Goal: Task Accomplishment & Management: Manage account settings

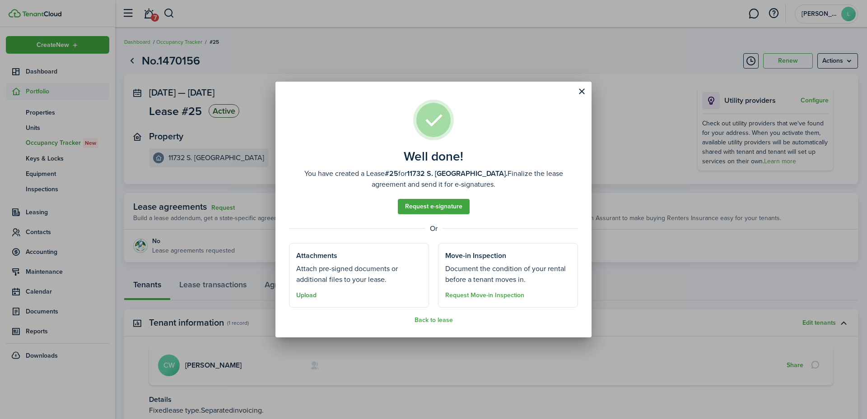
click at [311, 293] on button "Upload" at bounding box center [306, 295] width 20 height 7
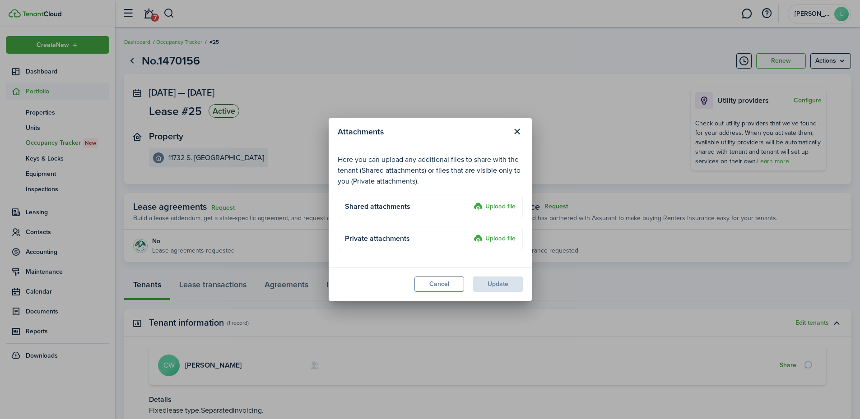
click at [491, 204] on label "Upload file" at bounding box center [494, 207] width 42 height 11
click at [470, 202] on input "Upload file" at bounding box center [470, 202] width 0 height 0
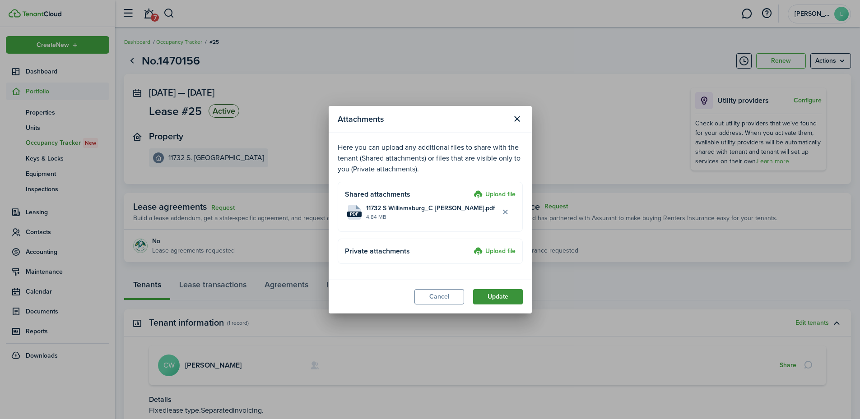
click at [501, 302] on button "Update" at bounding box center [498, 296] width 50 height 15
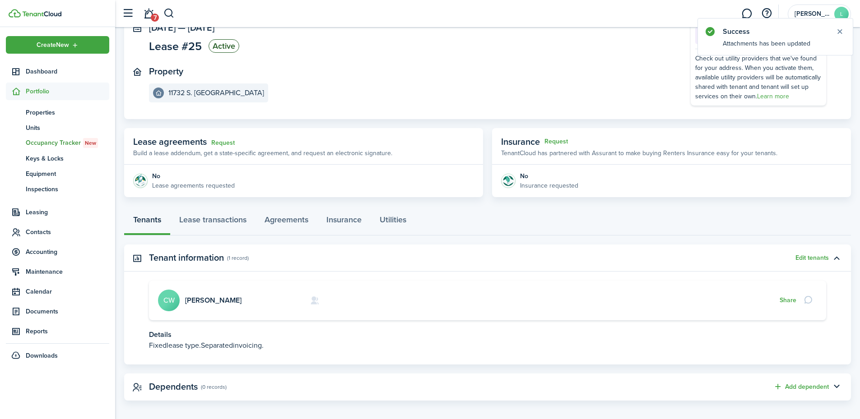
scroll to position [71, 0]
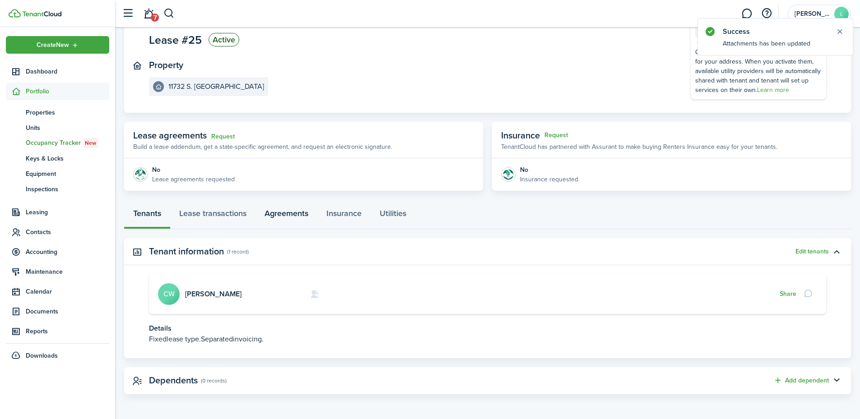
click at [292, 215] on link "Agreements" at bounding box center [286, 215] width 62 height 27
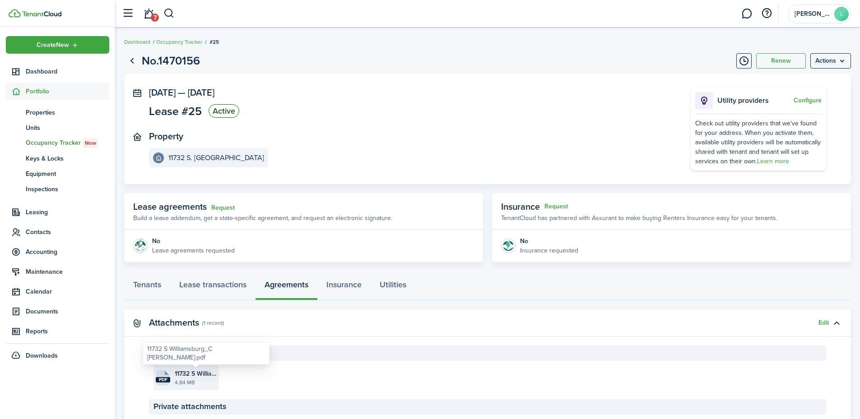
click at [204, 378] on span "11732 S Williamsburg_C [PERSON_NAME].pdf" at bounding box center [196, 373] width 42 height 9
click at [41, 210] on span "Leasing" at bounding box center [67, 212] width 83 height 9
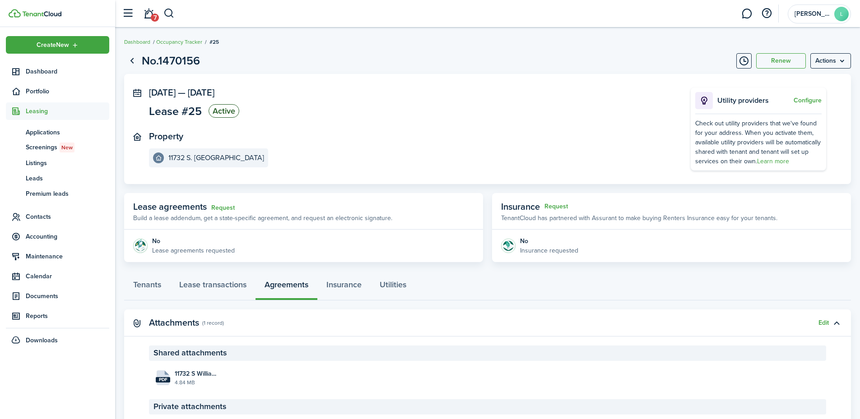
click at [36, 113] on span "Leasing" at bounding box center [67, 111] width 83 height 9
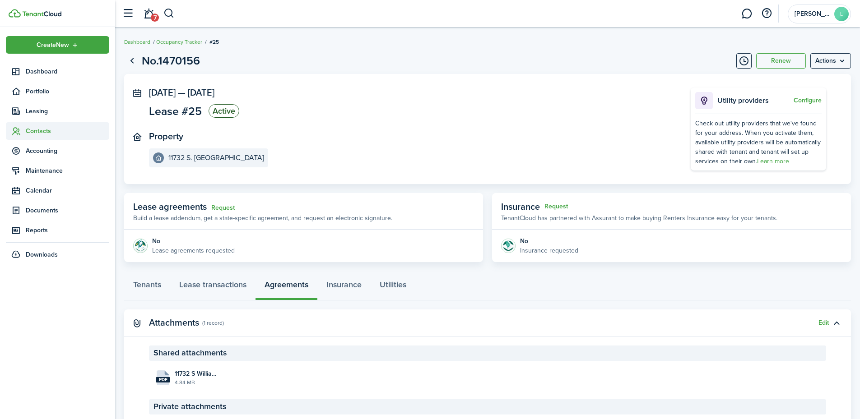
click at [43, 134] on span "Contacts" at bounding box center [67, 130] width 83 height 9
click at [46, 151] on span "Tenants" at bounding box center [67, 152] width 83 height 9
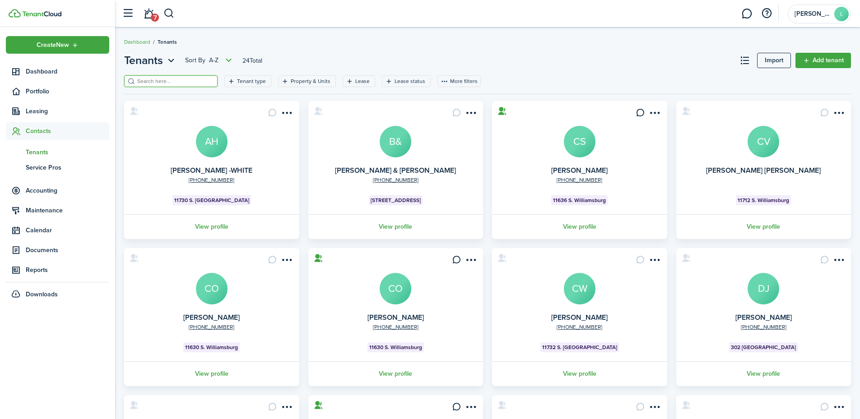
click at [173, 77] on input "search" at bounding box center [174, 81] width 79 height 9
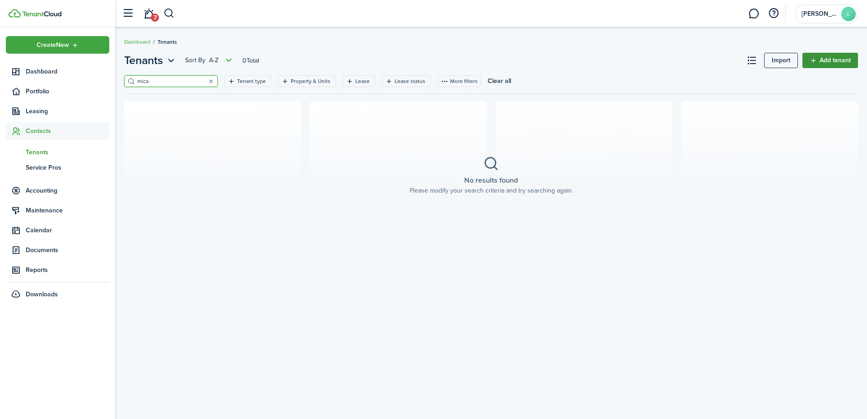
type input "mica"
click at [828, 56] on link "Add tenant" at bounding box center [830, 60] width 56 height 15
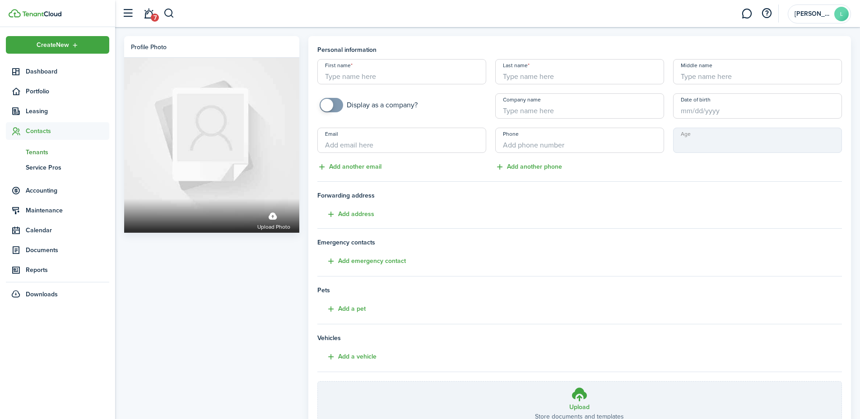
click at [364, 75] on input "First name" at bounding box center [401, 71] width 169 height 25
type input "m"
type input "[PERSON_NAME]"
type input "MICA"
type input "[PERSON_NAME]"
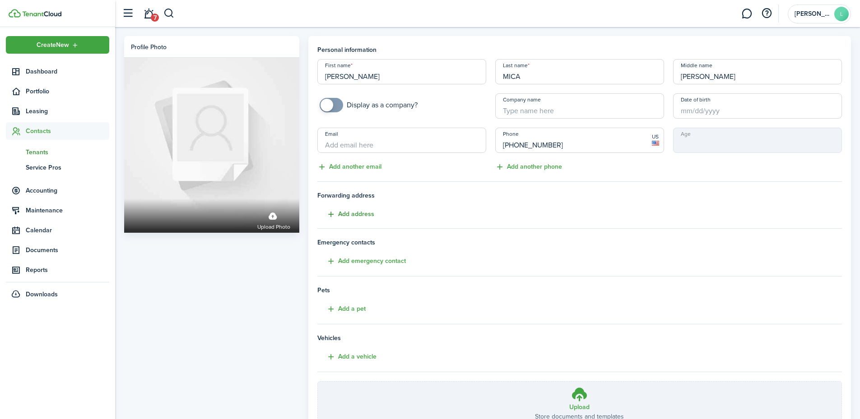
type input "[PHONE_NUMBER]"
click at [360, 216] on button "Add address" at bounding box center [345, 214] width 57 height 10
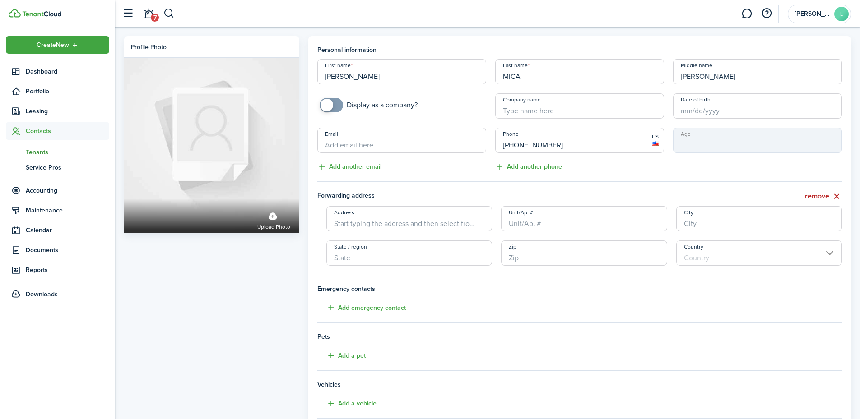
click at [364, 223] on input "Address" at bounding box center [409, 218] width 166 height 25
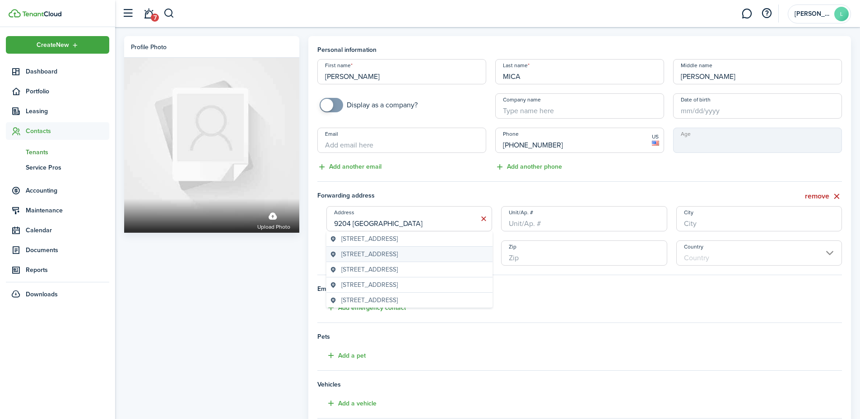
click at [357, 252] on span "[STREET_ADDRESS]" at bounding box center [369, 254] width 56 height 9
type input "[STREET_ADDRESS]"
type input "[GEOGRAPHIC_DATA]"
type input "TN"
type input "37922"
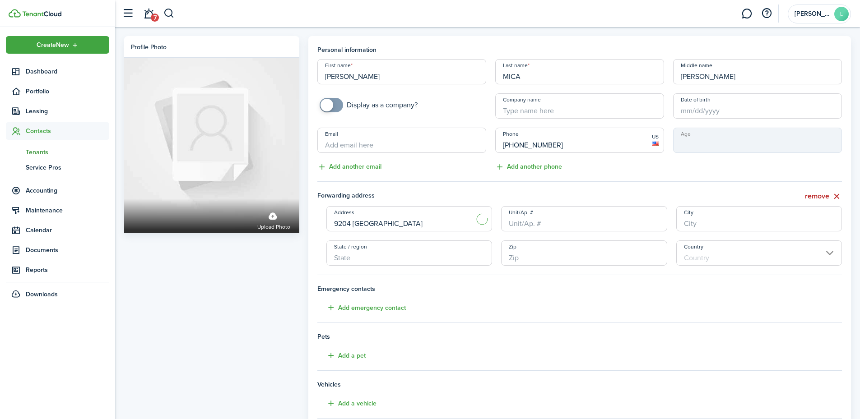
type input "[GEOGRAPHIC_DATA]"
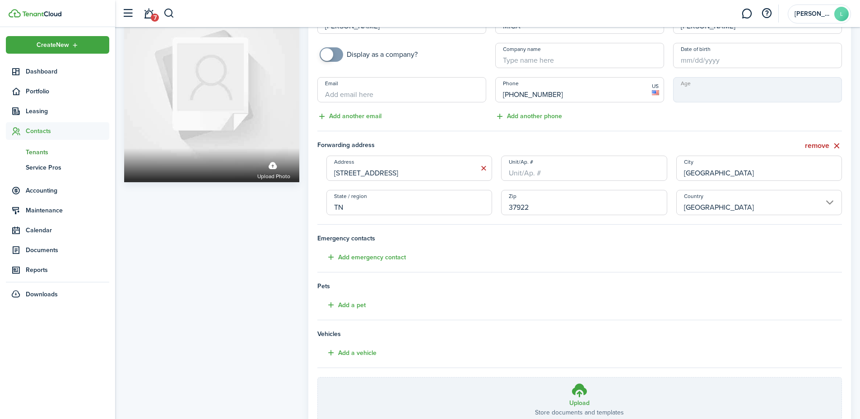
scroll to position [121, 0]
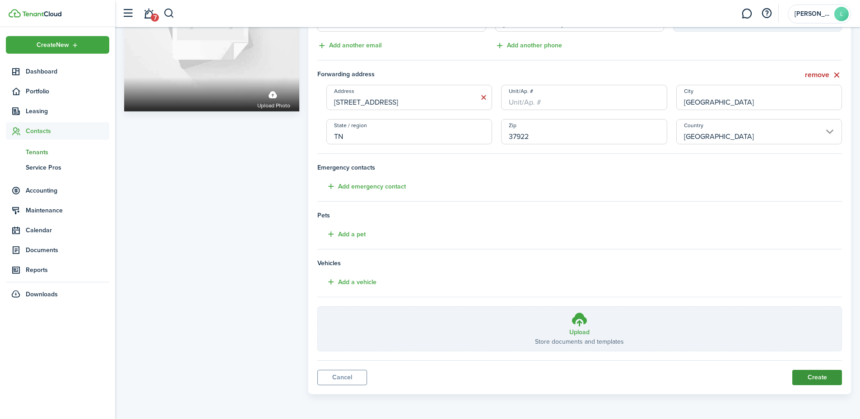
click at [825, 378] on button "Create" at bounding box center [817, 377] width 50 height 15
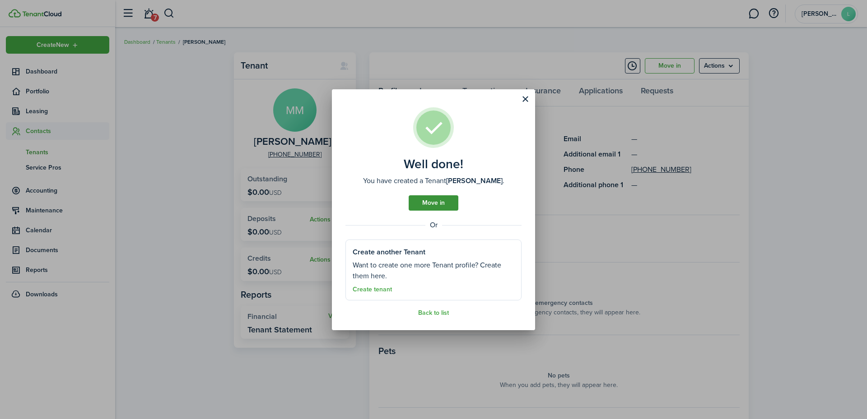
click at [427, 203] on link "Move in" at bounding box center [433, 202] width 50 height 15
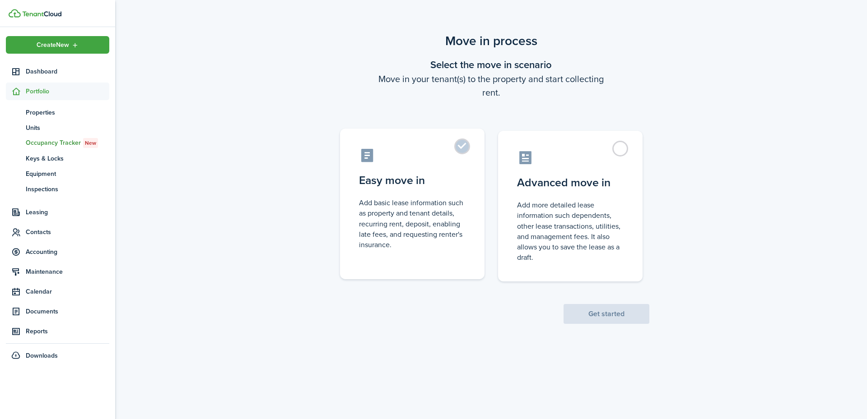
click at [426, 203] on control-radio-card-description "Add basic lease information such as property and tenant details, recurring rent…" at bounding box center [412, 224] width 107 height 52
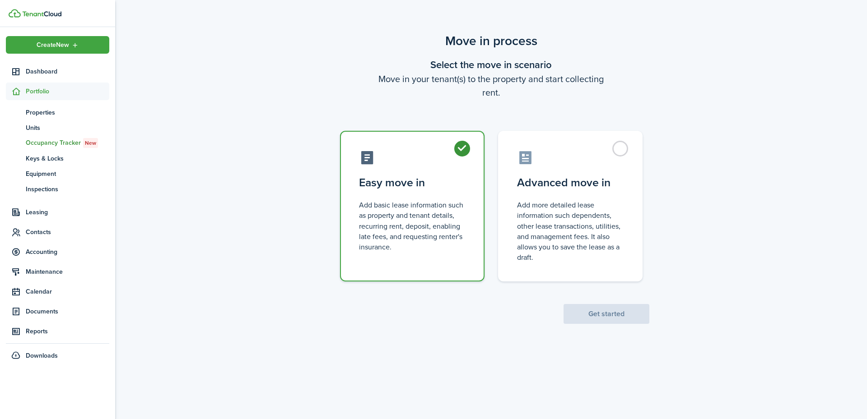
radio input "true"
click at [606, 312] on button "Get started" at bounding box center [606, 314] width 86 height 20
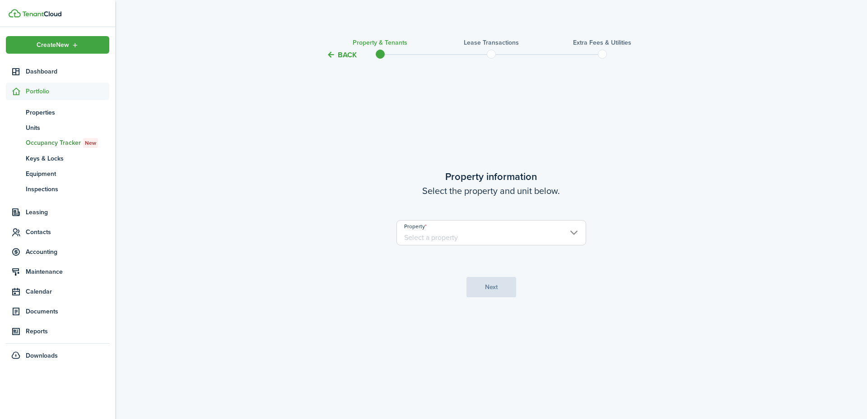
click at [432, 230] on input "Property" at bounding box center [491, 232] width 190 height 25
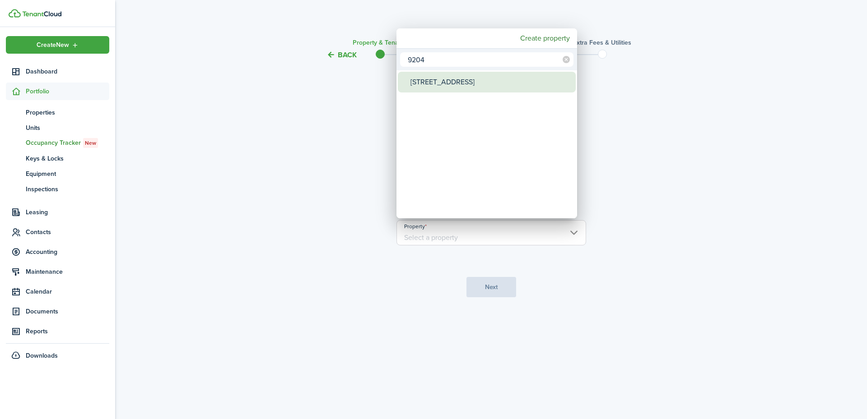
type input "9204"
click at [464, 78] on div "[STREET_ADDRESS]" at bounding box center [490, 82] width 160 height 21
type input "[STREET_ADDRESS]"
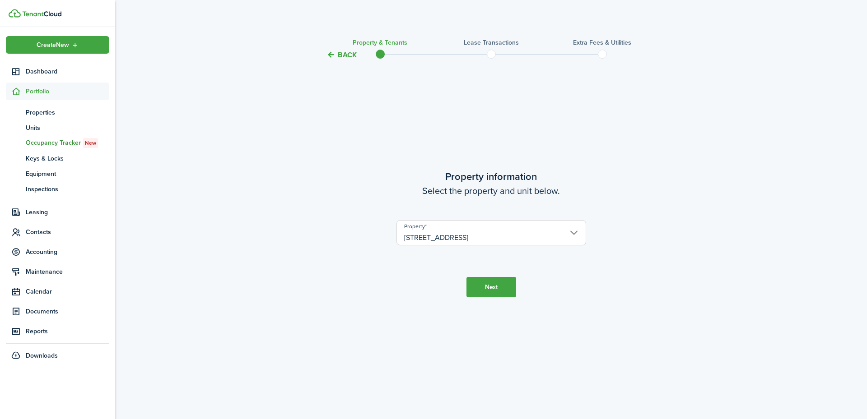
click at [492, 289] on button "Next" at bounding box center [491, 287] width 50 height 20
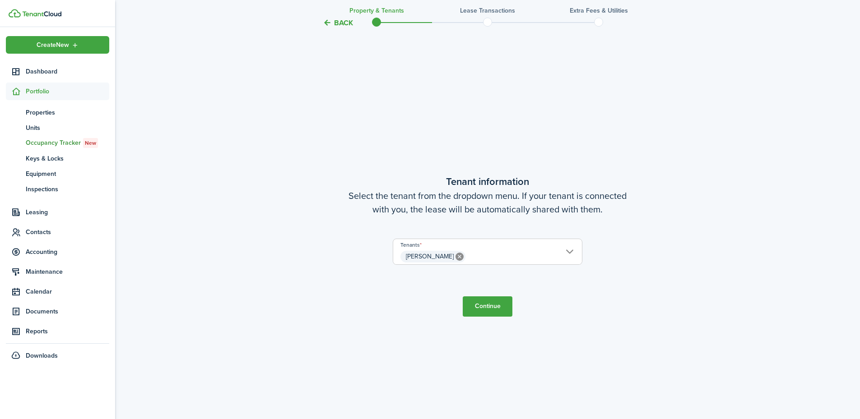
click at [489, 308] on button "Continue" at bounding box center [488, 307] width 50 height 20
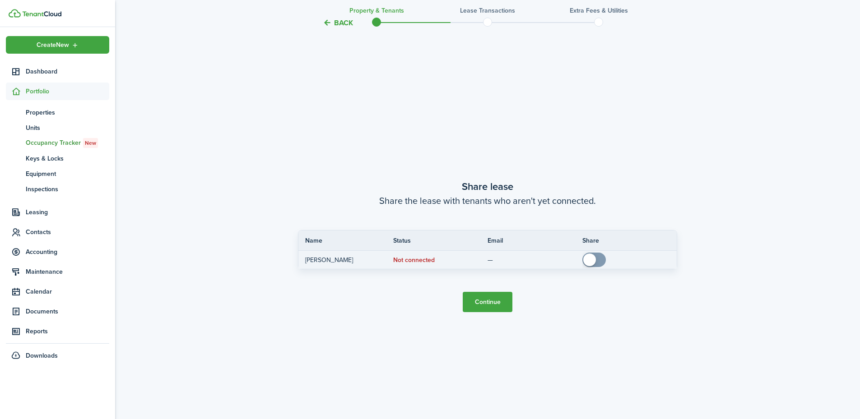
scroll to position [778, 0]
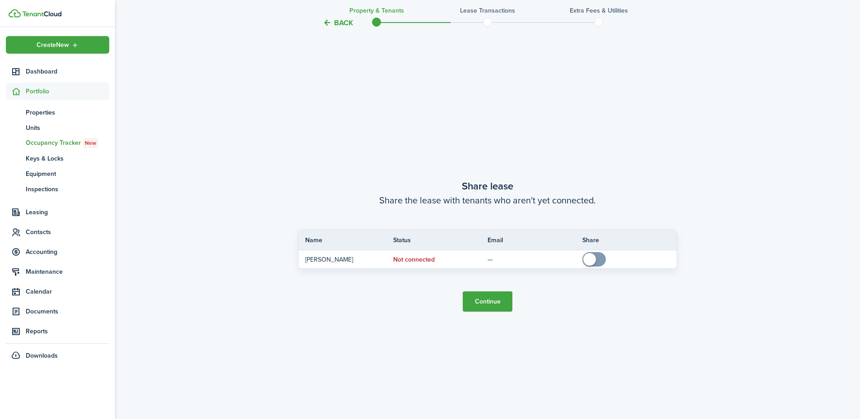
click at [485, 308] on button "Continue" at bounding box center [488, 302] width 50 height 20
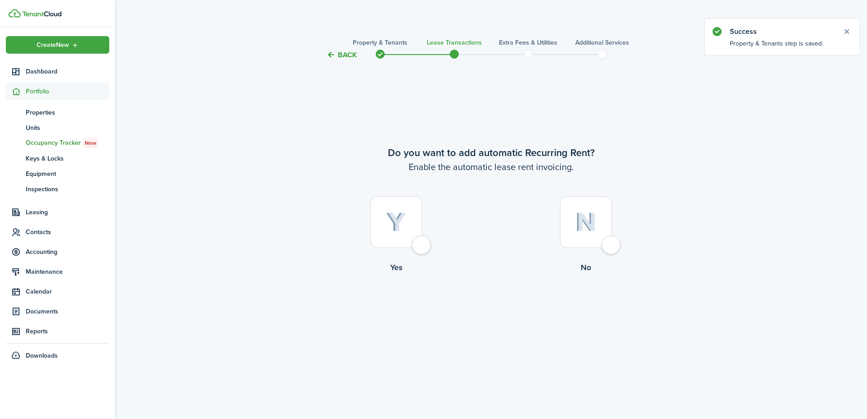
click at [418, 240] on div at bounding box center [396, 222] width 52 height 52
radio input "true"
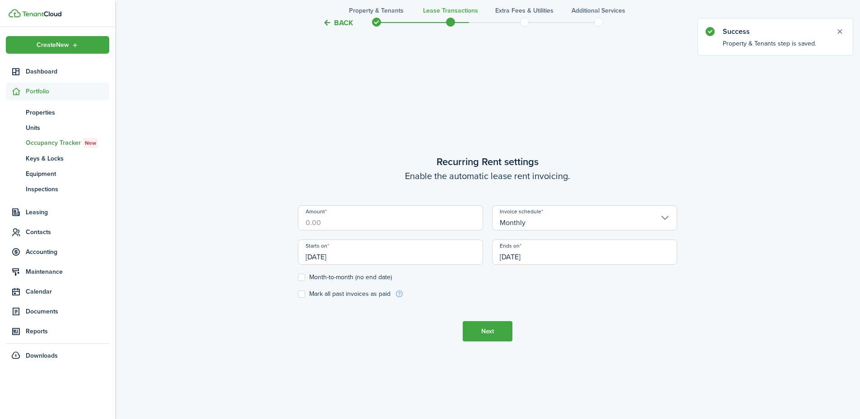
scroll to position [359, 0]
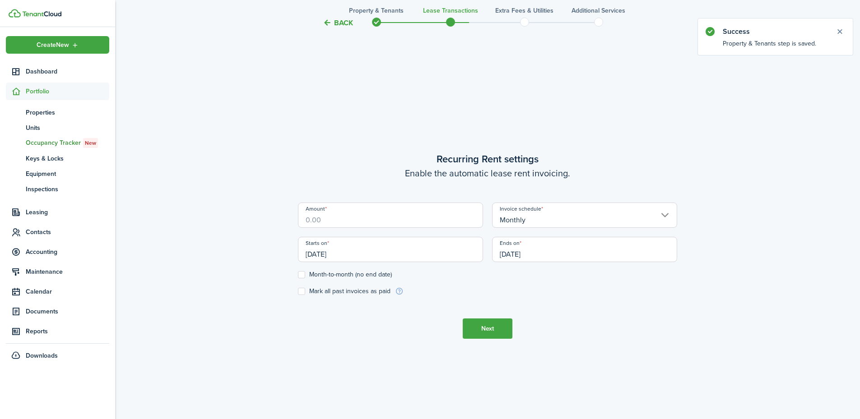
click at [401, 213] on input "Amount" at bounding box center [390, 215] width 185 height 25
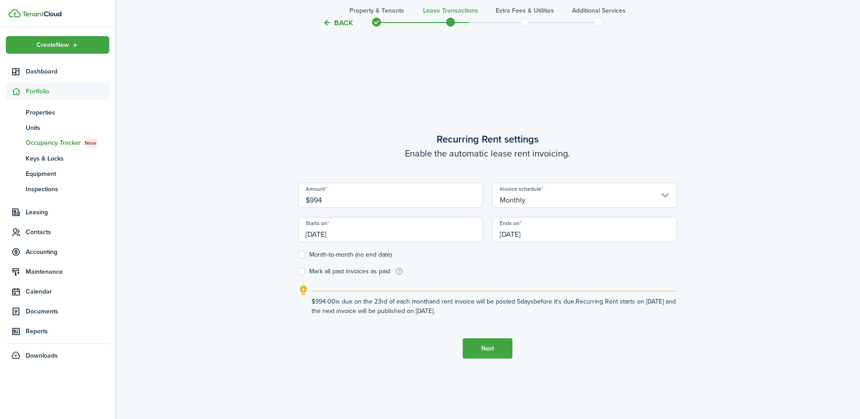
click at [324, 241] on input "[DATE]" at bounding box center [390, 229] width 185 height 25
type input "$994.00"
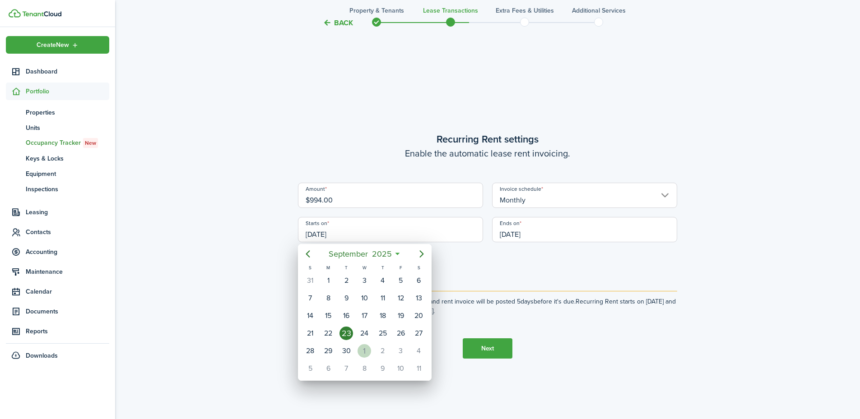
click at [368, 353] on div "1" at bounding box center [364, 351] width 14 height 14
type input "[DATE]"
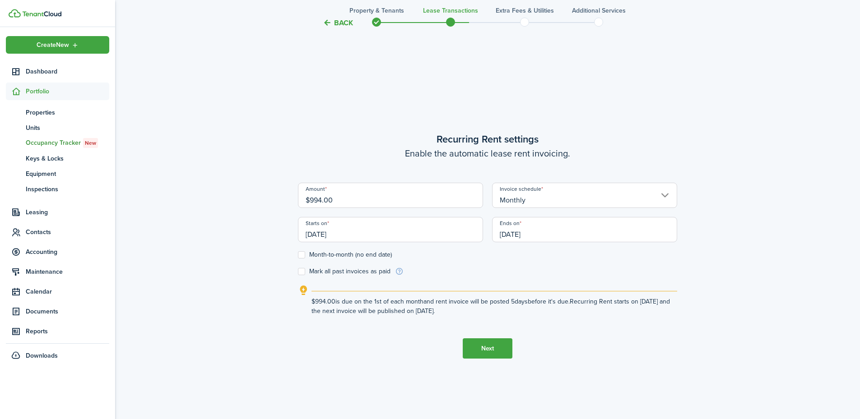
scroll to position [0, 0]
click at [529, 228] on input "[DATE]" at bounding box center [584, 229] width 185 height 25
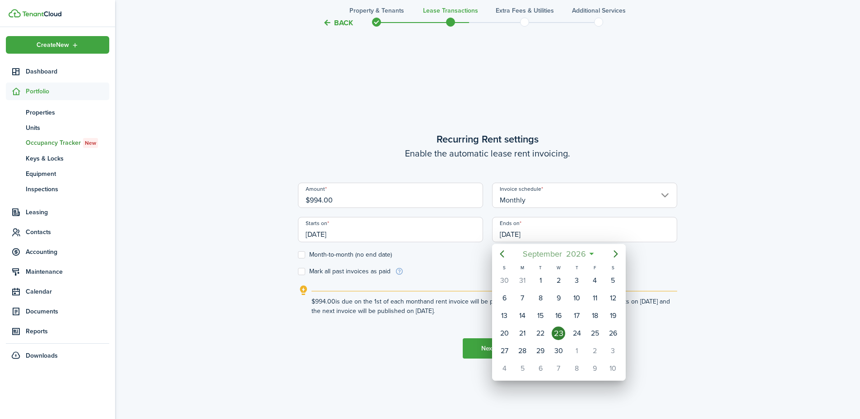
click at [531, 252] on span "September" at bounding box center [541, 254] width 43 height 16
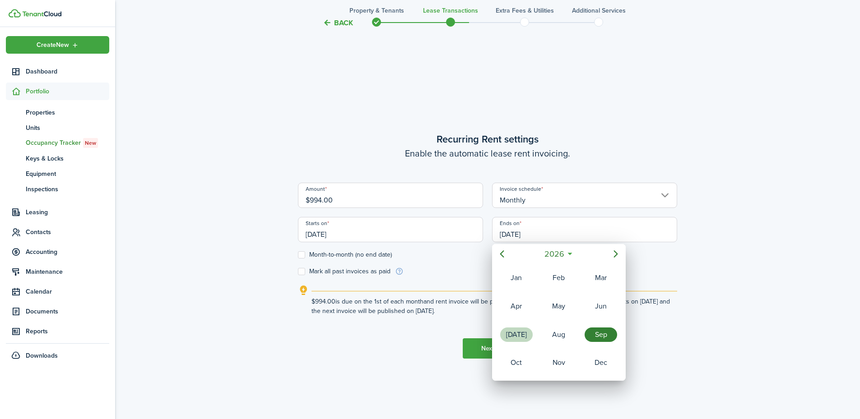
click at [521, 330] on div "[DATE]" at bounding box center [516, 335] width 32 height 14
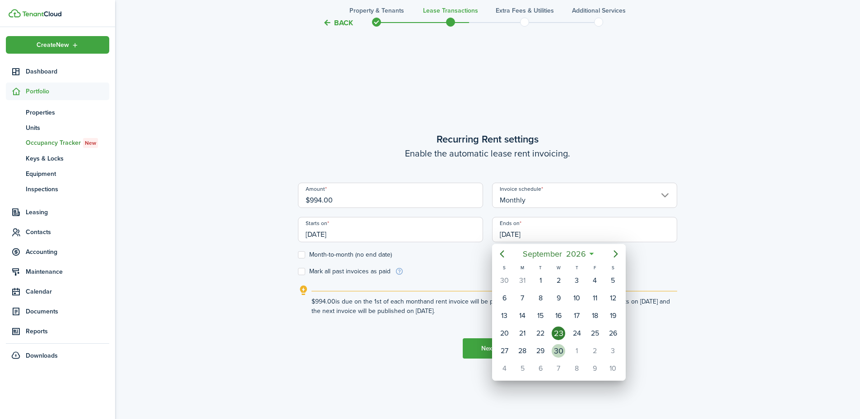
click at [565, 348] on div "30" at bounding box center [558, 351] width 18 height 17
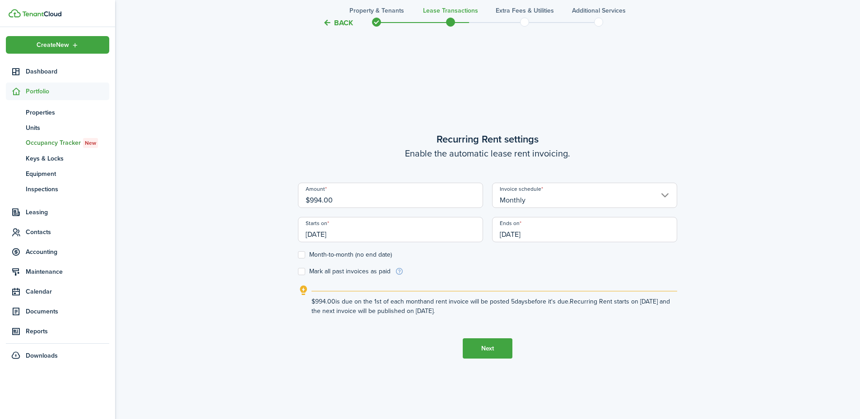
click at [517, 229] on input "[DATE]" at bounding box center [584, 229] width 185 height 25
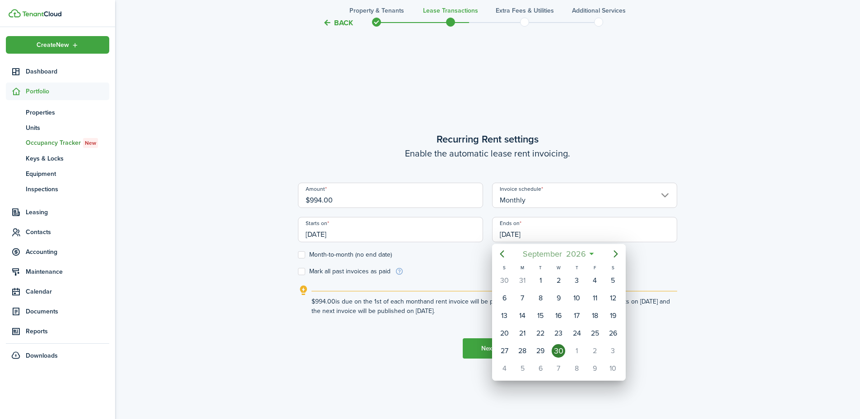
click at [542, 255] on span "September" at bounding box center [541, 254] width 43 height 16
click at [527, 336] on div "[DATE]" at bounding box center [516, 335] width 32 height 14
click at [598, 348] on div "31" at bounding box center [595, 351] width 14 height 14
type input "[DATE]"
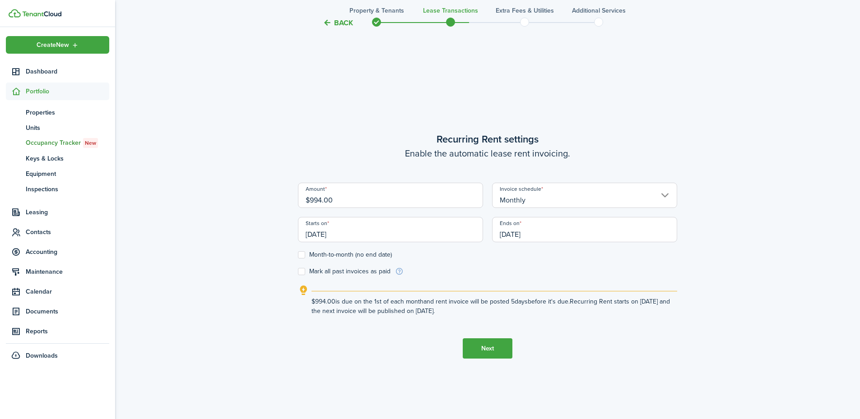
click at [492, 348] on button "Next" at bounding box center [488, 348] width 50 height 20
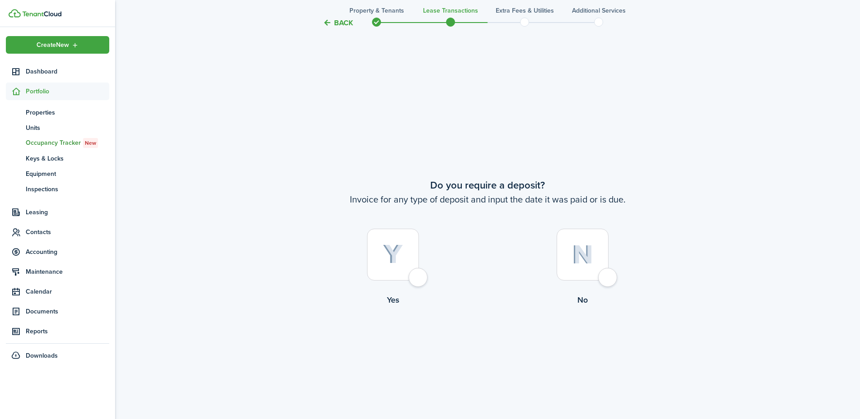
scroll to position [778, 0]
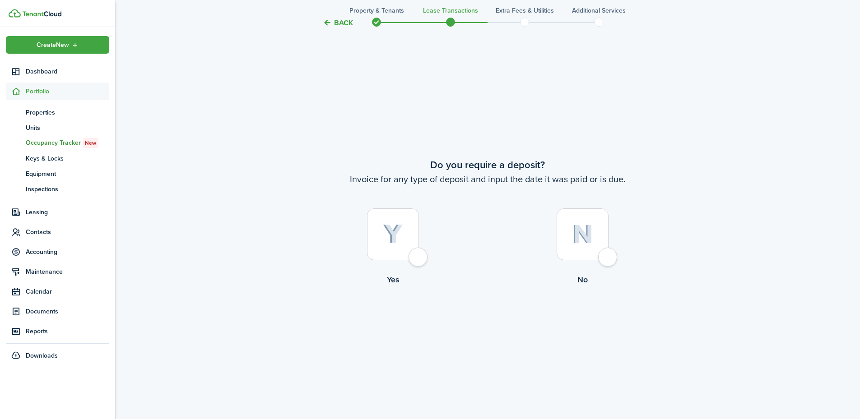
click at [599, 253] on div at bounding box center [582, 235] width 52 height 52
radio input "true"
click at [598, 254] on div at bounding box center [582, 235] width 52 height 52
radio input "true"
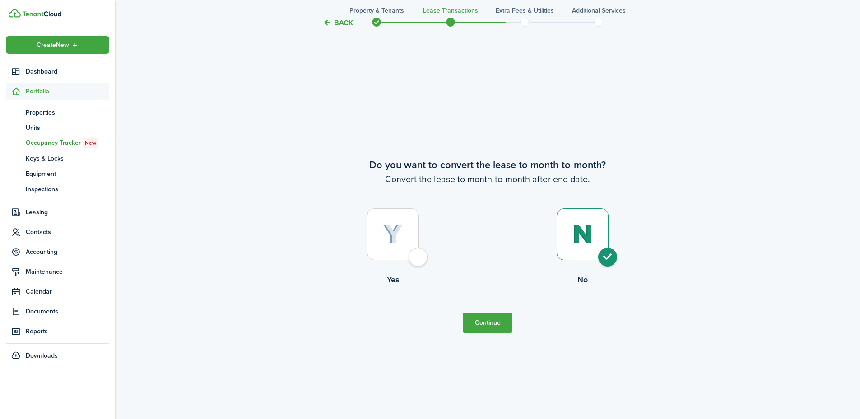
click at [500, 327] on button "Continue" at bounding box center [488, 323] width 50 height 20
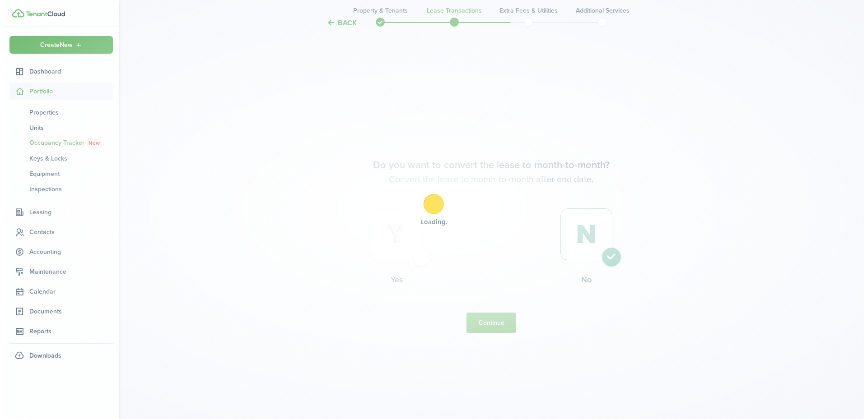
scroll to position [0, 0]
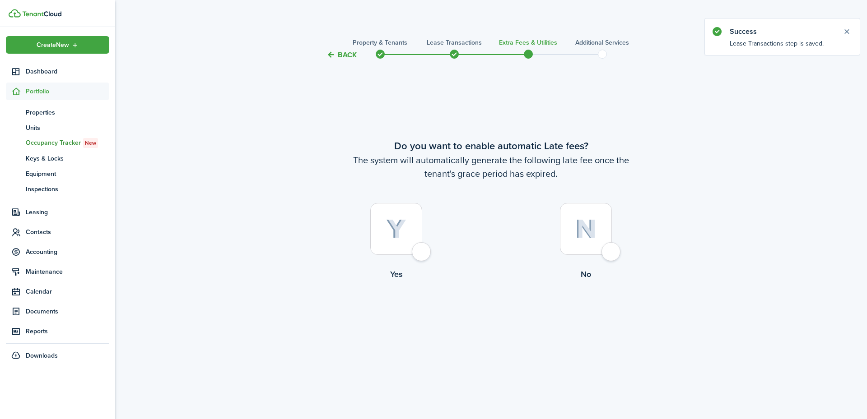
click at [419, 245] on div at bounding box center [396, 229] width 52 height 52
radio input "true"
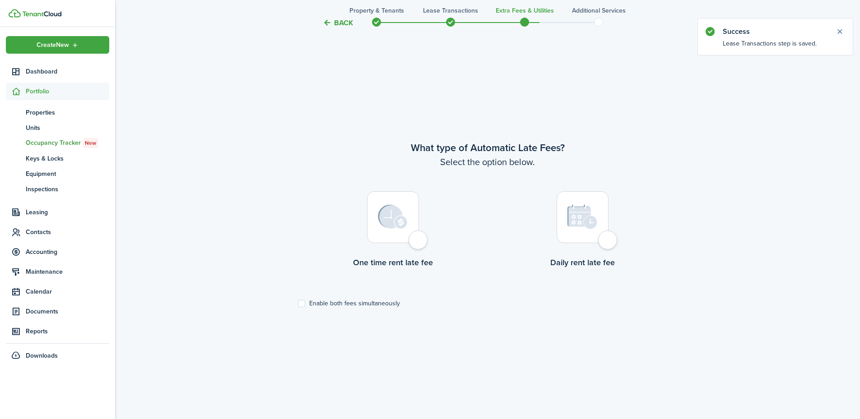
click at [415, 241] on div at bounding box center [393, 217] width 52 height 52
radio input "true"
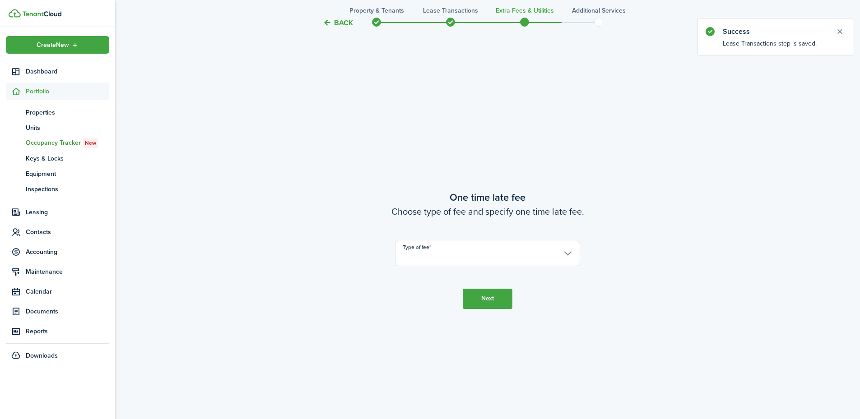
scroll to position [778, 0]
click at [440, 254] on input "Type of fee" at bounding box center [487, 249] width 185 height 25
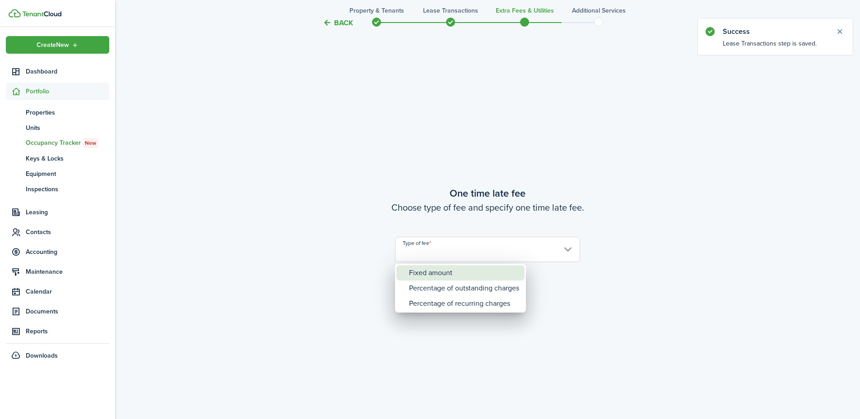
click at [442, 270] on div "Fixed amount" at bounding box center [464, 272] width 110 height 15
type input "Fixed amount"
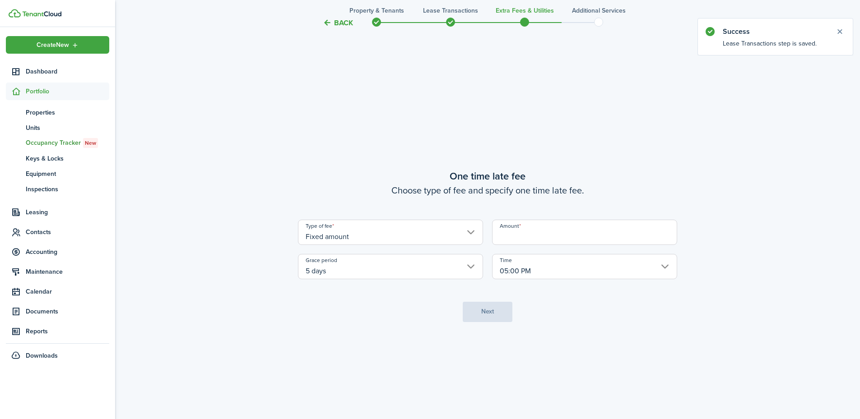
click at [510, 236] on input "Amount" at bounding box center [584, 232] width 185 height 25
type input "$25.00"
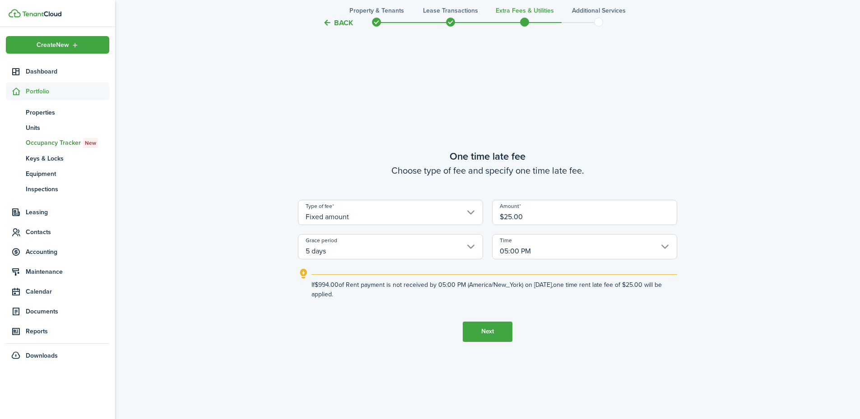
click at [501, 325] on button "Next" at bounding box center [488, 332] width 50 height 20
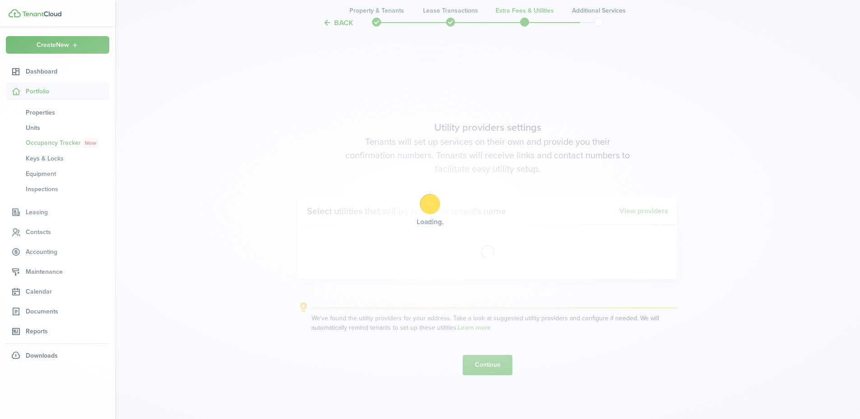
scroll to position [1197, 0]
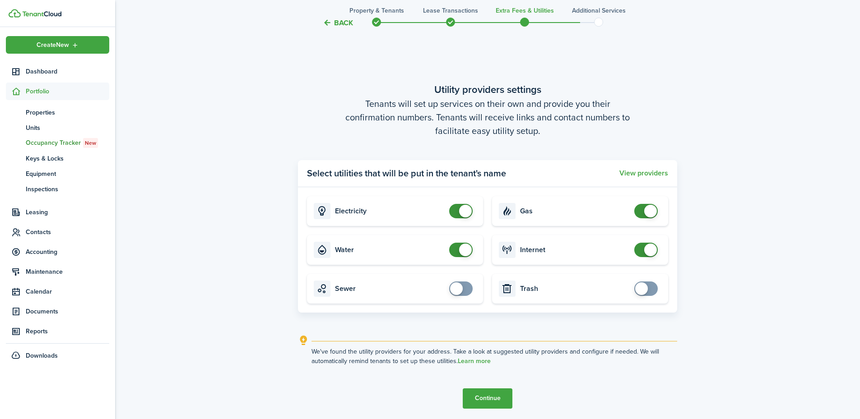
click at [496, 402] on button "Continue" at bounding box center [488, 399] width 50 height 20
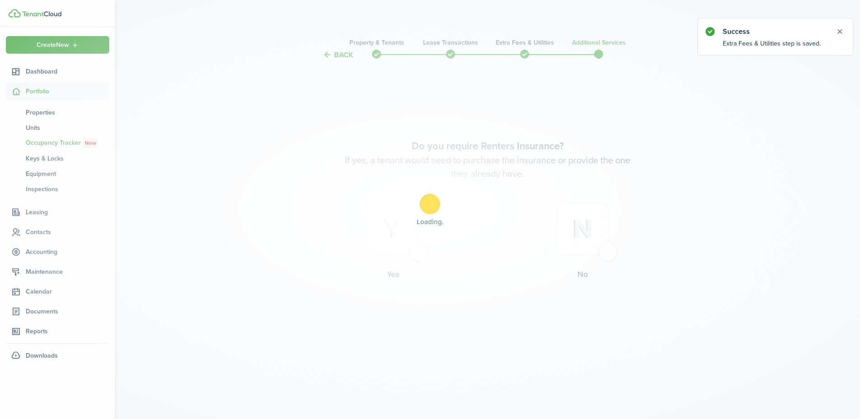
scroll to position [0, 0]
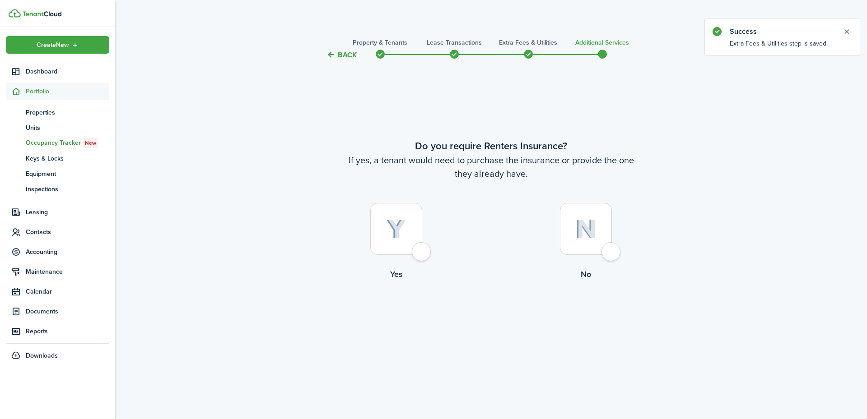
click at [612, 250] on div at bounding box center [586, 229] width 52 height 52
radio input "true"
click at [491, 321] on button "Complete move in" at bounding box center [491, 318] width 66 height 20
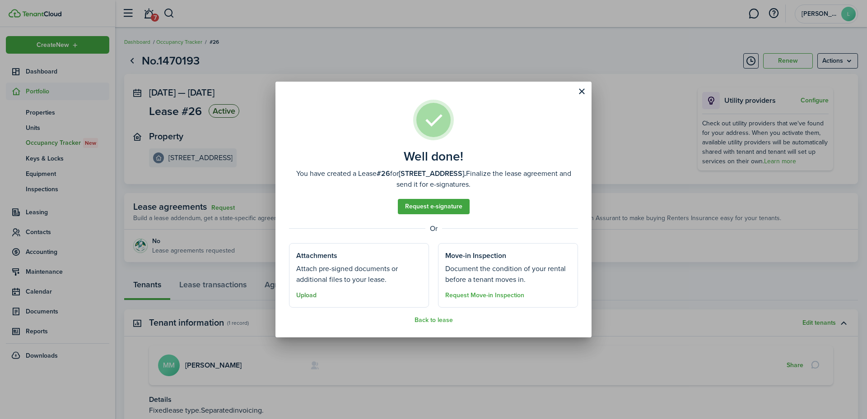
click at [308, 293] on button "Upload" at bounding box center [306, 295] width 20 height 7
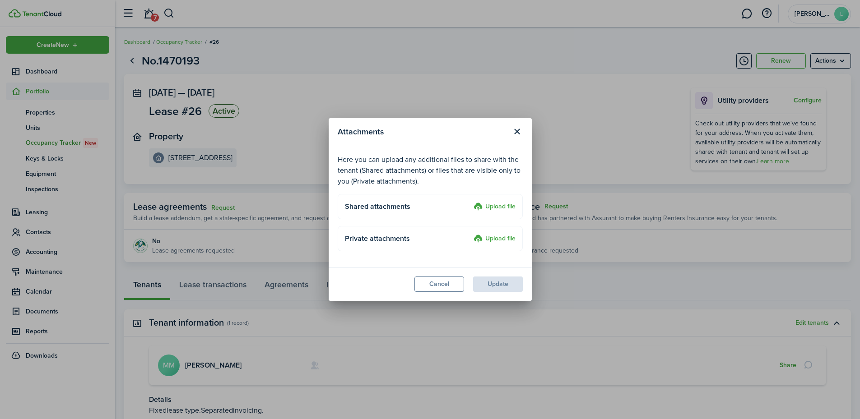
click at [507, 197] on upload-layout "Shared attachments Upload file" at bounding box center [430, 206] width 185 height 25
click at [506, 211] on label "Upload file" at bounding box center [494, 207] width 42 height 11
click at [470, 202] on input "Upload file" at bounding box center [470, 202] width 0 height 0
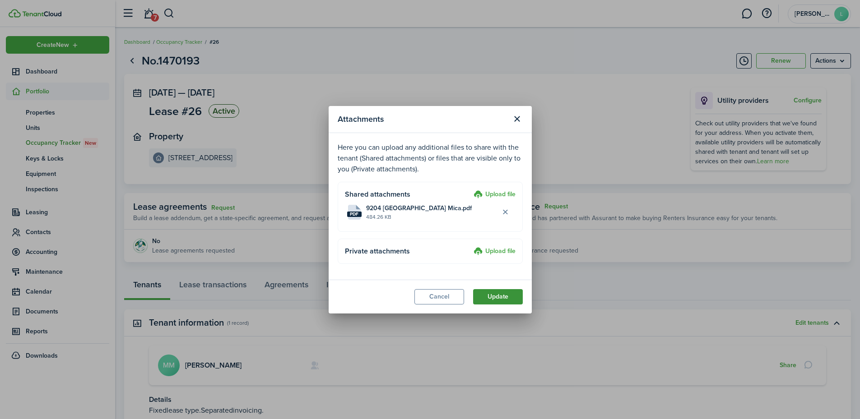
click at [511, 298] on button "Update" at bounding box center [498, 296] width 50 height 15
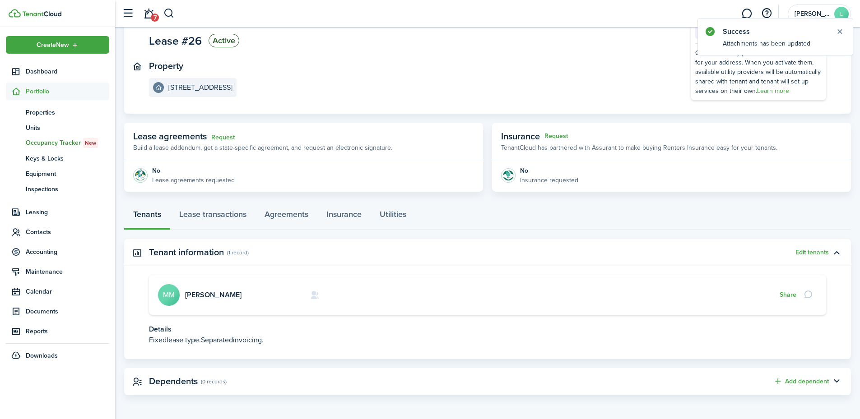
scroll to position [71, 0]
click at [298, 215] on link "Agreements" at bounding box center [286, 215] width 62 height 27
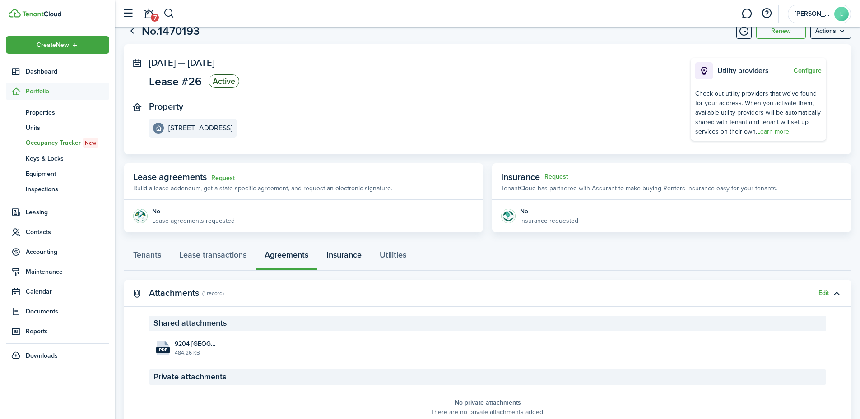
scroll to position [74, 0]
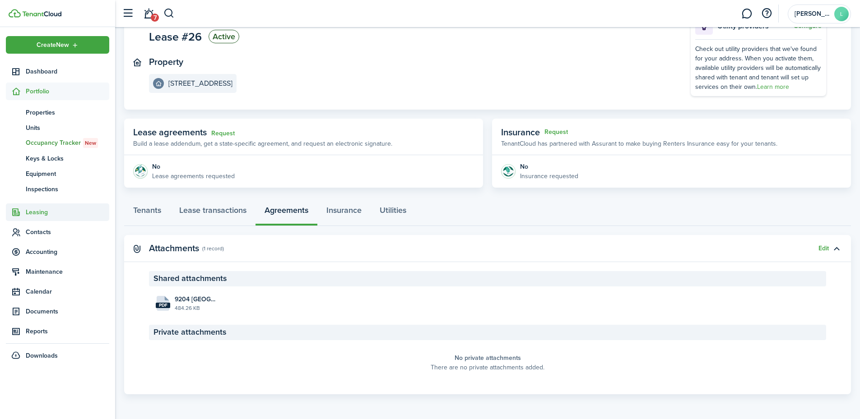
click at [42, 210] on span "Leasing" at bounding box center [67, 212] width 83 height 9
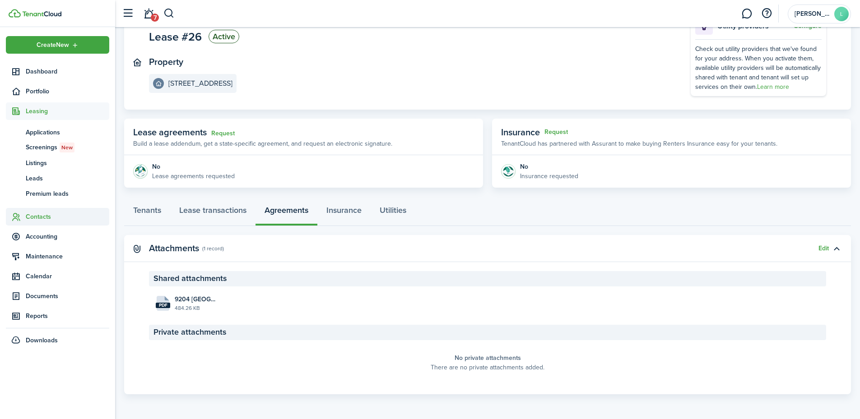
click at [43, 213] on span "Contacts" at bounding box center [67, 216] width 83 height 9
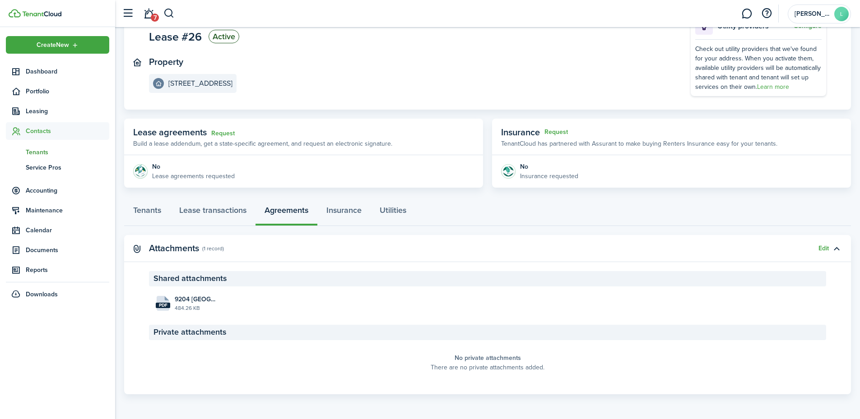
click at [32, 149] on span "Tenants" at bounding box center [67, 152] width 83 height 9
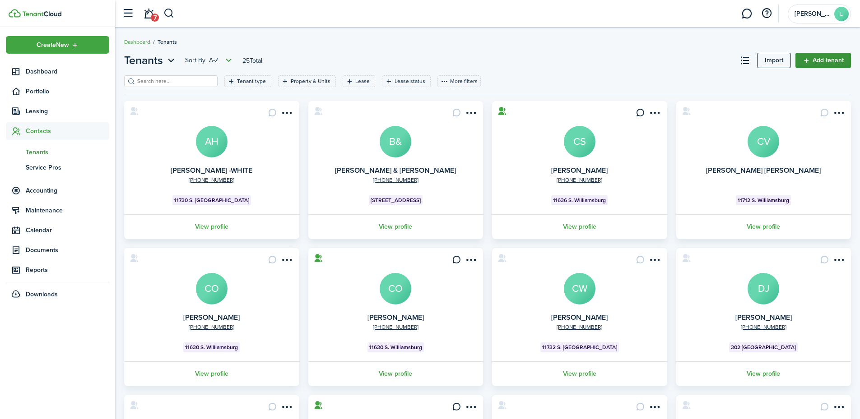
click at [826, 56] on link "Add tenant" at bounding box center [823, 60] width 56 height 15
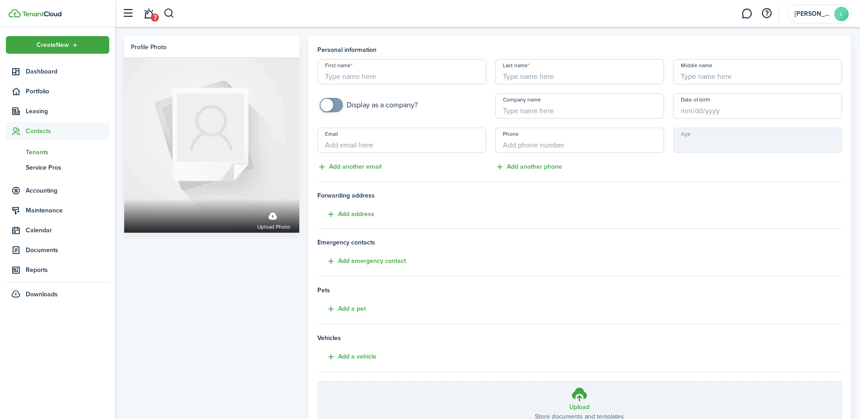
click at [394, 78] on input "First name" at bounding box center [401, 71] width 169 height 25
type input "HALIE"
type input "[PERSON_NAME]"
type input "[PHONE_NUMBER]"
click at [355, 216] on button "Add address" at bounding box center [345, 214] width 57 height 10
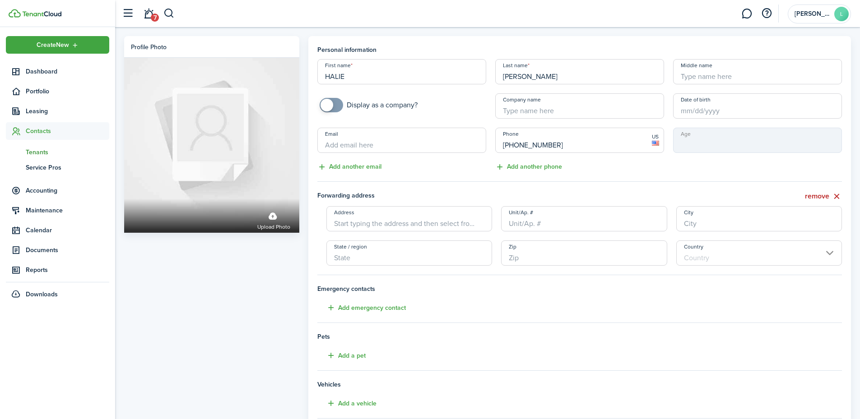
click at [354, 225] on input "Address" at bounding box center [409, 218] width 166 height 25
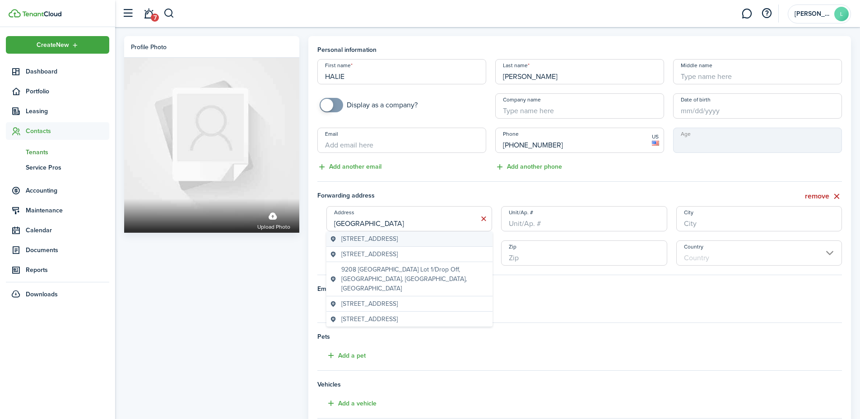
click at [396, 239] on span "[STREET_ADDRESS]" at bounding box center [369, 238] width 56 height 9
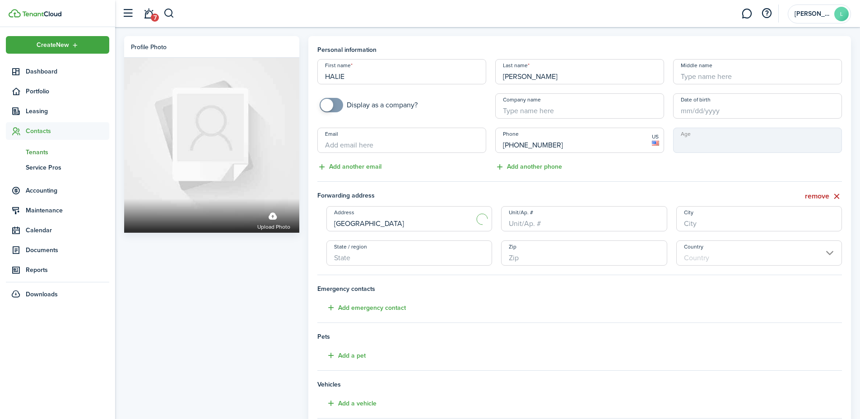
type input "[STREET_ADDRESS]"
type input "[GEOGRAPHIC_DATA]"
type input "TN"
type input "37922"
type input "[GEOGRAPHIC_DATA]"
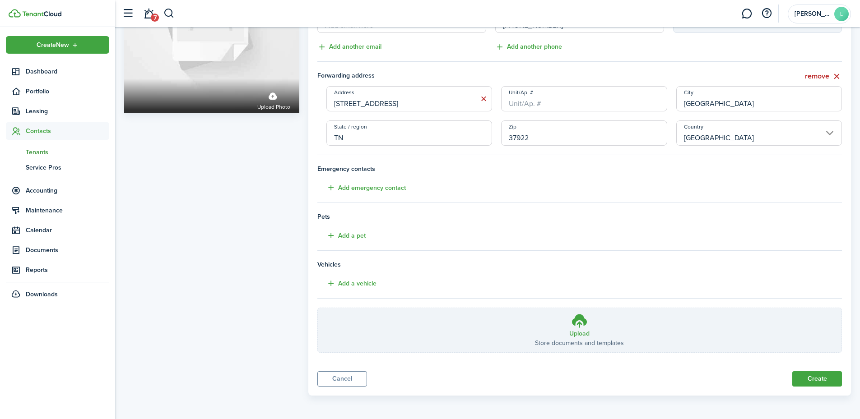
scroll to position [121, 0]
click at [834, 380] on button "Create" at bounding box center [817, 377] width 50 height 15
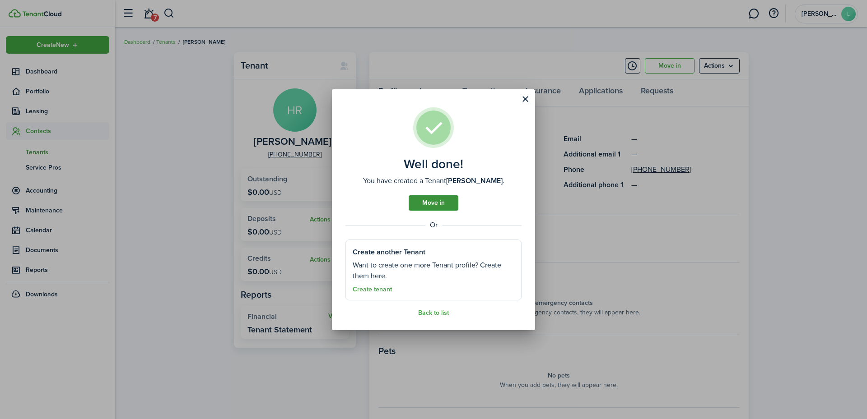
click at [426, 200] on link "Move in" at bounding box center [433, 202] width 50 height 15
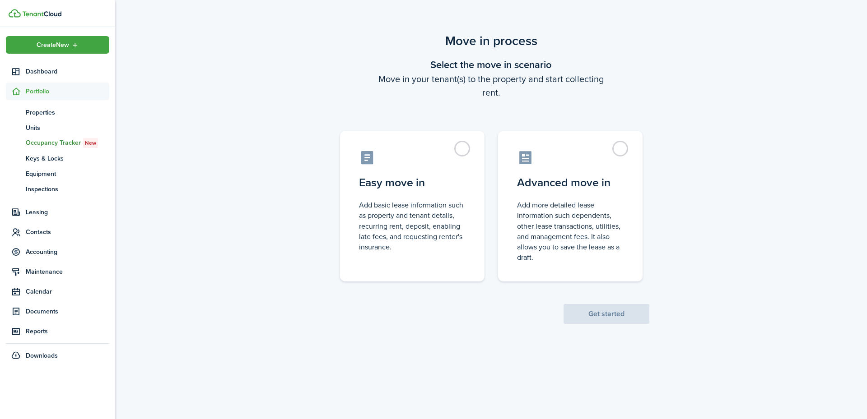
click at [426, 200] on control-radio-card-description "Add basic lease information such as property and tenant details, recurring rent…" at bounding box center [412, 226] width 107 height 52
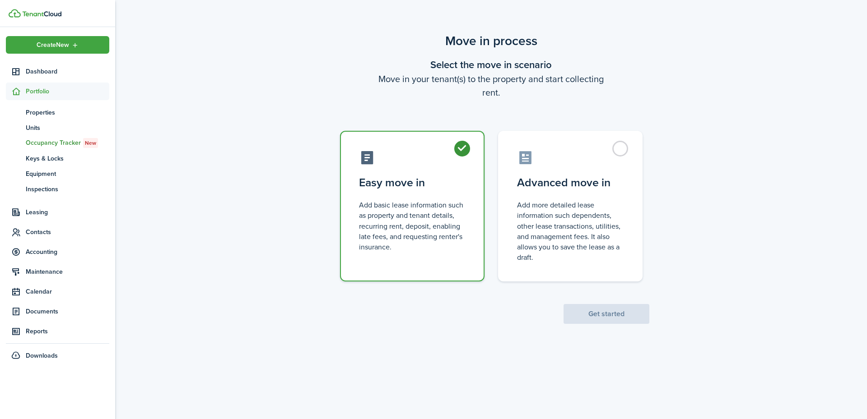
radio input "true"
click at [617, 312] on button "Get started" at bounding box center [606, 314] width 86 height 20
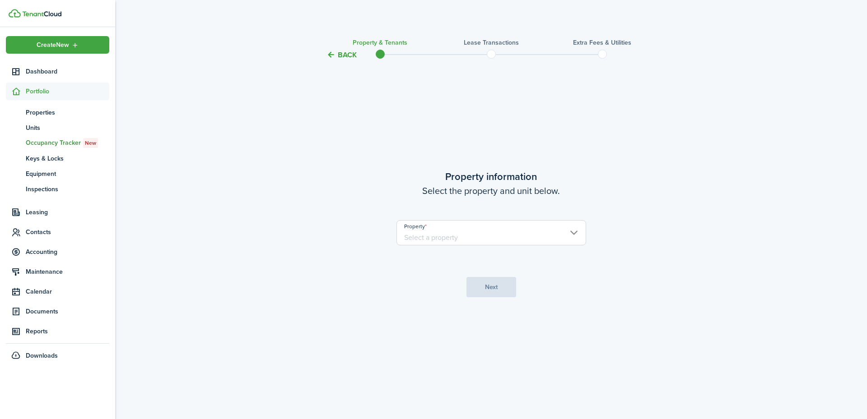
click at [424, 230] on input "Property" at bounding box center [491, 232] width 190 height 25
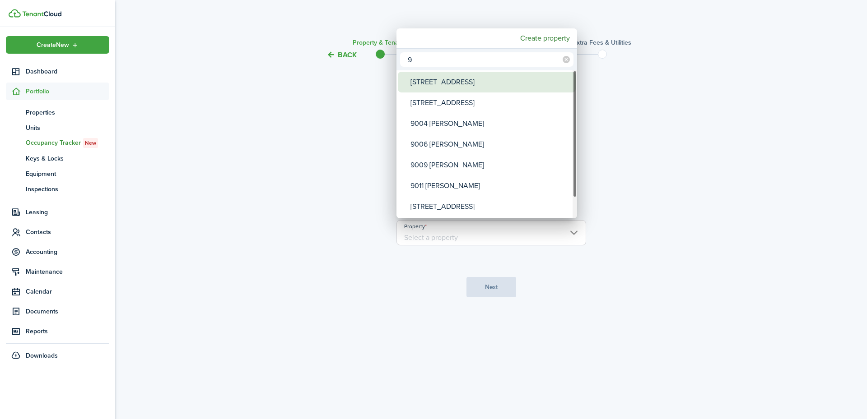
type input "9"
click at [436, 78] on div "[STREET_ADDRESS]" at bounding box center [490, 82] width 160 height 21
type input "[STREET_ADDRESS]"
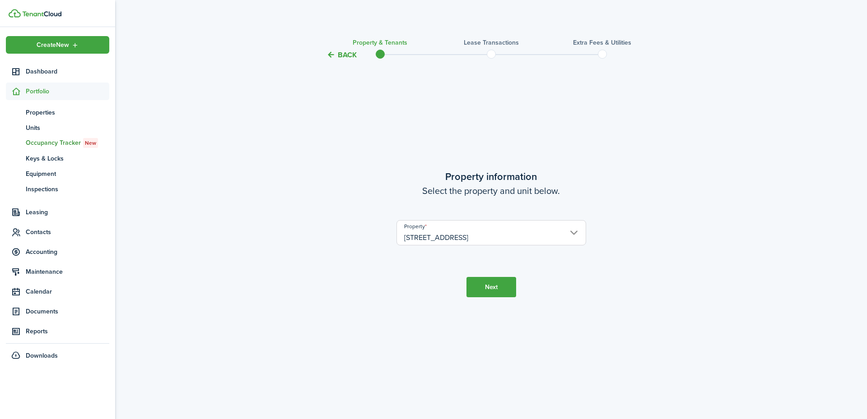
click at [491, 283] on button "Next" at bounding box center [491, 287] width 50 height 20
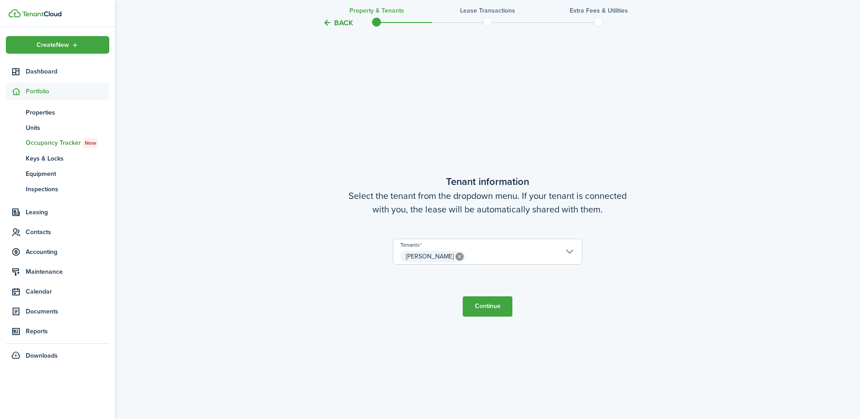
click at [489, 313] on button "Continue" at bounding box center [488, 307] width 50 height 20
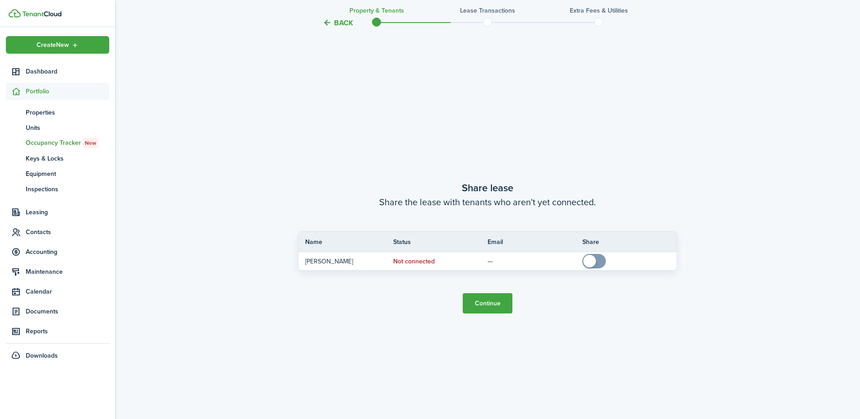
scroll to position [778, 0]
click at [482, 300] on button "Continue" at bounding box center [488, 302] width 50 height 20
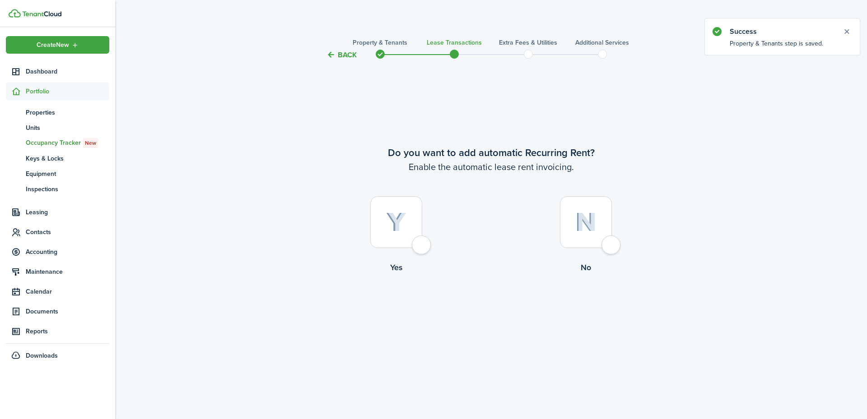
click at [421, 243] on div at bounding box center [396, 222] width 52 height 52
radio input "true"
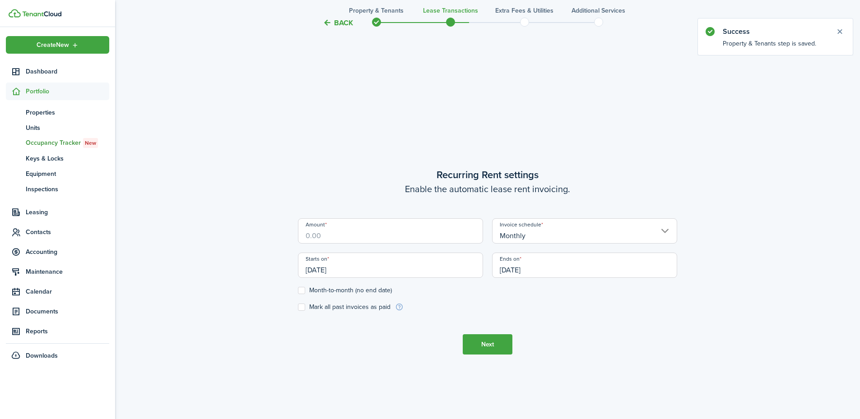
scroll to position [359, 0]
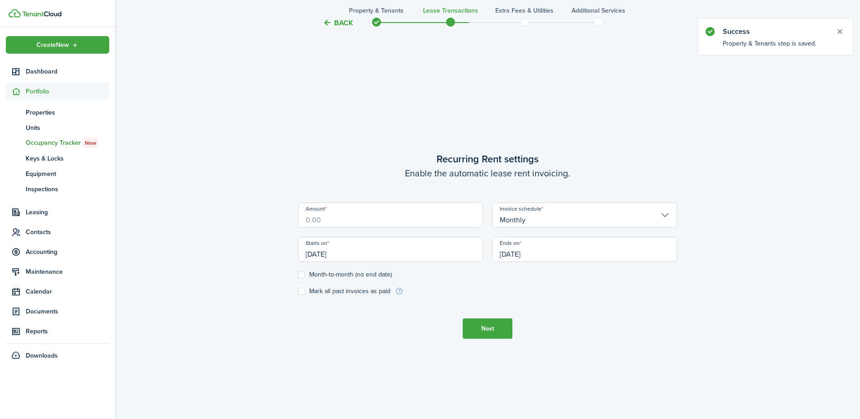
click at [408, 223] on input "Amount" at bounding box center [390, 215] width 185 height 25
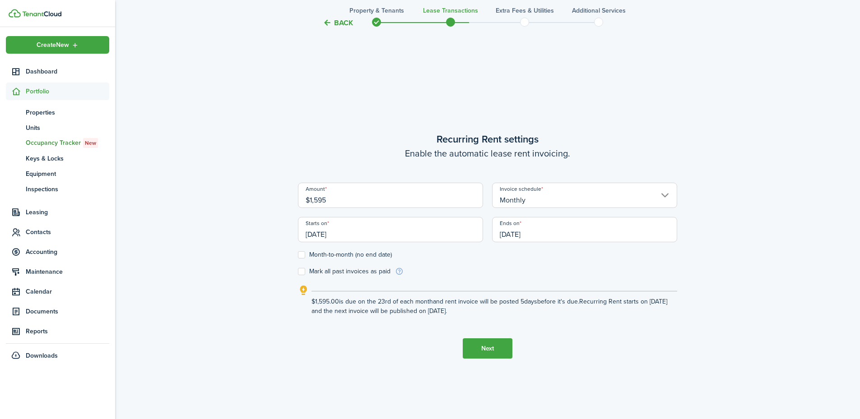
click at [371, 241] on input "[DATE]" at bounding box center [390, 229] width 185 height 25
type input "$1,595.00"
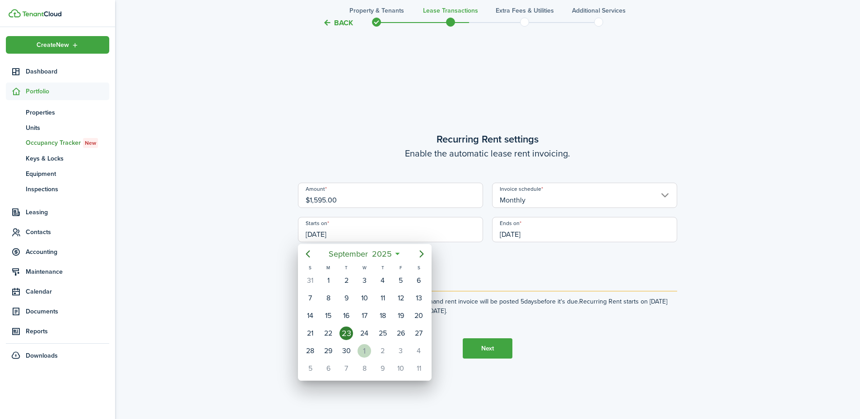
click at [361, 350] on div "1" at bounding box center [364, 351] width 14 height 14
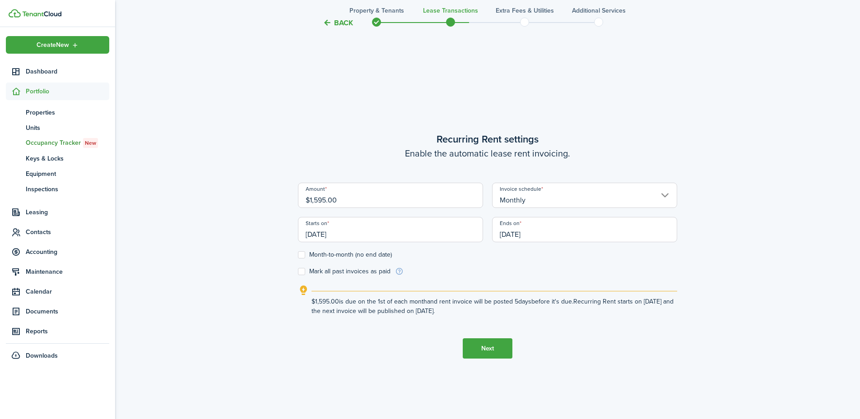
type input "[DATE]"
click at [518, 231] on input "[DATE]" at bounding box center [584, 229] width 185 height 25
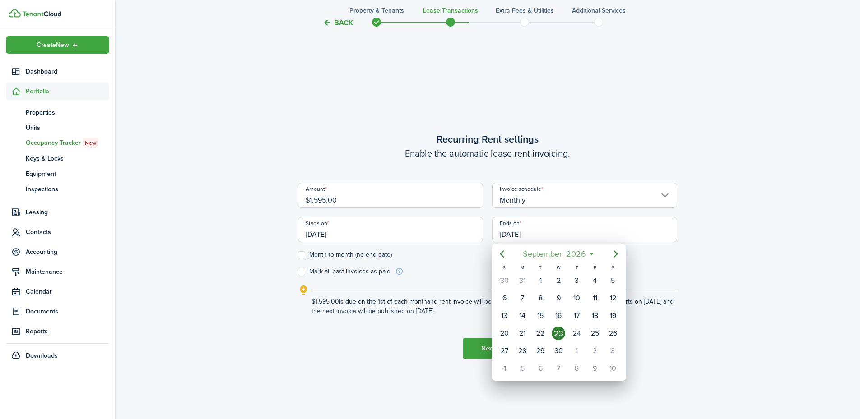
click at [547, 251] on span "September" at bounding box center [541, 254] width 43 height 16
click at [557, 331] on div "Aug" at bounding box center [558, 335] width 32 height 14
click at [519, 364] on div "31" at bounding box center [522, 369] width 14 height 14
type input "[DATE]"
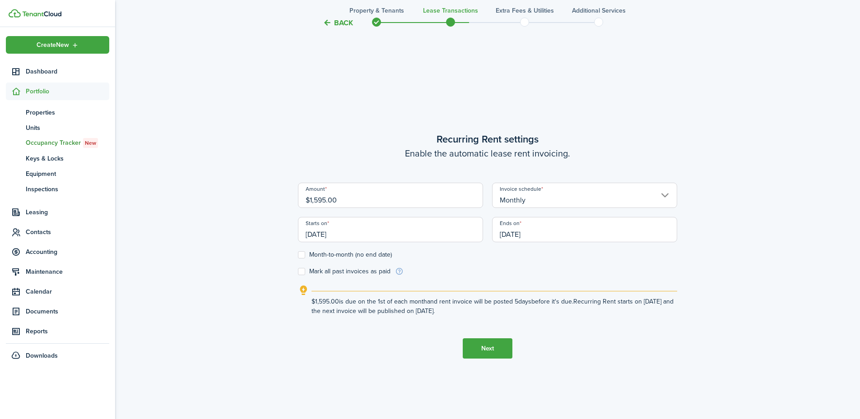
click at [487, 348] on button "Next" at bounding box center [488, 348] width 50 height 20
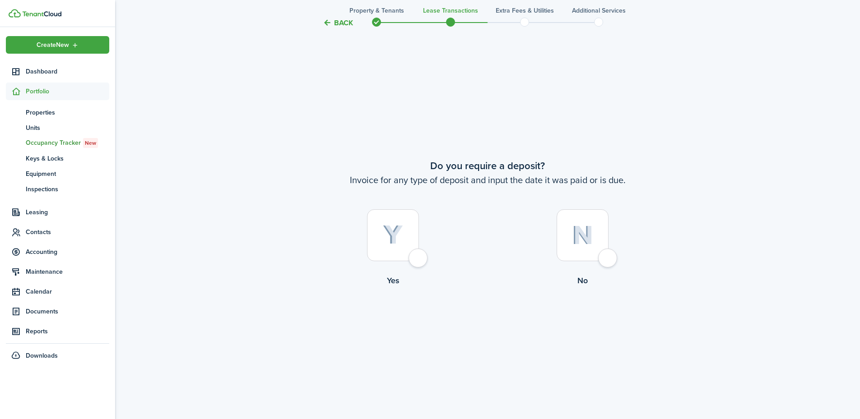
scroll to position [778, 0]
click at [607, 258] on div at bounding box center [582, 235] width 52 height 52
radio input "true"
click at [608, 255] on div at bounding box center [582, 235] width 52 height 52
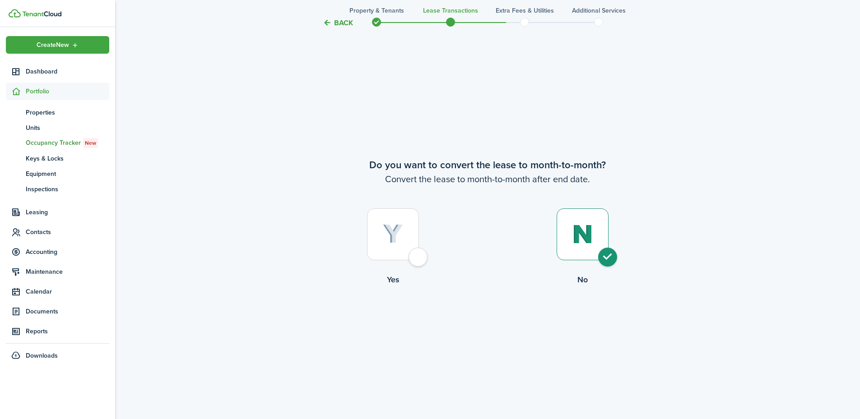
radio input "true"
click at [484, 322] on button "Continue" at bounding box center [488, 323] width 50 height 20
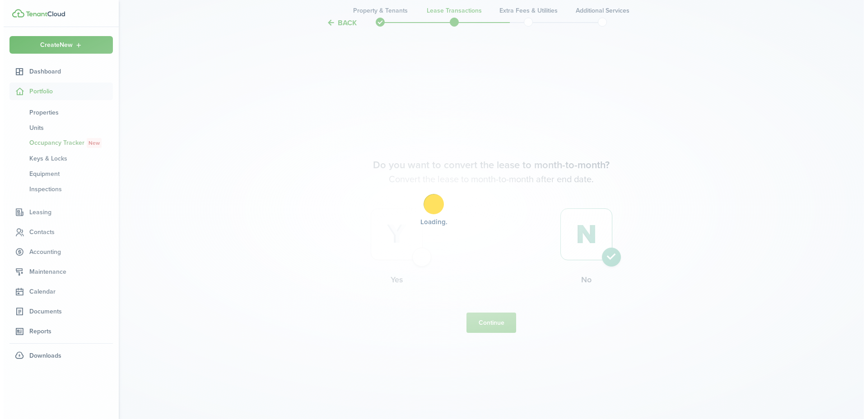
scroll to position [0, 0]
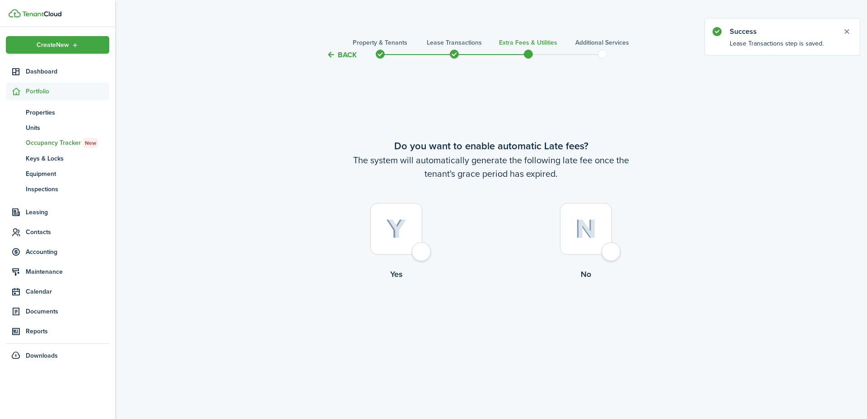
click at [421, 253] on div at bounding box center [396, 229] width 52 height 52
radio input "true"
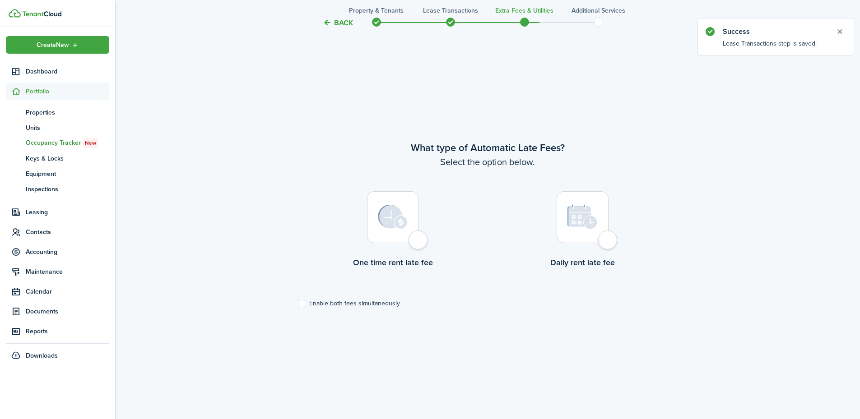
click at [417, 243] on div at bounding box center [393, 217] width 52 height 52
radio input "true"
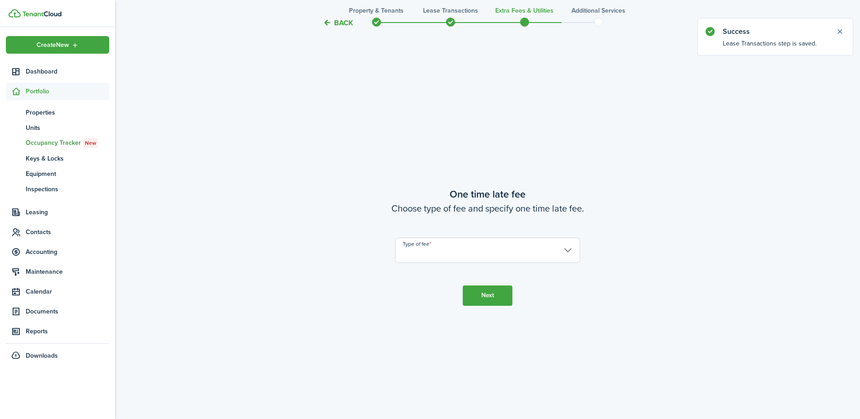
scroll to position [778, 0]
click at [475, 250] on input "Type of fee" at bounding box center [487, 249] width 185 height 25
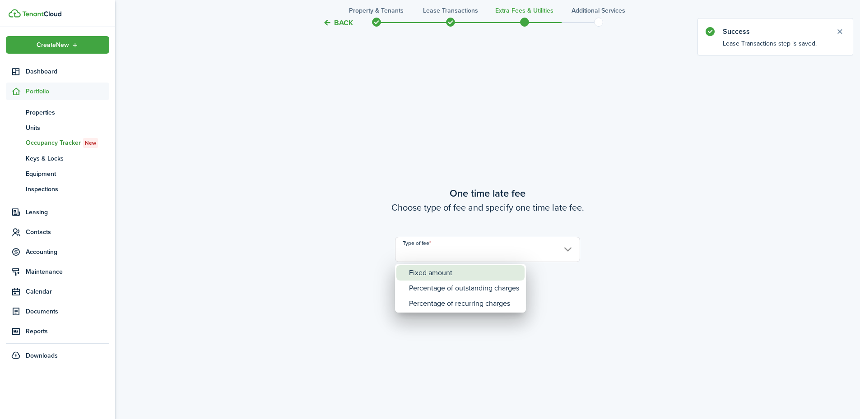
click at [466, 271] on div "Fixed amount" at bounding box center [464, 272] width 110 height 15
type input "Fixed amount"
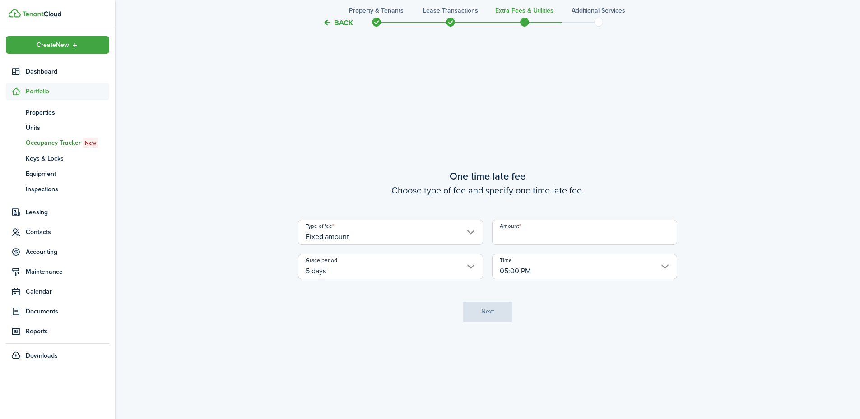
click at [534, 227] on input "Amount" at bounding box center [584, 232] width 185 height 25
type input "$25.00"
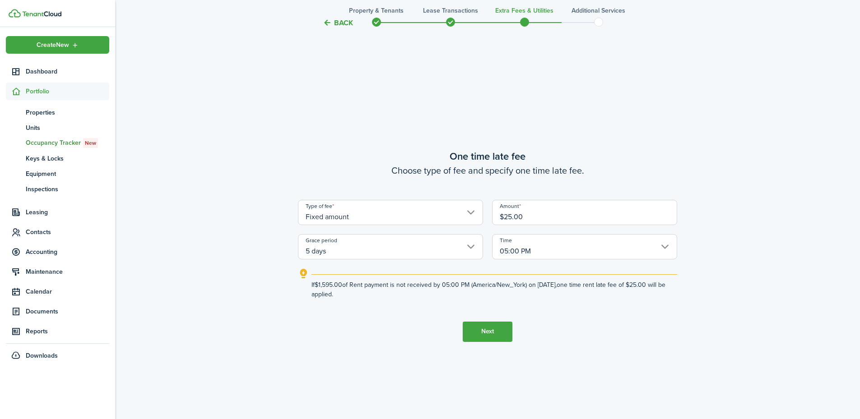
click at [474, 334] on button "Next" at bounding box center [488, 332] width 50 height 20
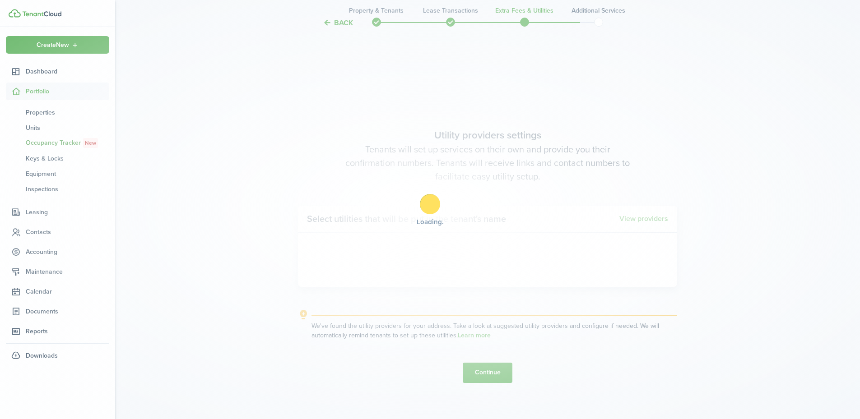
scroll to position [1197, 0]
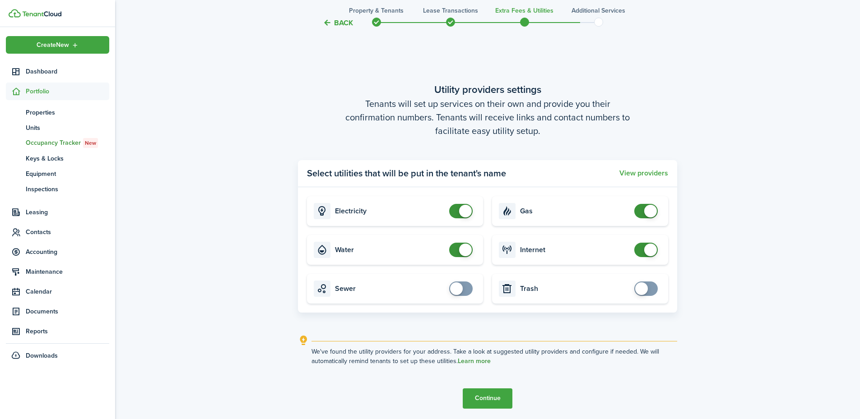
click at [488, 361] on link "Learn more" at bounding box center [474, 361] width 33 height 7
click at [495, 398] on button "Continue" at bounding box center [488, 399] width 50 height 20
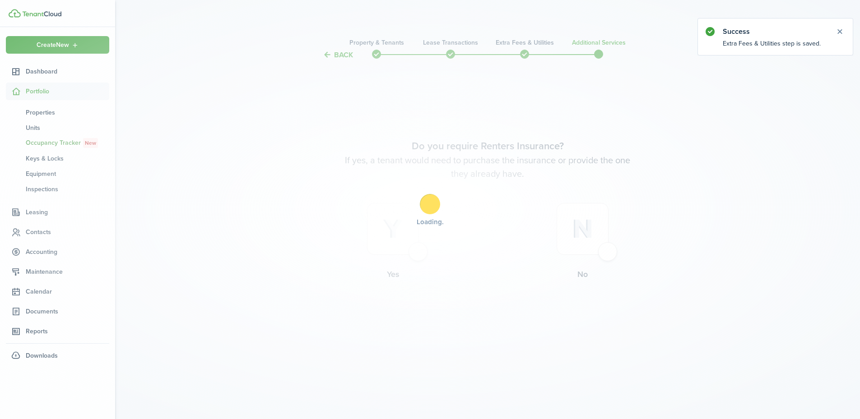
scroll to position [0, 0]
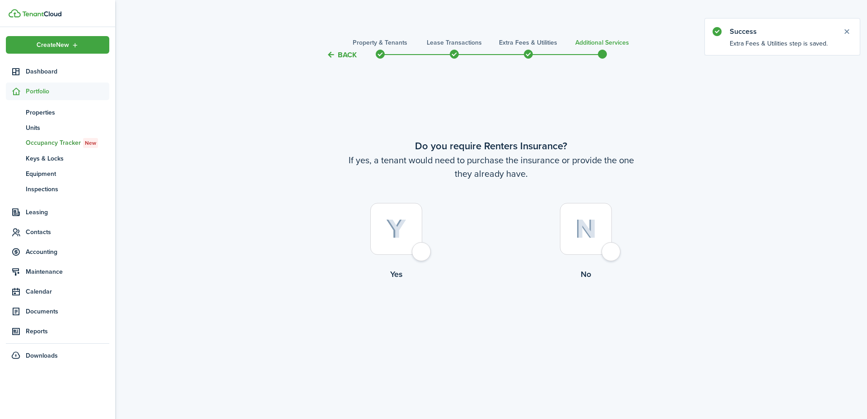
click at [602, 250] on div at bounding box center [586, 229] width 52 height 52
radio input "true"
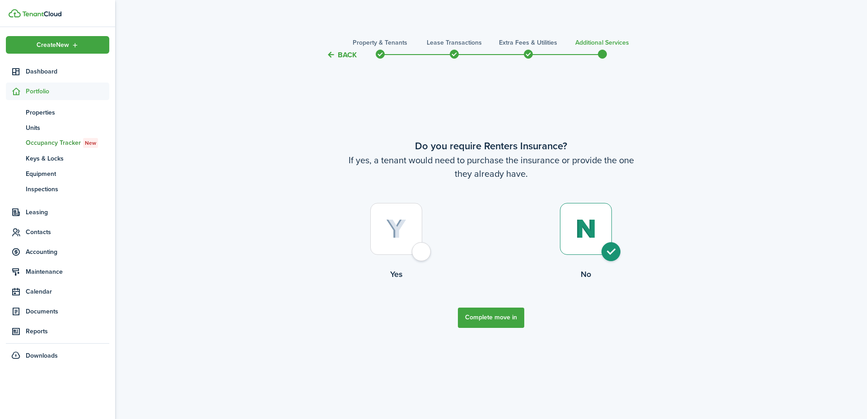
click at [504, 321] on button "Complete move in" at bounding box center [491, 318] width 66 height 20
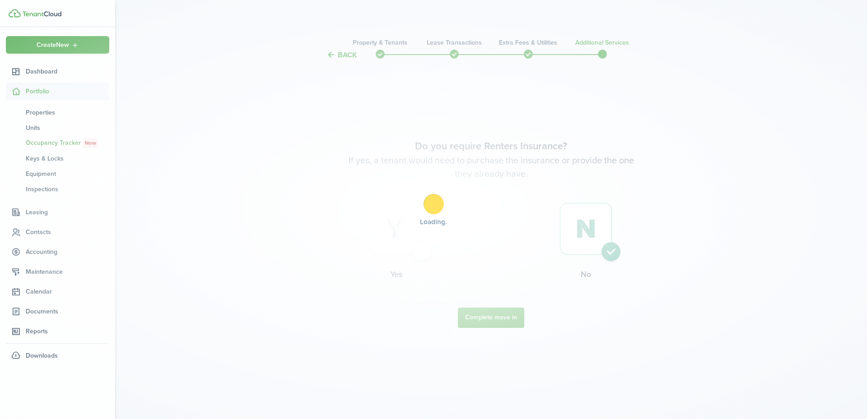
click at [501, 314] on div "Loading" at bounding box center [433, 209] width 867 height 419
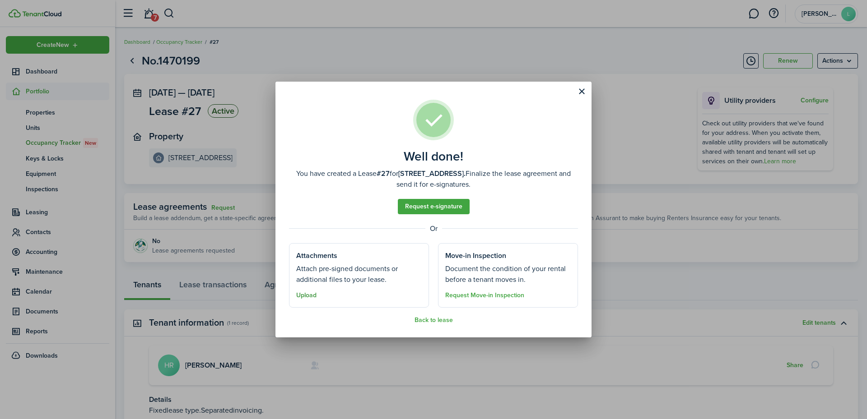
click at [302, 295] on button "Upload" at bounding box center [306, 295] width 20 height 7
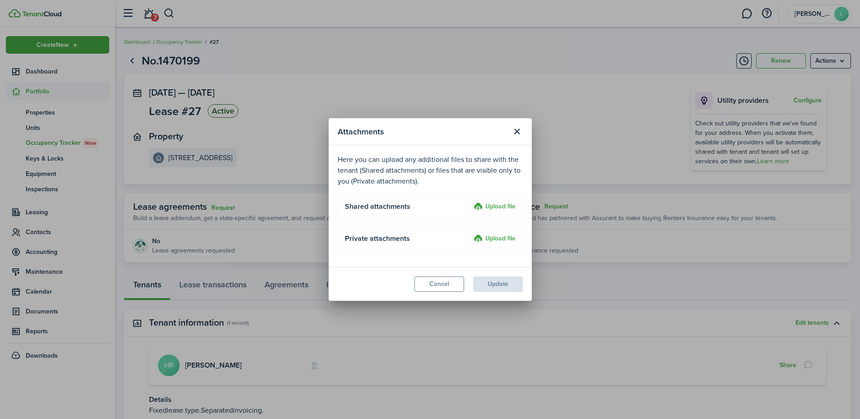
click at [497, 209] on label "Upload file" at bounding box center [494, 207] width 42 height 11
click at [470, 202] on input "Upload file" at bounding box center [470, 202] width 0 height 0
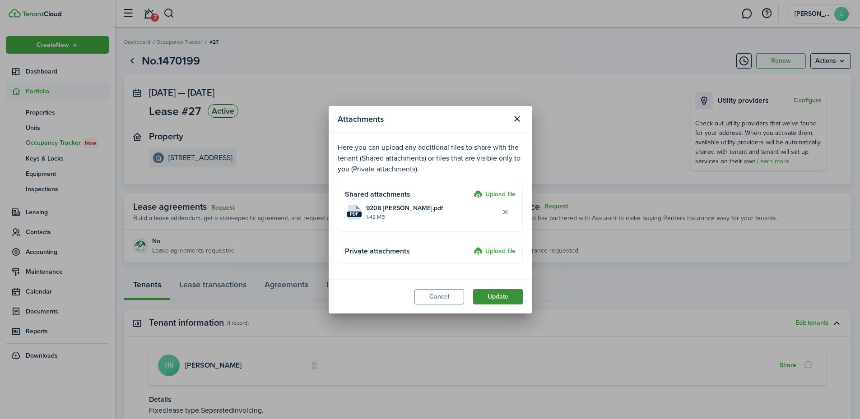
click at [505, 297] on button "Update" at bounding box center [498, 296] width 50 height 15
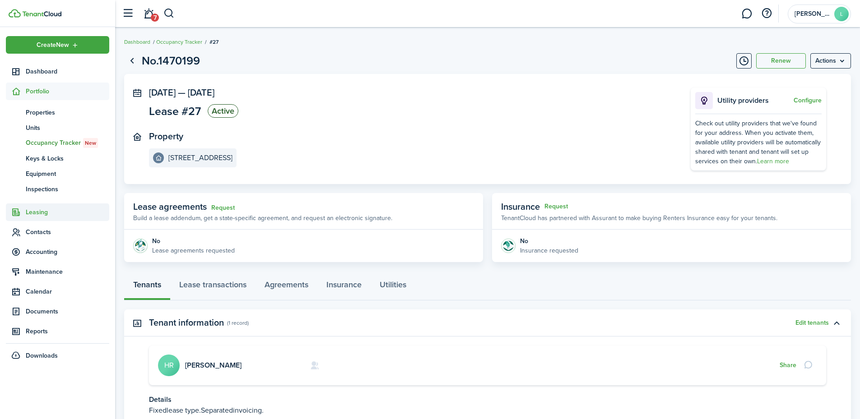
click at [39, 215] on span "Leasing" at bounding box center [67, 212] width 83 height 9
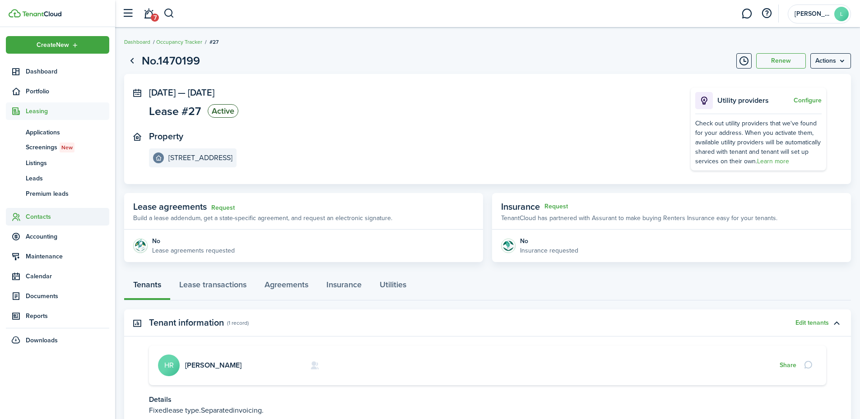
click at [42, 213] on span "Contacts" at bounding box center [67, 216] width 83 height 9
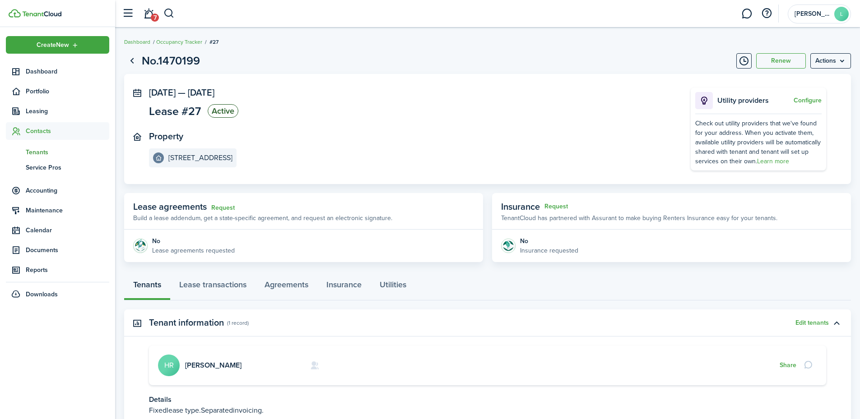
click at [42, 148] on span "Tenants" at bounding box center [67, 152] width 83 height 9
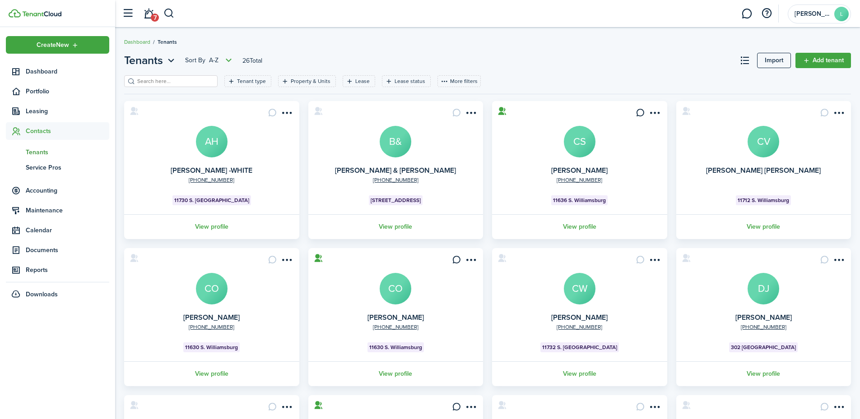
click at [170, 83] on input "search" at bounding box center [174, 81] width 79 height 9
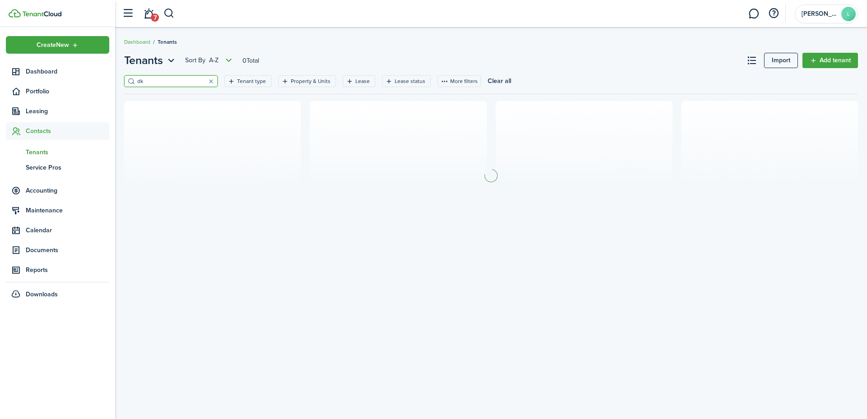
type input "d"
type input "[PERSON_NAME]"
click at [835, 62] on link "Add tenant" at bounding box center [830, 60] width 56 height 15
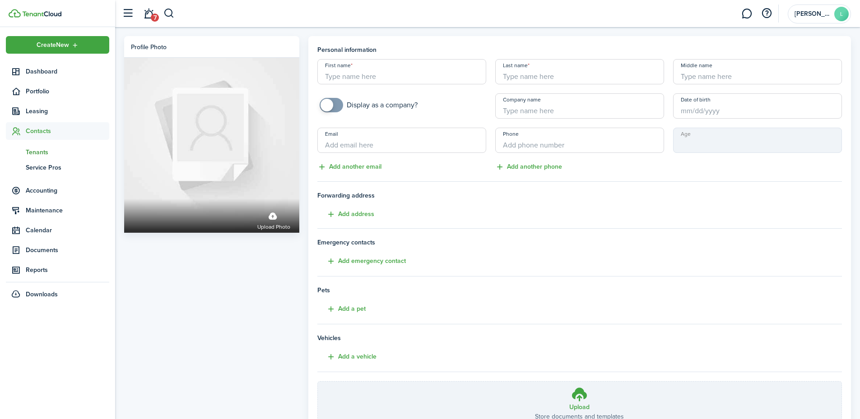
click at [425, 81] on input "First name" at bounding box center [401, 71] width 169 height 25
type input "[PERSON_NAME]"
click at [30, 152] on span "Tenants" at bounding box center [67, 152] width 83 height 9
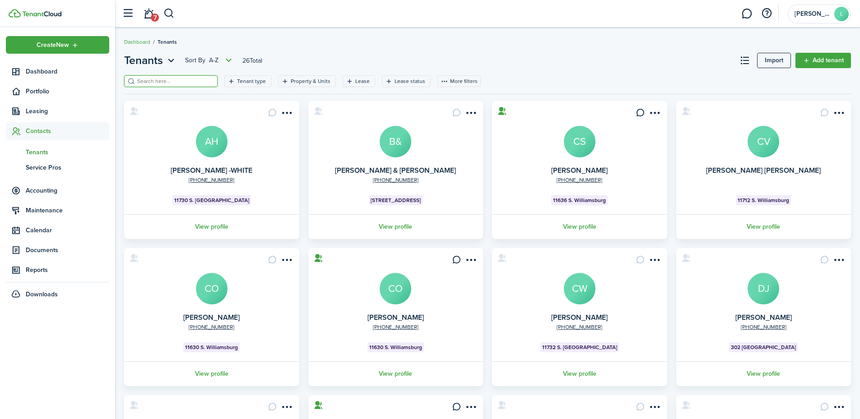
click at [182, 82] on input "search" at bounding box center [174, 81] width 79 height 9
type input "[PERSON_NAME]"
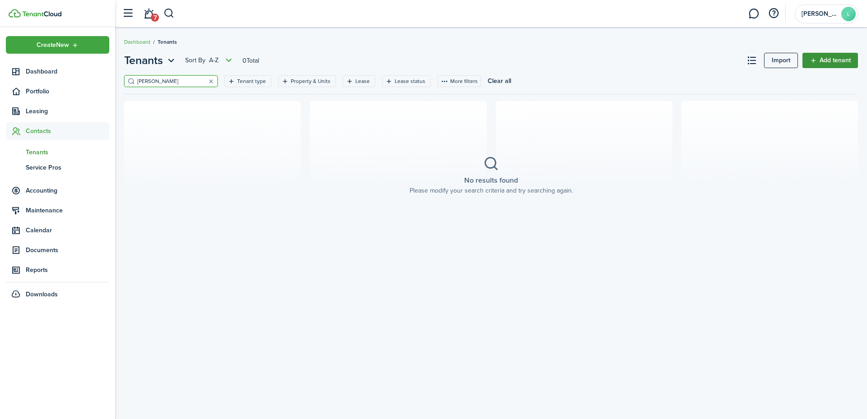
click at [836, 57] on link "Add tenant" at bounding box center [830, 60] width 56 height 15
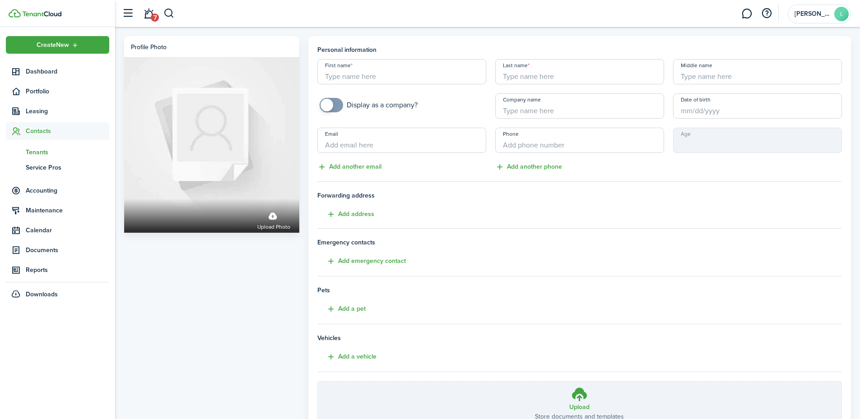
click at [353, 76] on input "First name" at bounding box center [401, 71] width 169 height 25
type input "[PERSON_NAME]"
type input "E"
type input "[PERSON_NAME]"
type input "[PHONE_NUMBER]"
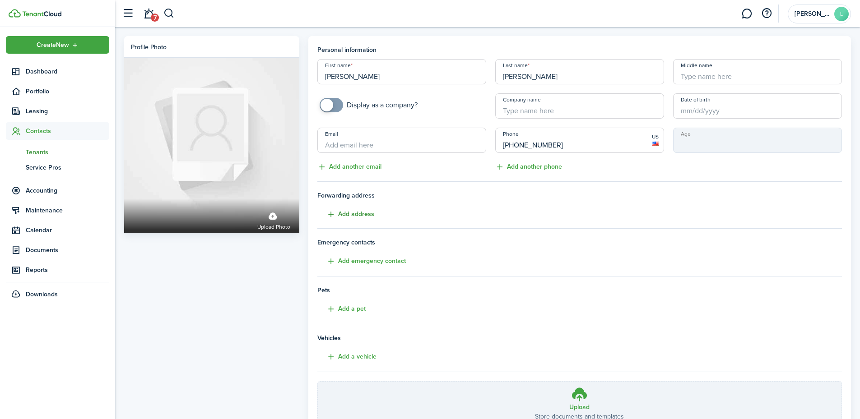
click at [349, 213] on button "Add address" at bounding box center [345, 214] width 57 height 10
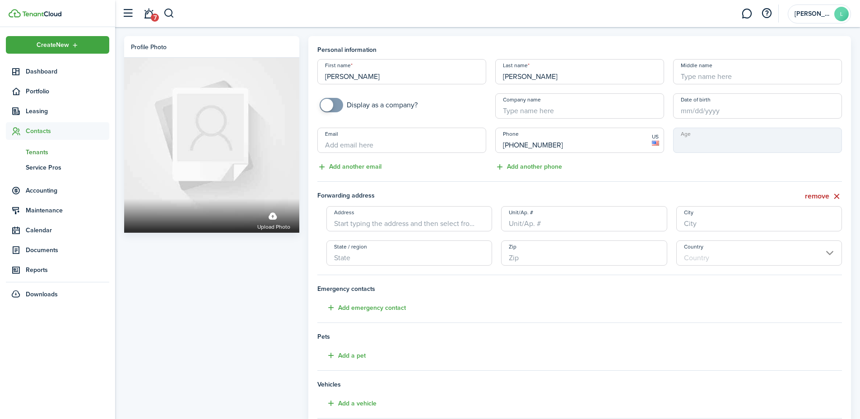
click at [360, 218] on input "Address" at bounding box center [409, 218] width 166 height 25
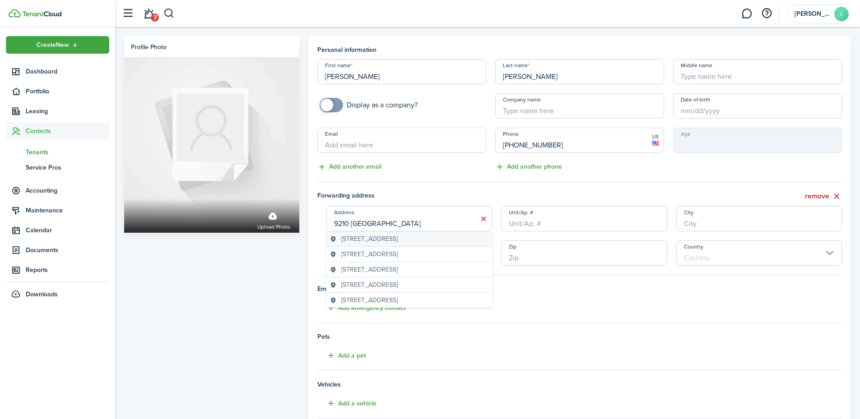
click at [380, 243] on span "[STREET_ADDRESS]" at bounding box center [369, 238] width 56 height 9
type input "[STREET_ADDRESS]"
type input "[GEOGRAPHIC_DATA]"
type input "TN"
type input "37922"
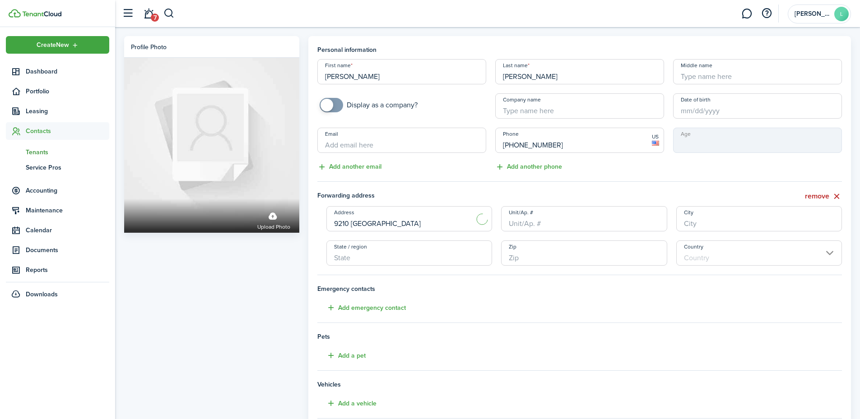
type input "[GEOGRAPHIC_DATA]"
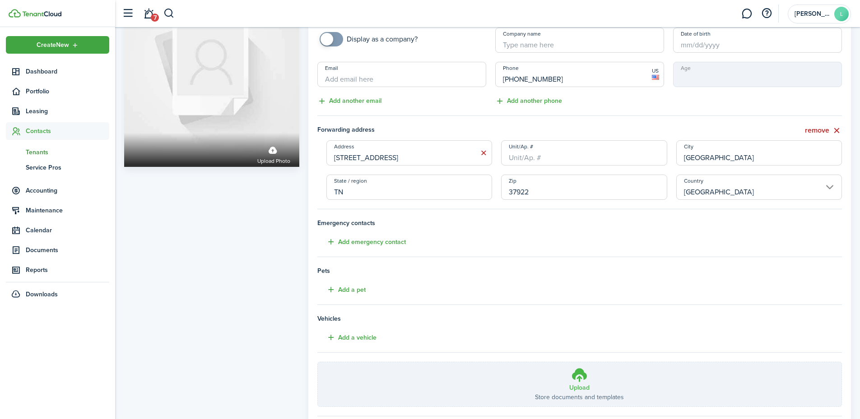
scroll to position [121, 0]
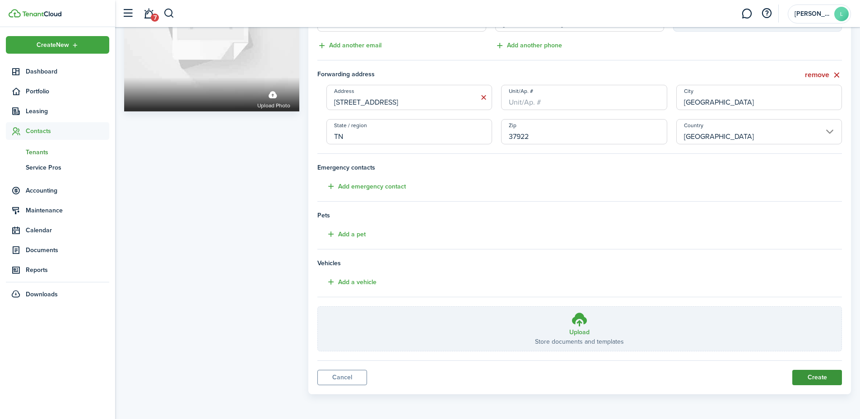
click at [810, 377] on button "Create" at bounding box center [817, 377] width 50 height 15
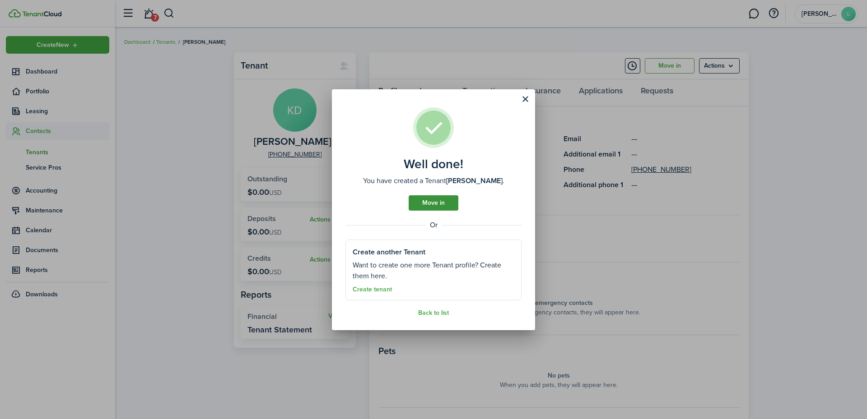
click at [440, 200] on link "Move in" at bounding box center [433, 202] width 50 height 15
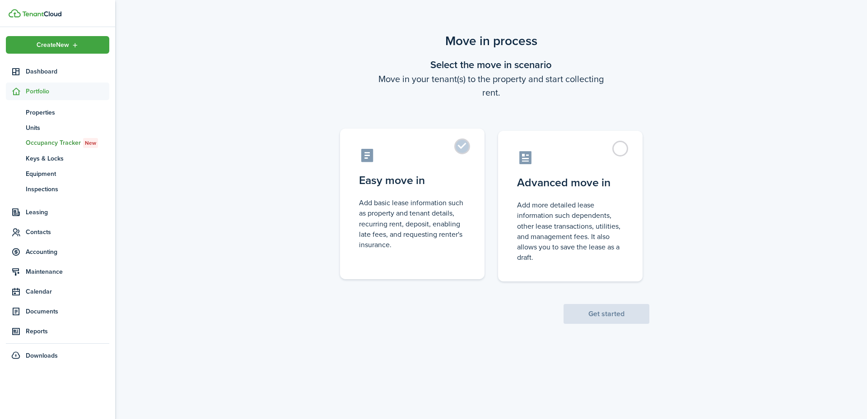
drag, startPoint x: 423, startPoint y: 187, endPoint x: 424, endPoint y: 181, distance: 5.9
click at [424, 184] on control-radio-card-title "Easy move in" at bounding box center [412, 180] width 107 height 16
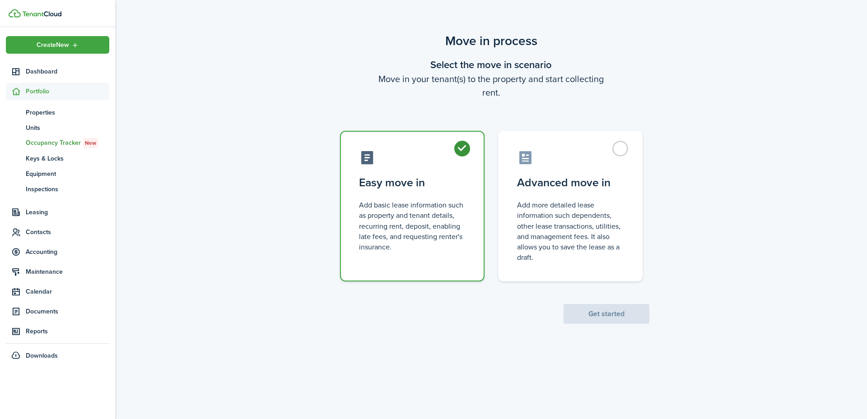
radio input "true"
click at [615, 310] on button "Get started" at bounding box center [606, 314] width 86 height 20
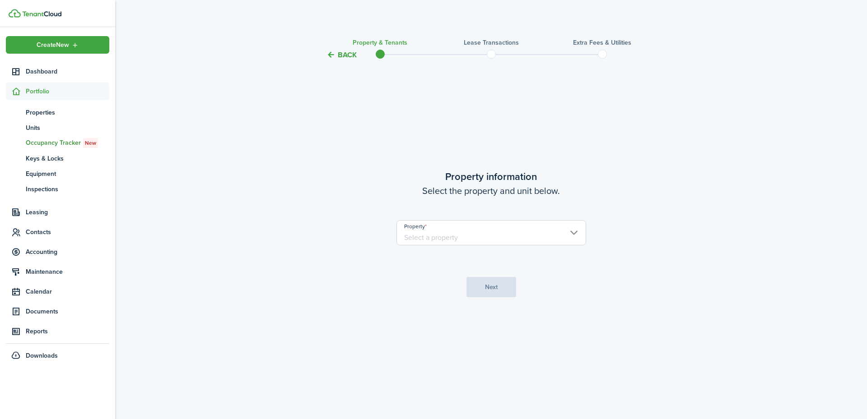
click at [468, 239] on input "Property" at bounding box center [491, 232] width 190 height 25
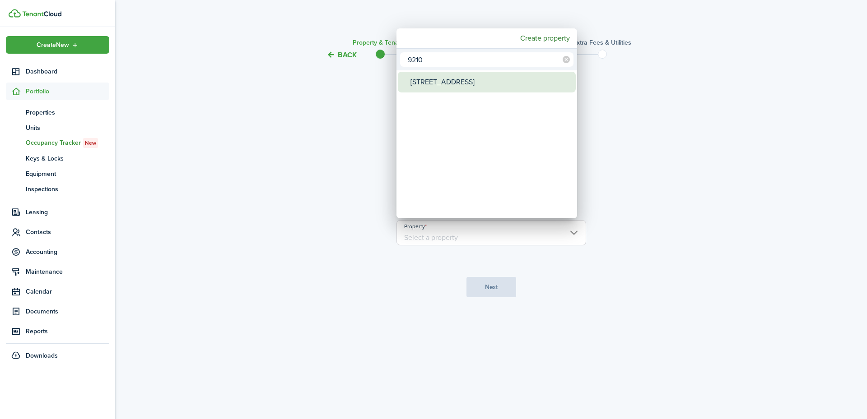
type input "9210"
click at [441, 82] on div "[STREET_ADDRESS]" at bounding box center [490, 82] width 160 height 21
type input "[STREET_ADDRESS]"
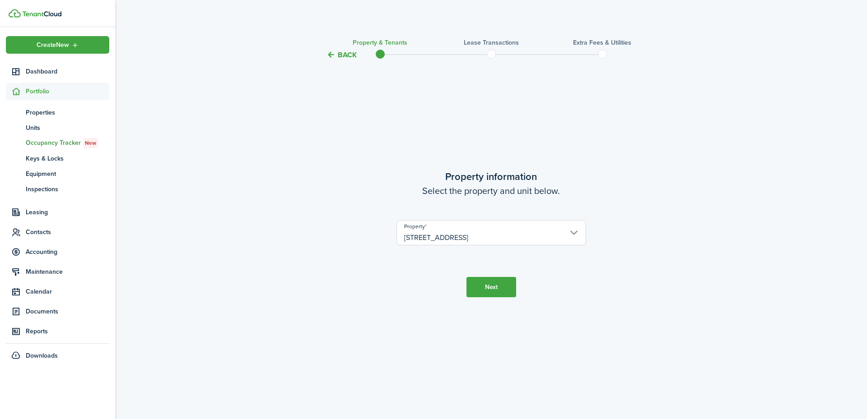
click at [491, 288] on button "Next" at bounding box center [491, 287] width 50 height 20
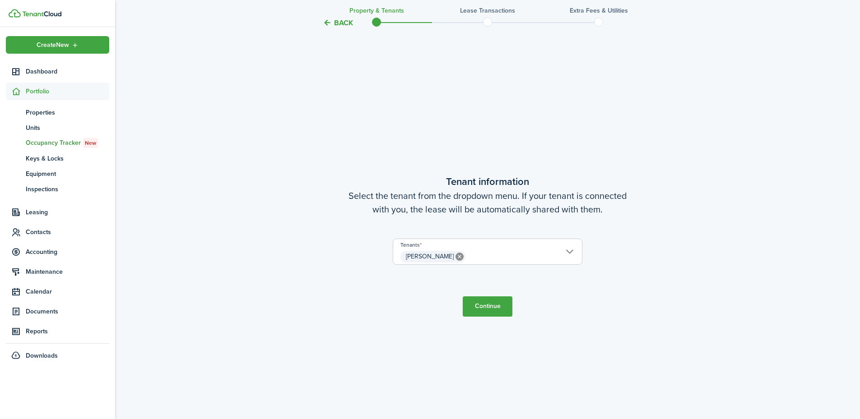
click at [487, 308] on button "Continue" at bounding box center [488, 307] width 50 height 20
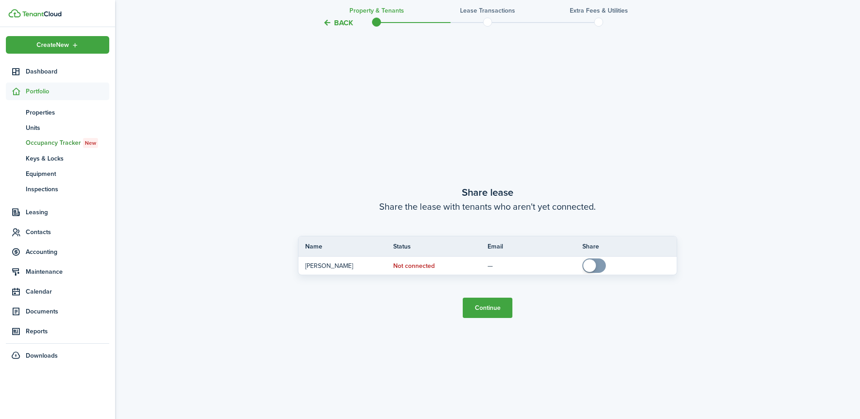
scroll to position [778, 0]
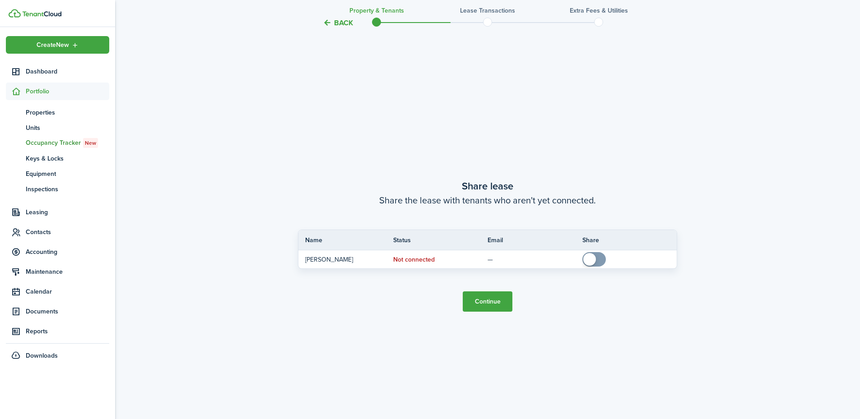
click at [479, 297] on button "Continue" at bounding box center [488, 302] width 50 height 20
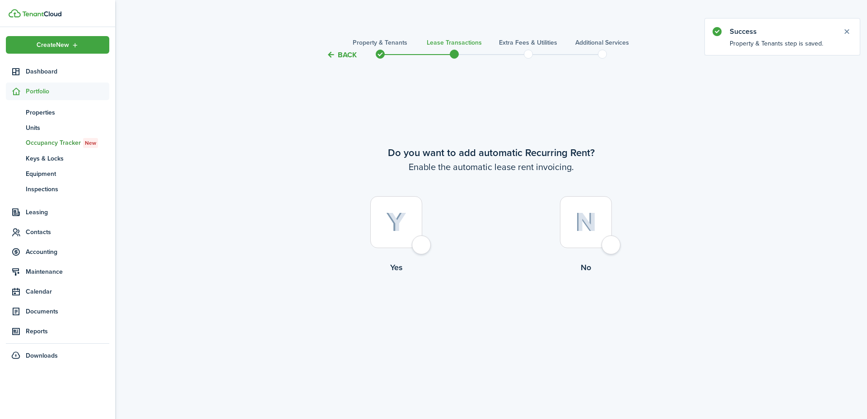
click at [416, 239] on div at bounding box center [396, 222] width 52 height 52
radio input "true"
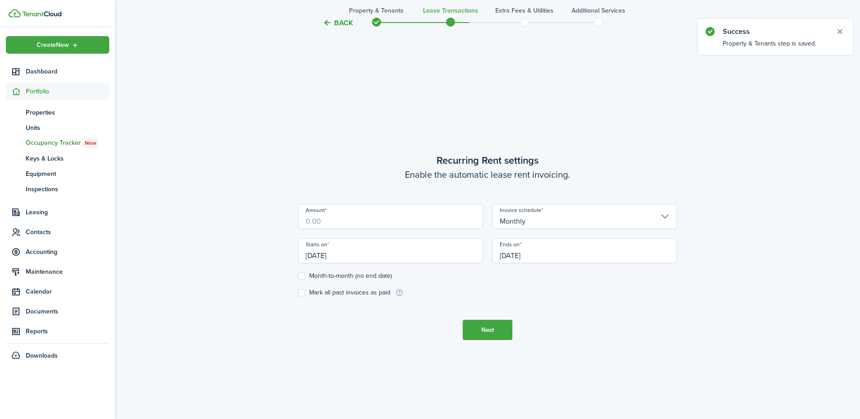
scroll to position [359, 0]
click at [406, 222] on input "Amount" at bounding box center [390, 215] width 185 height 25
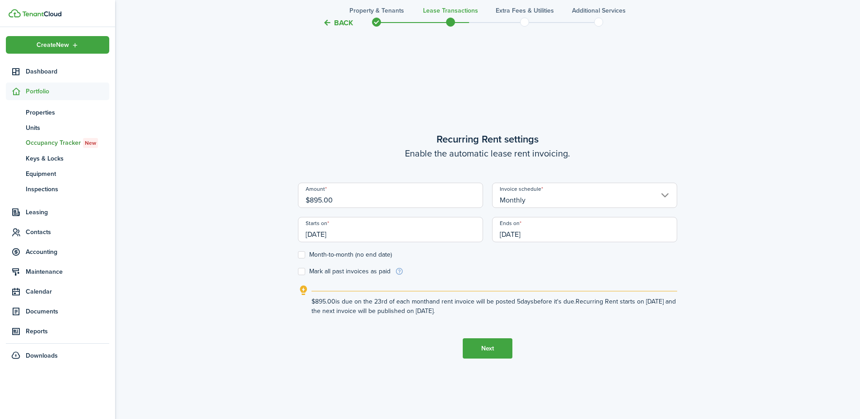
click at [387, 237] on input "[DATE]" at bounding box center [390, 229] width 185 height 25
type input "$895.00"
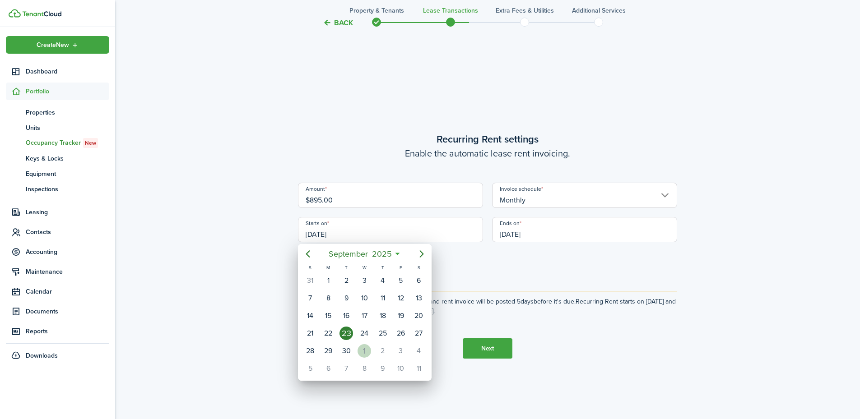
click at [366, 348] on div "1" at bounding box center [364, 351] width 14 height 14
type input "[DATE]"
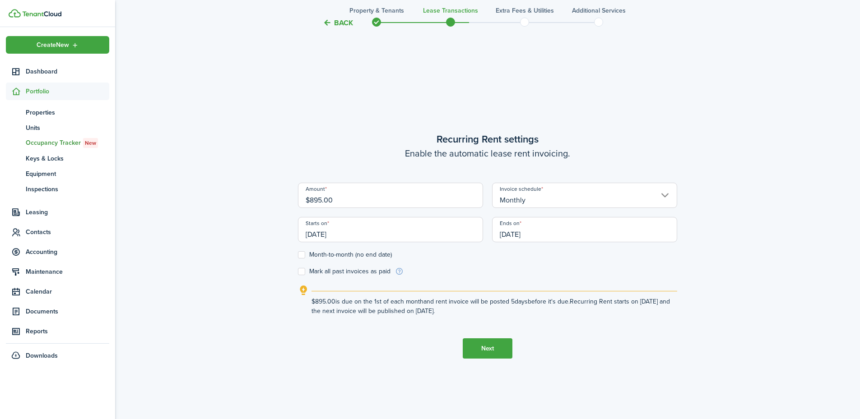
click at [515, 236] on input "[DATE]" at bounding box center [584, 229] width 185 height 25
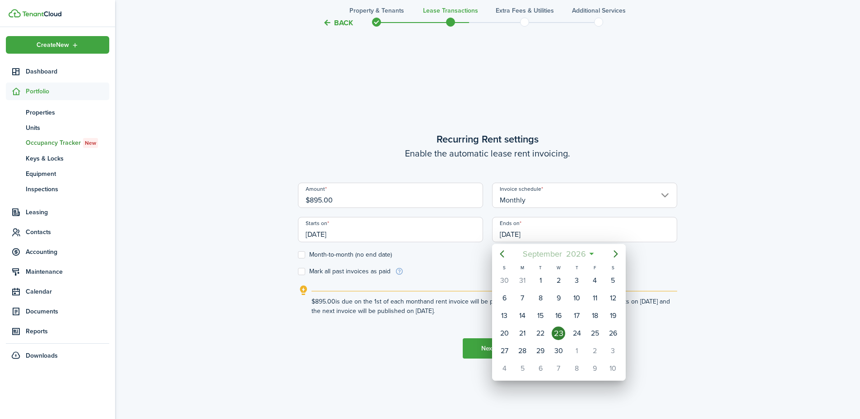
click at [550, 251] on span "September" at bounding box center [541, 254] width 43 height 16
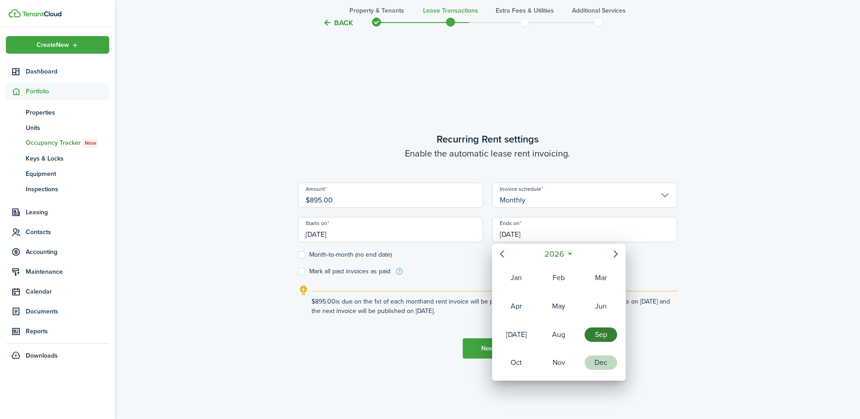
click at [597, 355] on div "Dec" at bounding box center [601, 362] width 36 height 27
click at [579, 348] on div "31" at bounding box center [577, 351] width 14 height 14
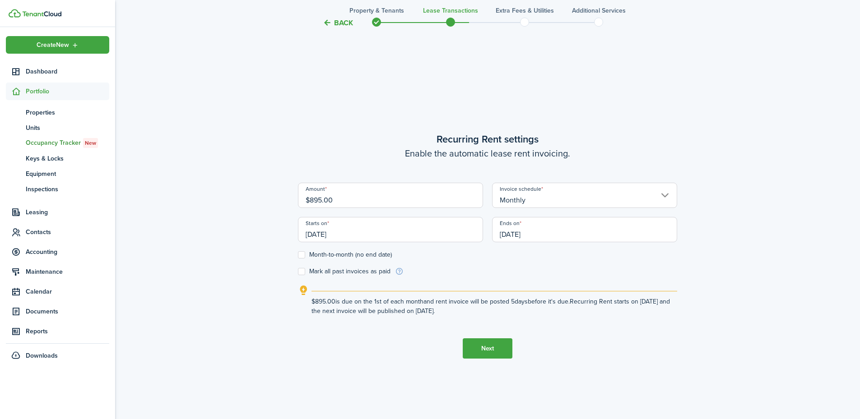
click at [533, 235] on input "[DATE]" at bounding box center [584, 229] width 185 height 25
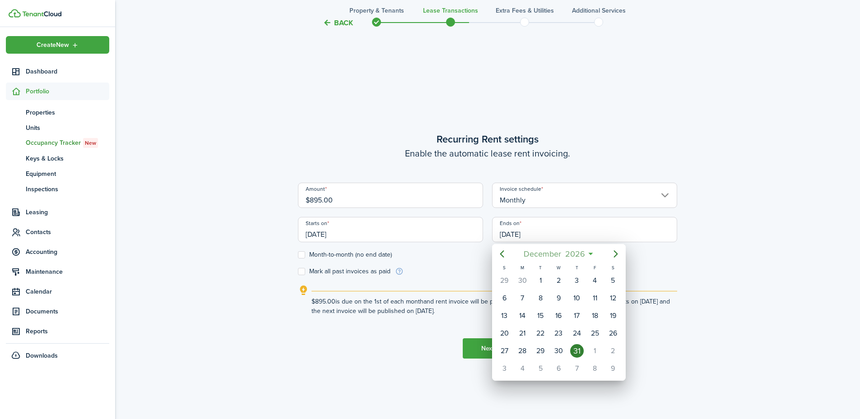
click at [587, 253] on mbsc-button "[DATE]" at bounding box center [554, 254] width 73 height 16
click at [564, 252] on span "2026" at bounding box center [554, 254] width 24 height 16
click at [565, 334] on div "2025" at bounding box center [558, 335] width 32 height 14
click at [602, 355] on div "Dec" at bounding box center [601, 362] width 36 height 27
click at [562, 344] on div "31" at bounding box center [558, 351] width 18 height 17
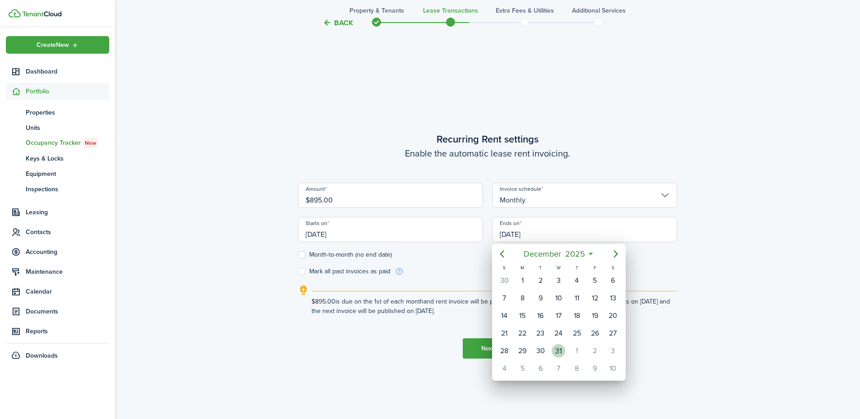
type input "[DATE]"
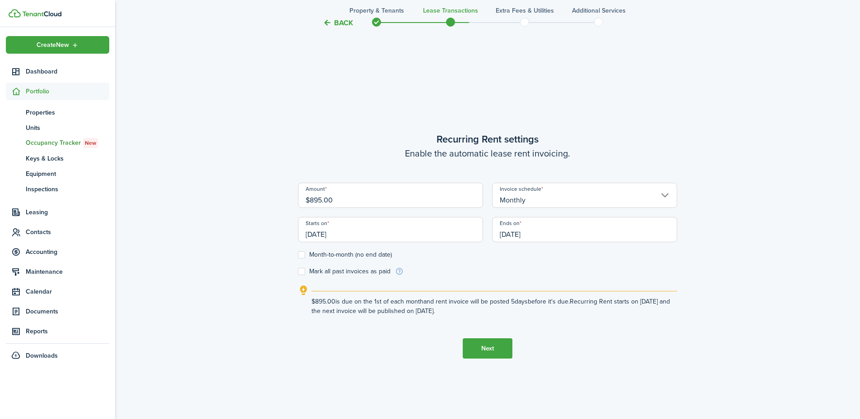
click at [496, 351] on button "Next" at bounding box center [488, 348] width 50 height 20
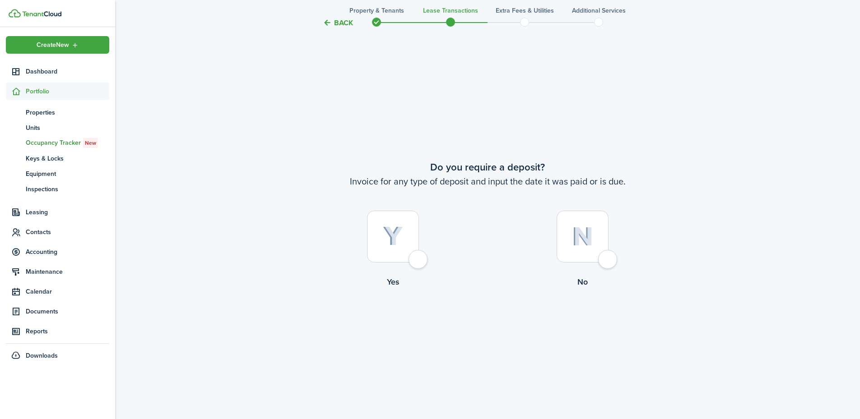
scroll to position [778, 0]
click at [603, 250] on div at bounding box center [582, 235] width 52 height 52
radio input "true"
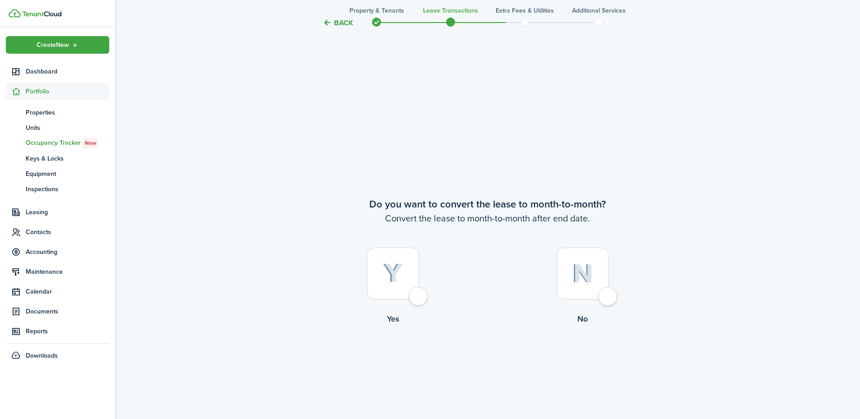
scroll to position [1197, 0]
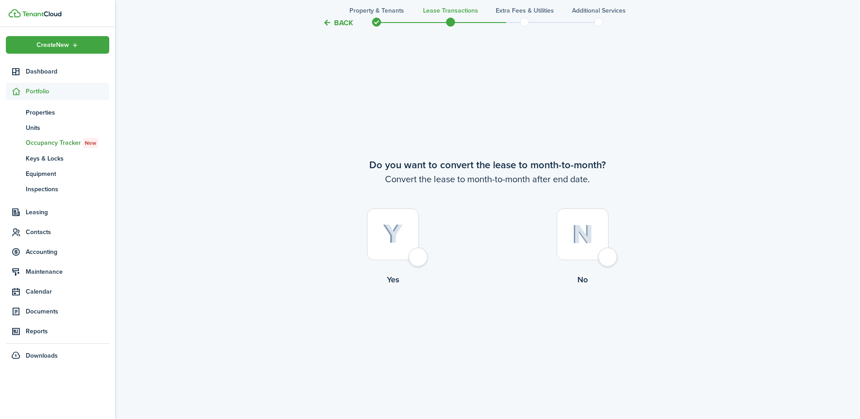
click at [602, 255] on div at bounding box center [582, 235] width 52 height 52
radio input "true"
click at [499, 320] on button "Continue" at bounding box center [488, 323] width 50 height 20
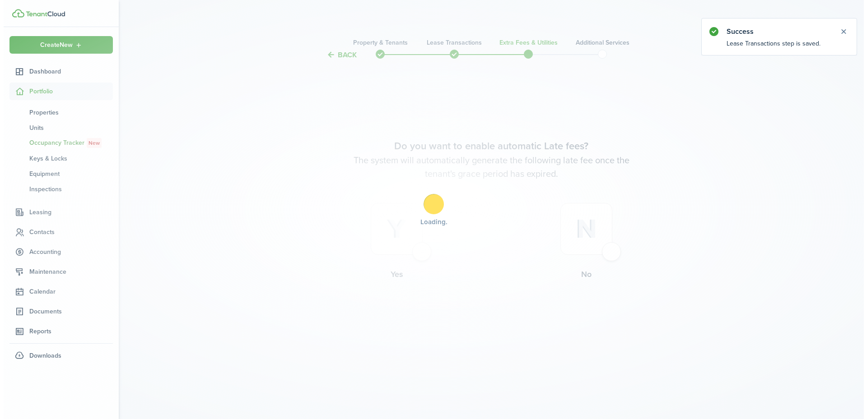
scroll to position [0, 0]
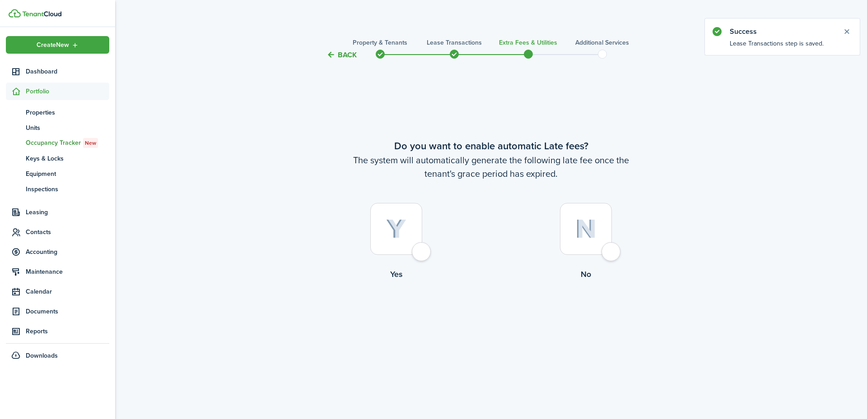
click at [406, 246] on div at bounding box center [396, 229] width 52 height 52
radio input "true"
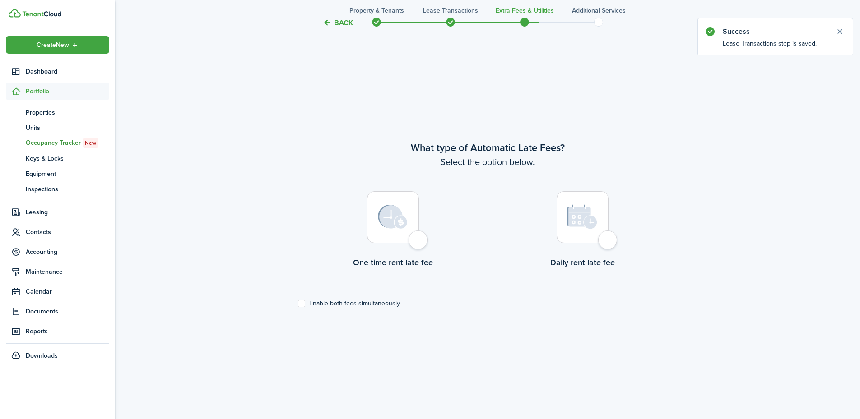
click at [414, 241] on div at bounding box center [393, 217] width 52 height 52
radio input "true"
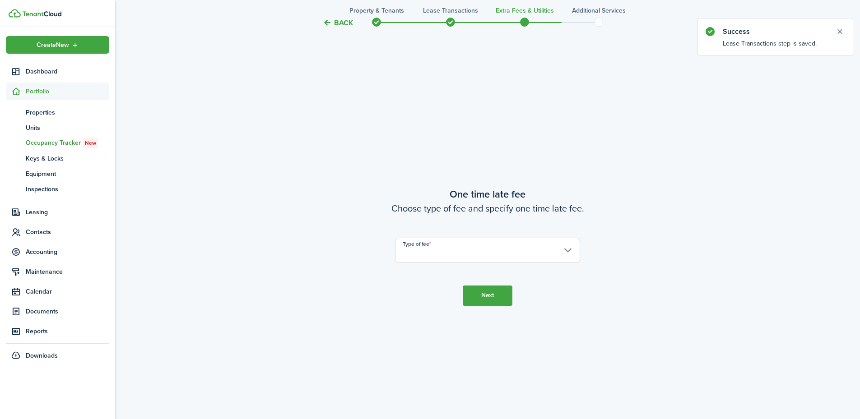
scroll to position [778, 0]
click at [463, 255] on input "Type of fee" at bounding box center [487, 249] width 185 height 25
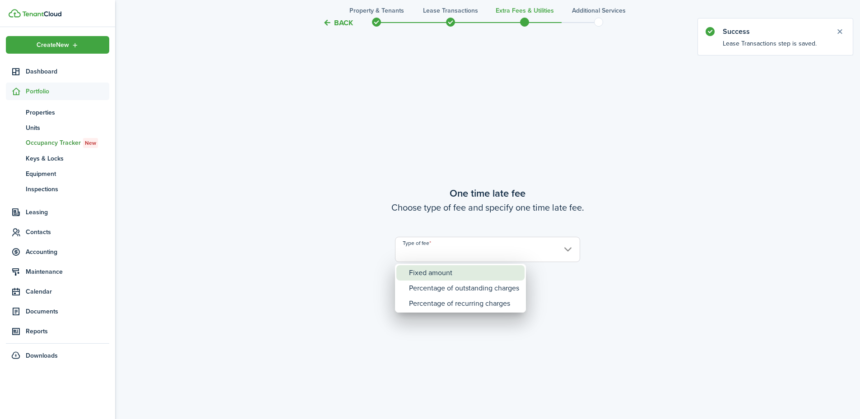
click at [456, 266] on div "Fixed amount" at bounding box center [464, 272] width 110 height 15
type input "Fixed amount"
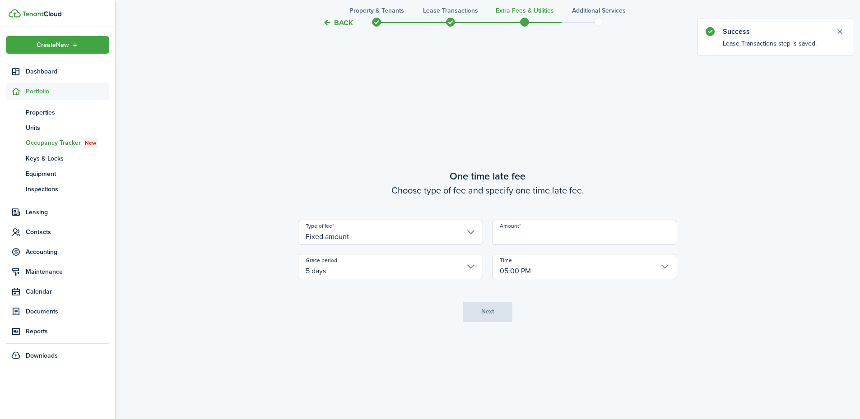
click at [515, 236] on input "Amount" at bounding box center [584, 232] width 185 height 25
type input "$25.00"
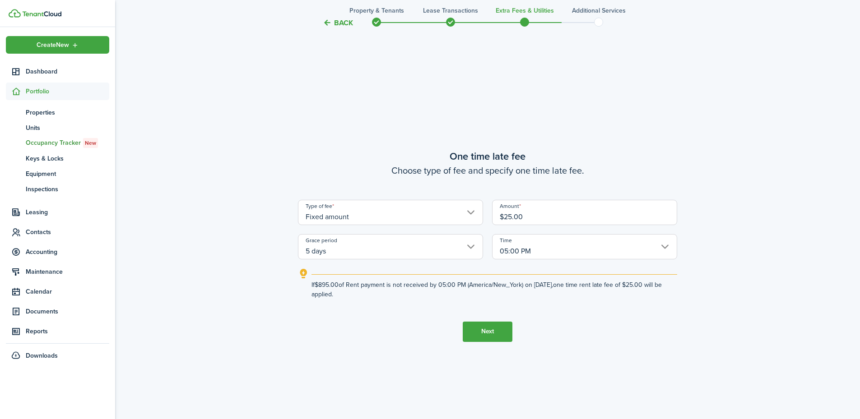
click at [499, 330] on button "Next" at bounding box center [488, 332] width 50 height 20
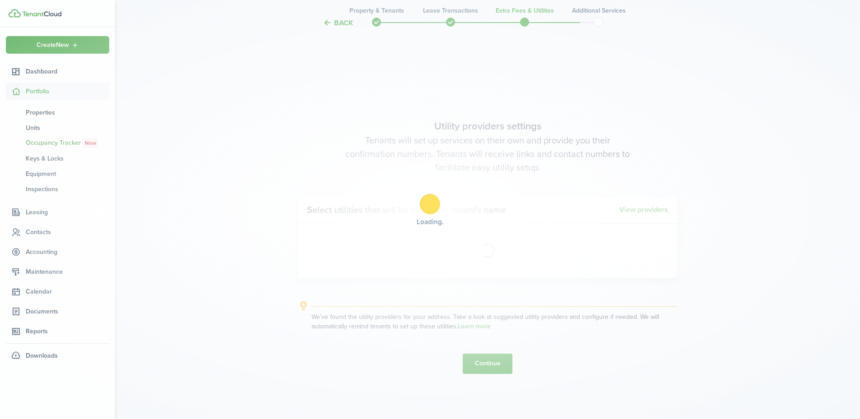
scroll to position [1197, 0]
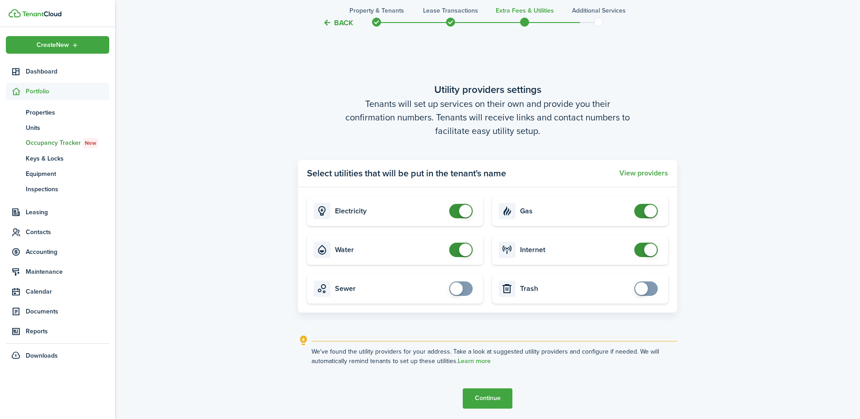
click at [496, 397] on button "Continue" at bounding box center [488, 399] width 50 height 20
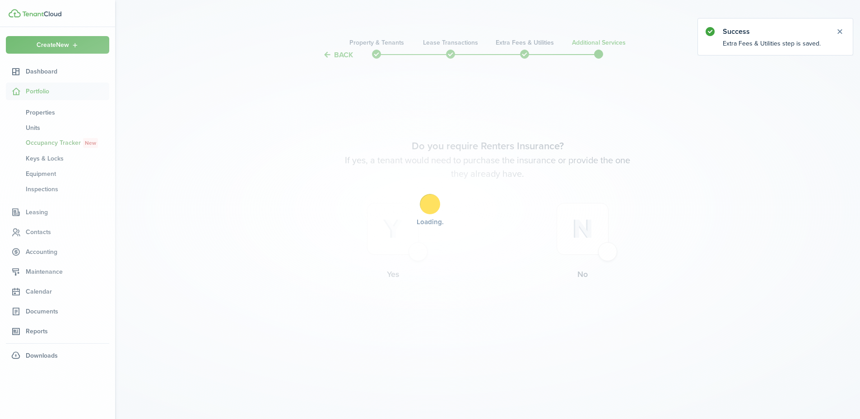
scroll to position [0, 0]
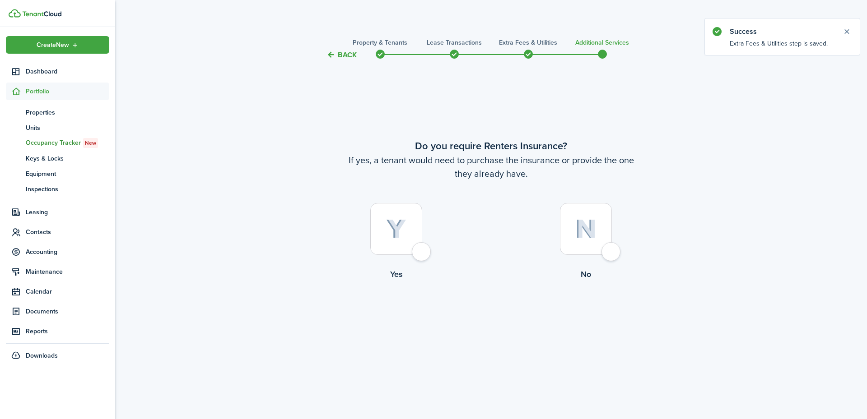
click at [595, 249] on div at bounding box center [586, 229] width 52 height 52
radio input "true"
click at [502, 314] on button "Complete move in" at bounding box center [491, 318] width 66 height 20
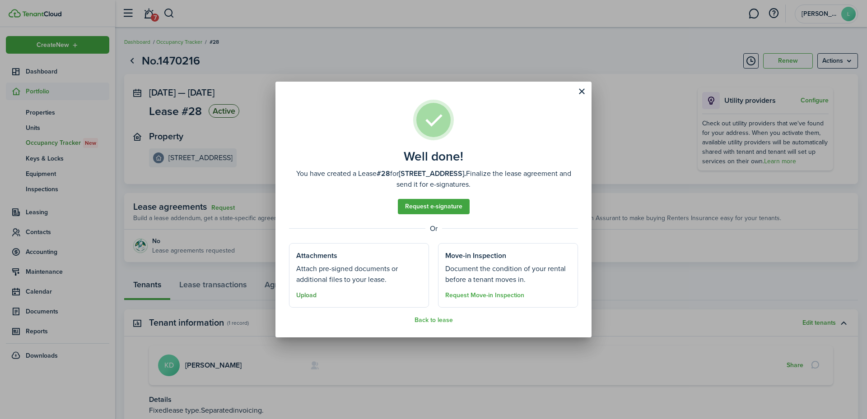
click at [307, 292] on button "Upload" at bounding box center [306, 295] width 20 height 7
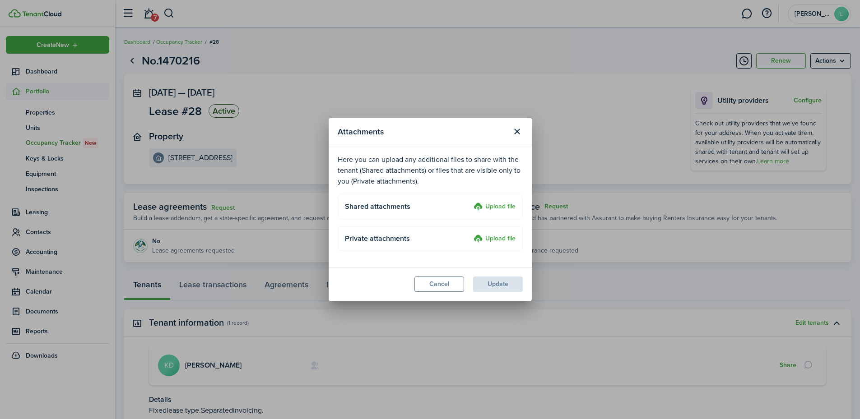
click at [484, 204] on label "Upload file" at bounding box center [494, 207] width 42 height 11
click at [470, 202] on input "Upload file" at bounding box center [470, 202] width 0 height 0
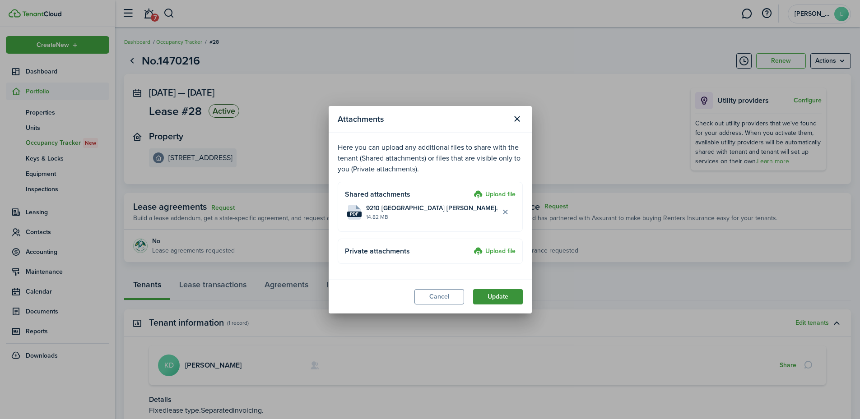
click at [496, 296] on button "Update" at bounding box center [498, 296] width 50 height 15
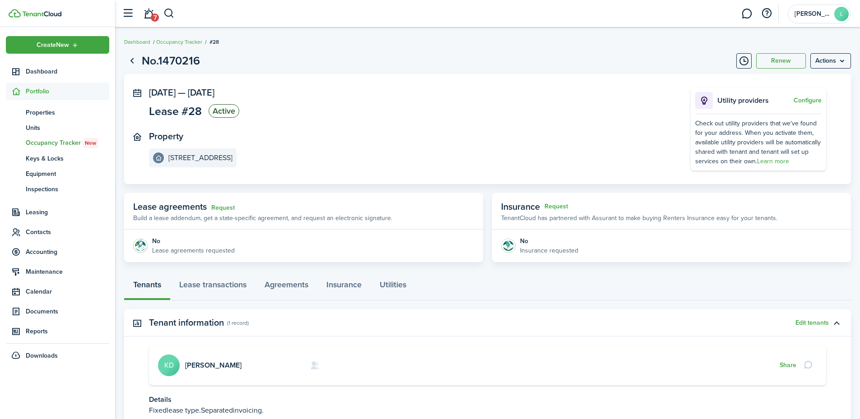
click at [77, 32] on nav "Create New Dashboard Portfolio pt Properties un Units oc Occupancy Tracker New …" at bounding box center [57, 199] width 115 height 345
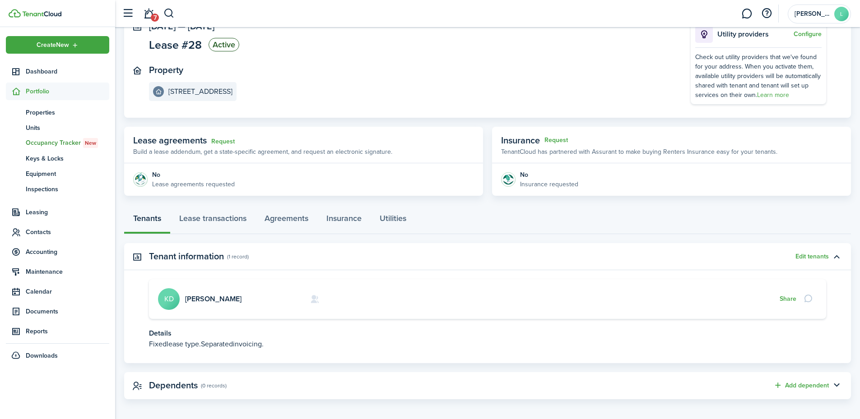
scroll to position [71, 0]
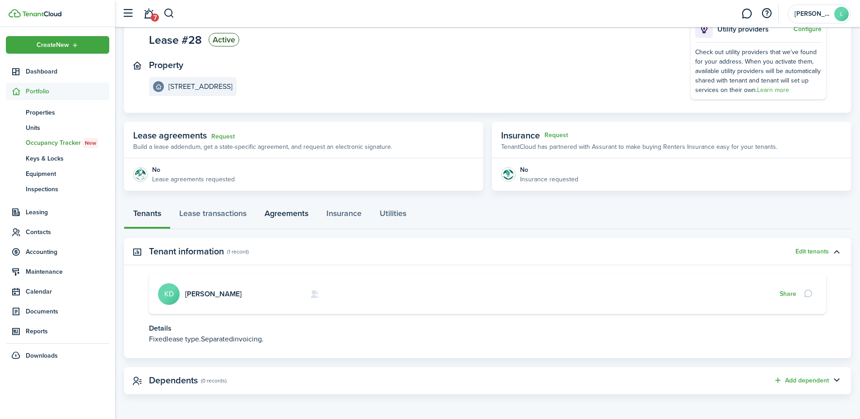
click at [283, 204] on link "Agreements" at bounding box center [286, 215] width 62 height 27
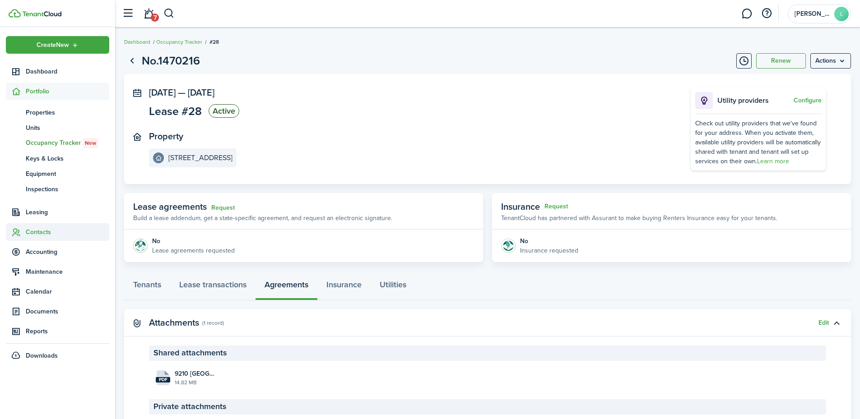
click at [47, 227] on span "Contacts" at bounding box center [67, 231] width 83 height 9
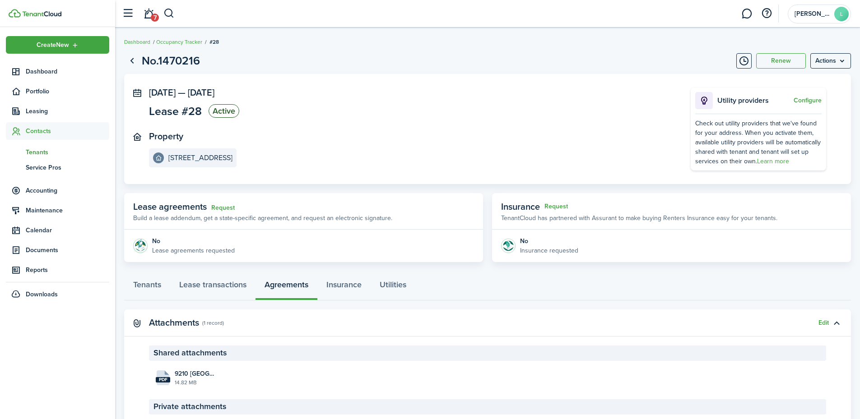
click at [37, 153] on span "Tenants" at bounding box center [67, 152] width 83 height 9
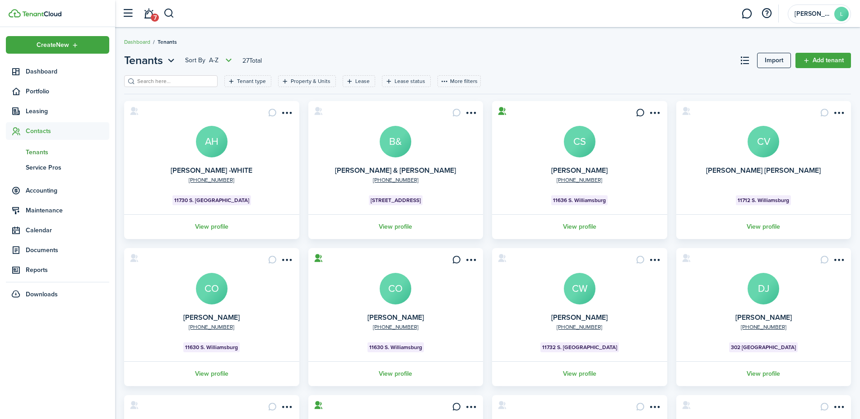
click at [176, 84] on input "search" at bounding box center [174, 81] width 79 height 9
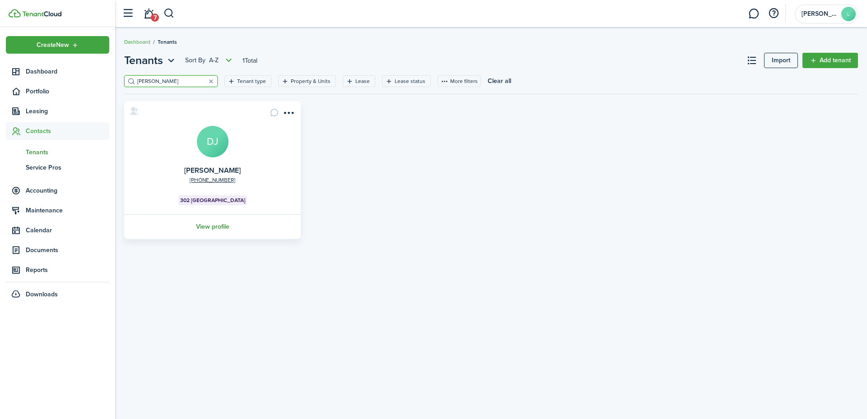
type input "[PERSON_NAME]"
click at [228, 226] on link "View profile" at bounding box center [212, 226] width 179 height 25
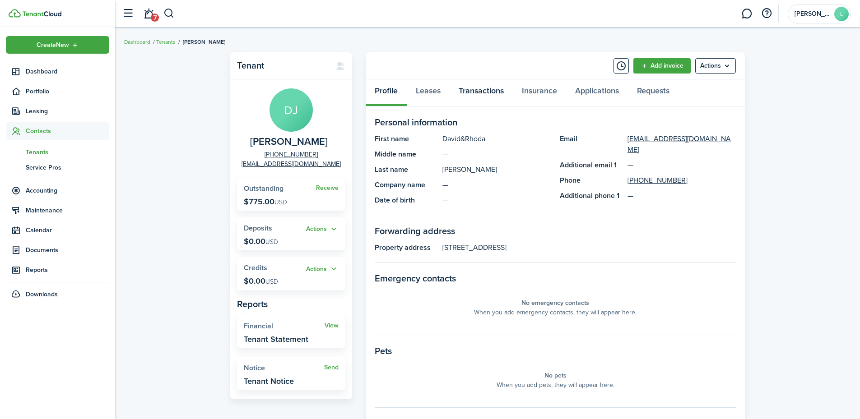
click at [479, 93] on link "Transactions" at bounding box center [481, 92] width 63 height 27
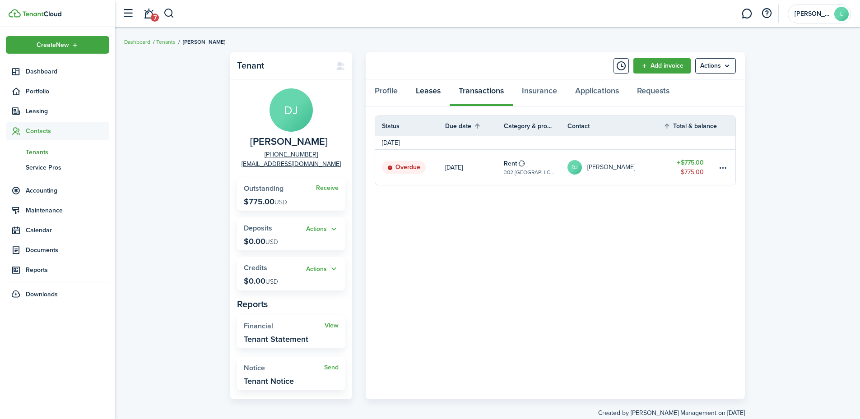
click at [428, 91] on link "Leases" at bounding box center [428, 92] width 43 height 27
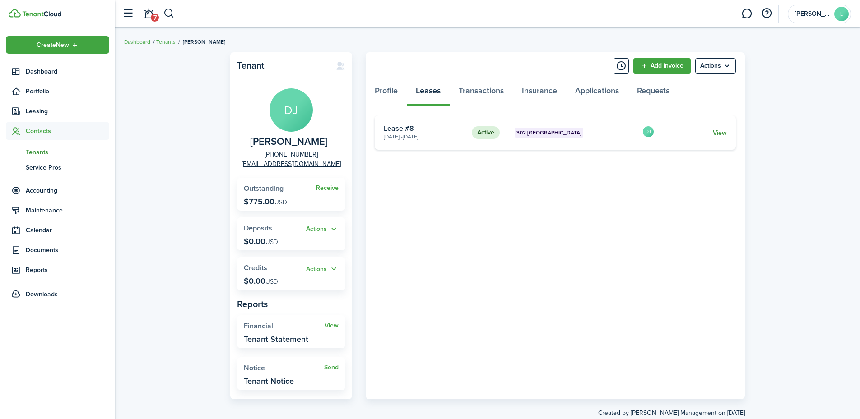
click at [721, 132] on link "View" at bounding box center [720, 132] width 14 height 9
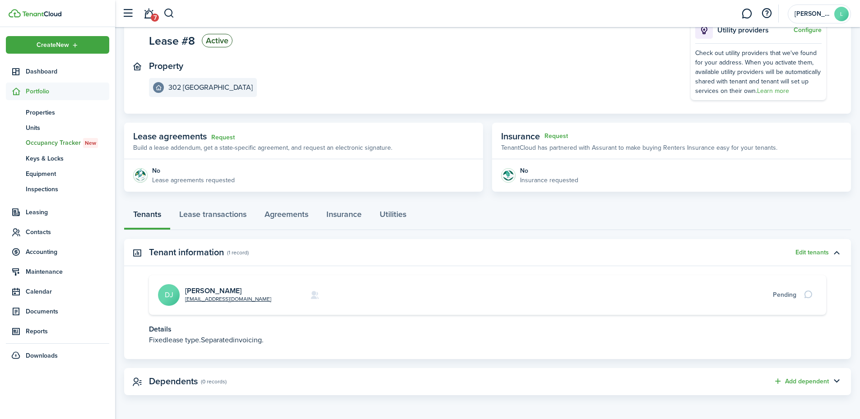
scroll to position [71, 0]
click at [232, 213] on link "Lease transactions" at bounding box center [212, 215] width 85 height 27
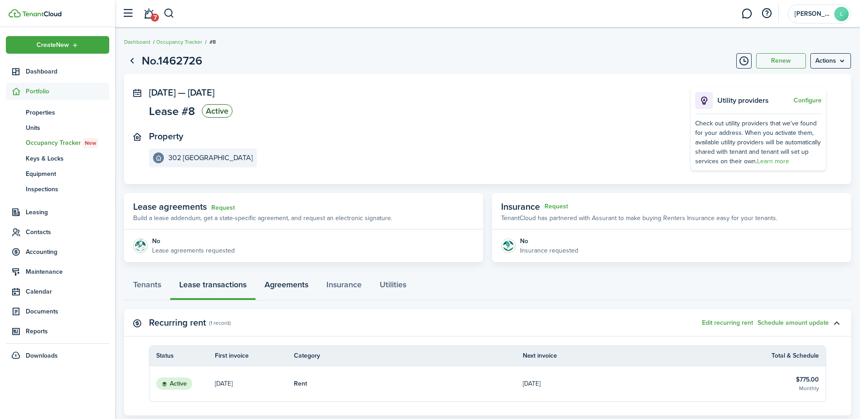
click at [295, 287] on link "Agreements" at bounding box center [286, 286] width 62 height 27
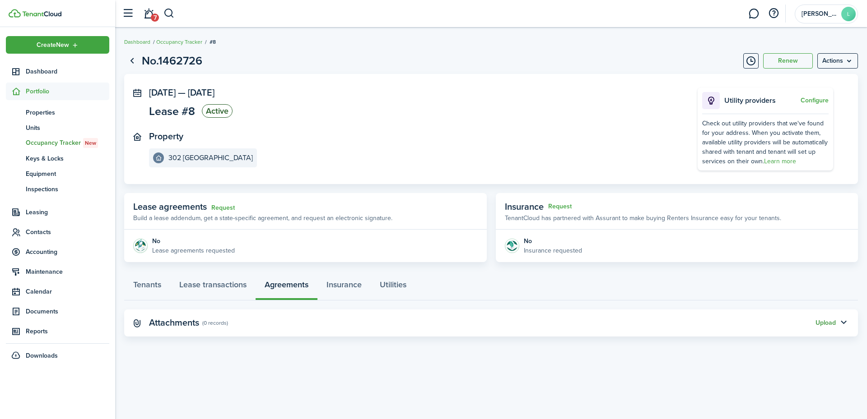
click at [830, 324] on button "Upload" at bounding box center [825, 323] width 20 height 7
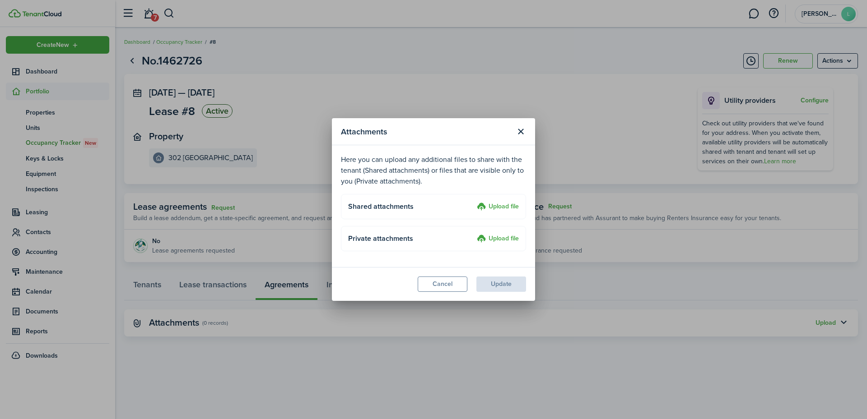
click at [491, 203] on label "Upload file" at bounding box center [498, 207] width 42 height 11
click at [473, 202] on input "Upload file" at bounding box center [473, 202] width 0 height 0
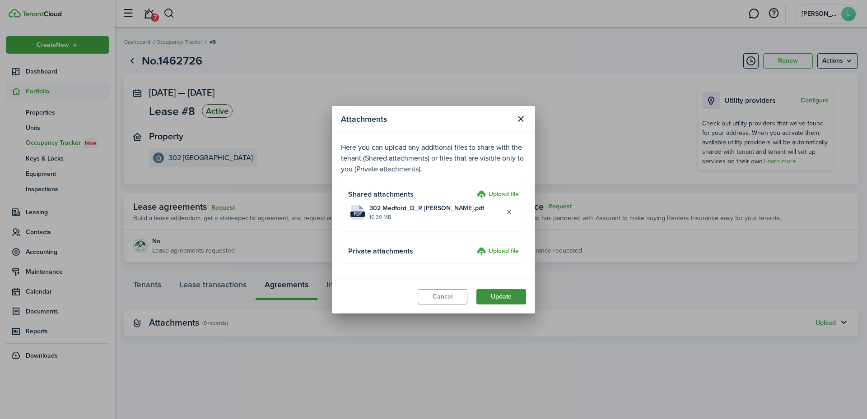
click at [490, 296] on button "Update" at bounding box center [501, 296] width 50 height 15
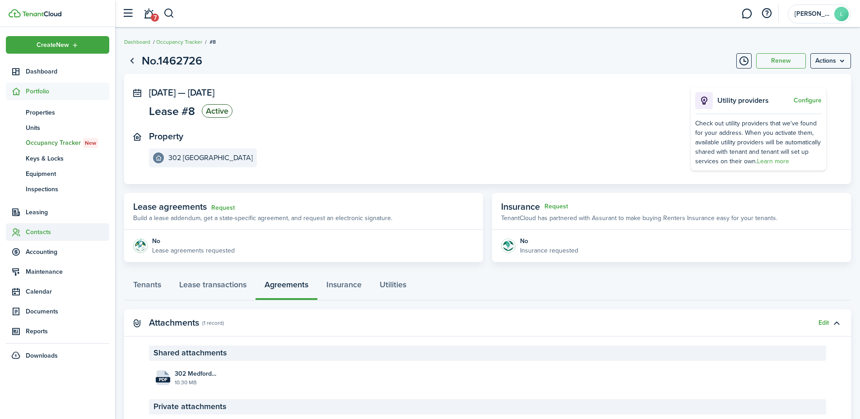
click at [42, 229] on span "Contacts" at bounding box center [67, 231] width 83 height 9
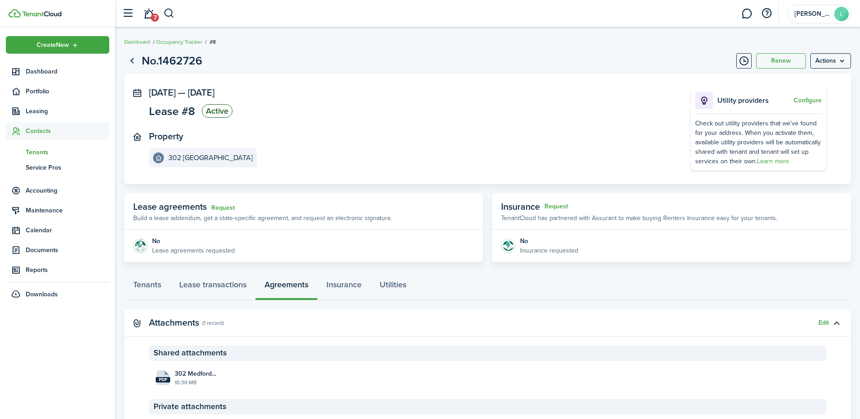
click at [42, 153] on span "Tenants" at bounding box center [67, 152] width 83 height 9
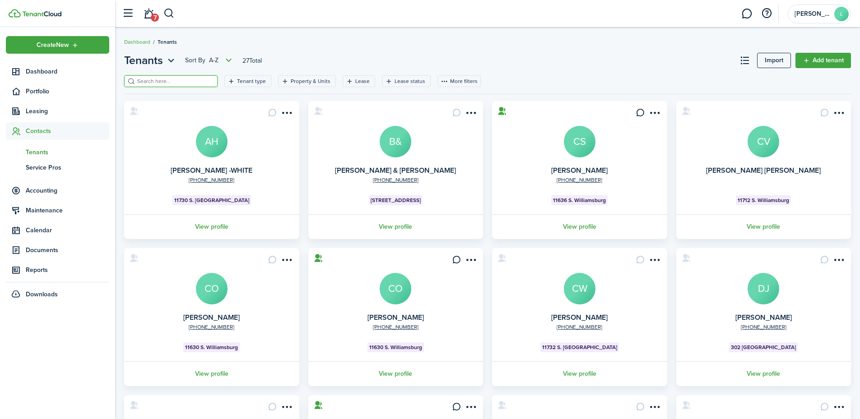
click at [164, 79] on input "search" at bounding box center [174, 81] width 79 height 9
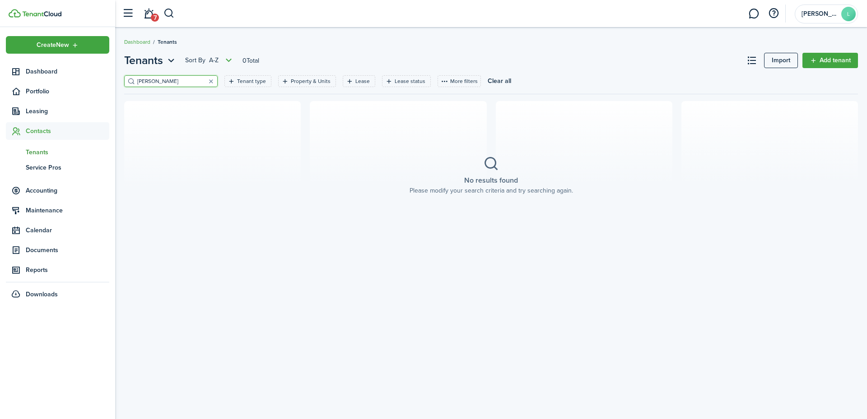
type input "[PERSON_NAME]"
click at [833, 329] on div "Tenants Sort by A-Z 0 Total Import Add tenant [PERSON_NAME] type Property & Uni…" at bounding box center [490, 223] width 751 height 351
click at [840, 55] on link "Add tenant" at bounding box center [830, 60] width 56 height 15
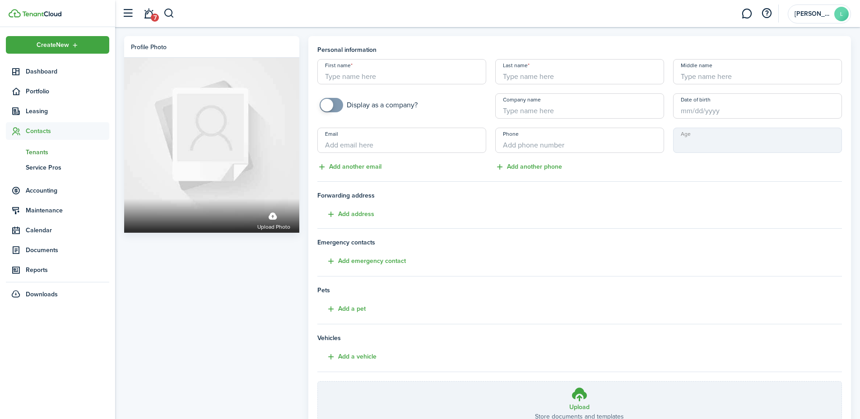
click at [412, 75] on input "First name" at bounding box center [401, 71] width 169 height 25
type input "s"
type input "[PERSON_NAME]"
type input "[PHONE_NUMBER]"
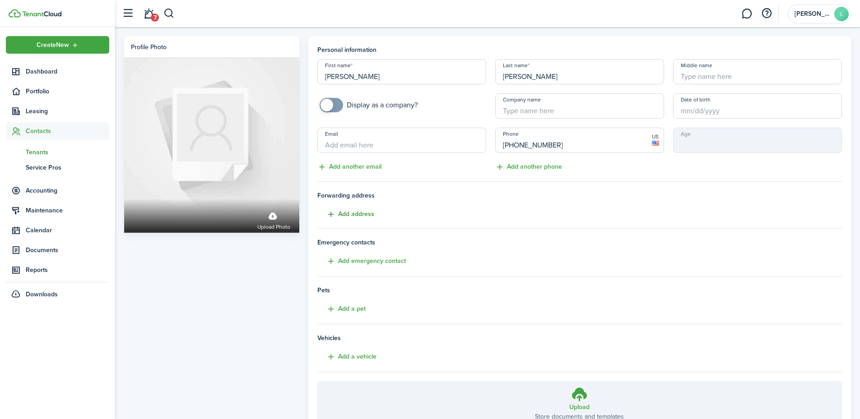
click at [353, 213] on button "Add address" at bounding box center [345, 214] width 57 height 10
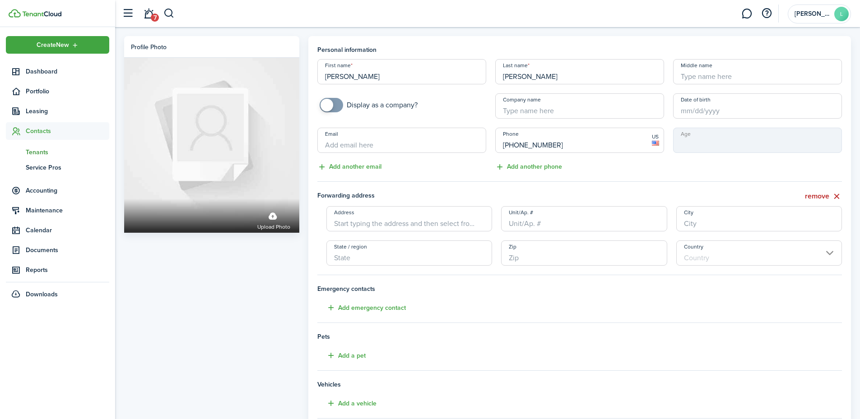
click at [367, 224] on input "Address" at bounding box center [409, 218] width 166 height 25
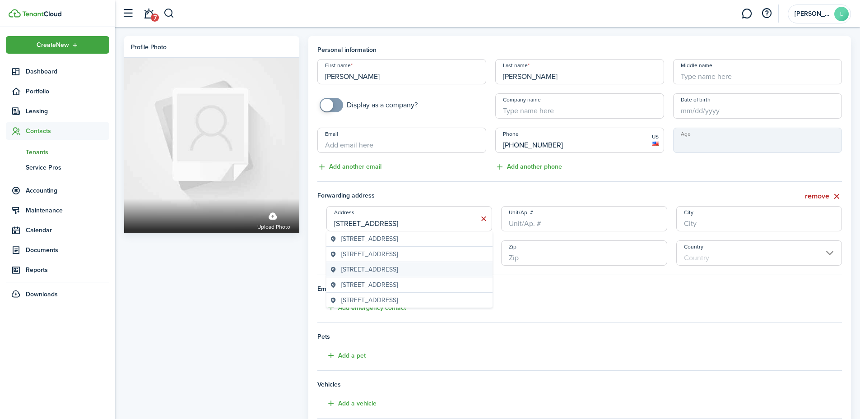
click at [383, 270] on span "[STREET_ADDRESS]" at bounding box center [369, 269] width 56 height 9
type input "[STREET_ADDRESS]"
type input "[GEOGRAPHIC_DATA]"
type input "TN"
type input "37922"
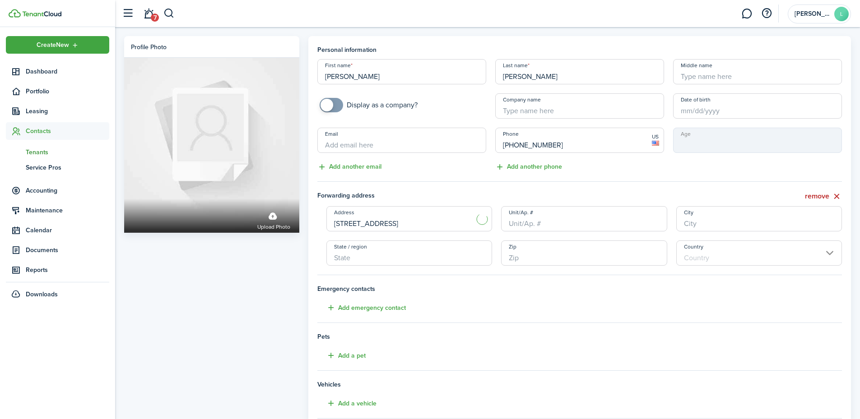
type input "[GEOGRAPHIC_DATA]"
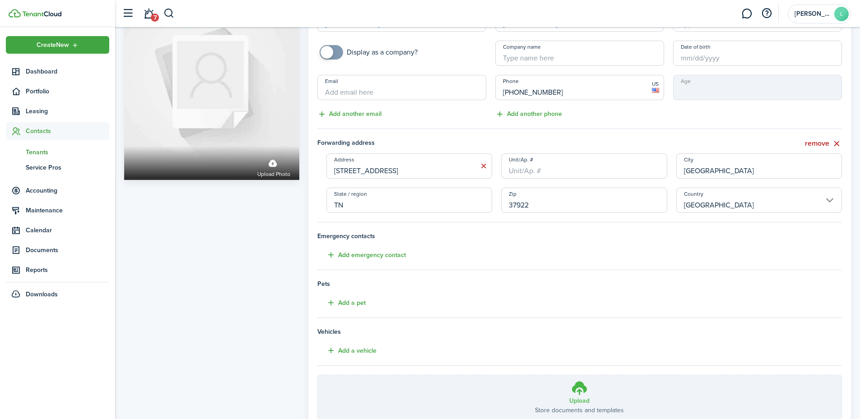
scroll to position [121, 0]
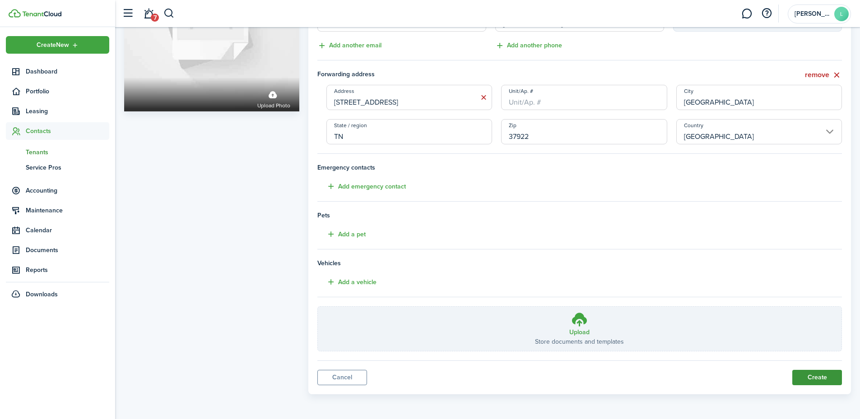
click at [817, 377] on button "Create" at bounding box center [817, 377] width 50 height 15
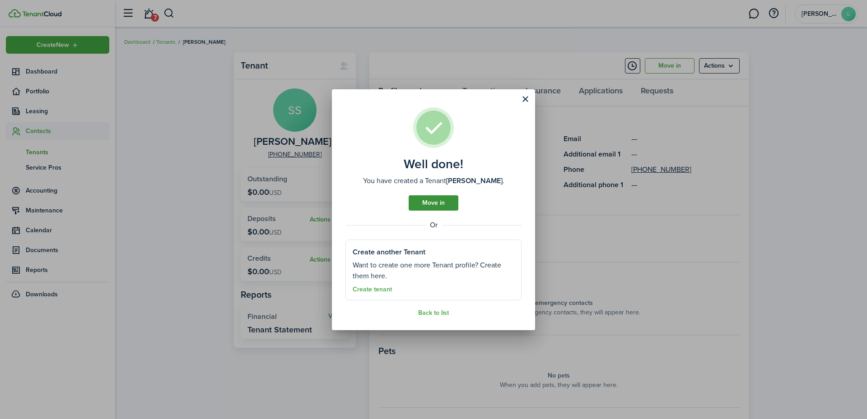
click at [425, 199] on link "Move in" at bounding box center [433, 202] width 50 height 15
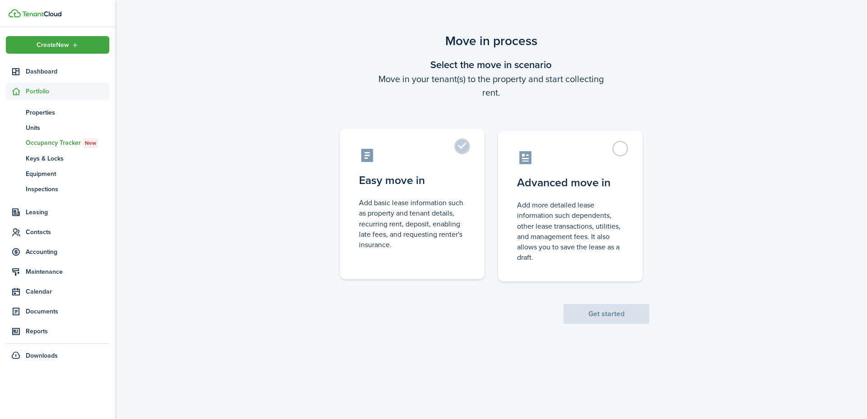
click at [447, 224] on control-radio-card-description "Add basic lease information such as property and tenant details, recurring rent…" at bounding box center [412, 224] width 107 height 52
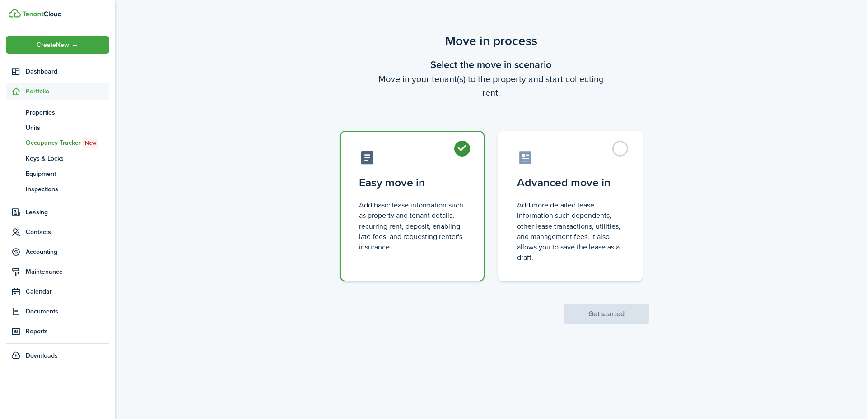
radio input "true"
click at [596, 310] on button "Get started" at bounding box center [606, 314] width 86 height 20
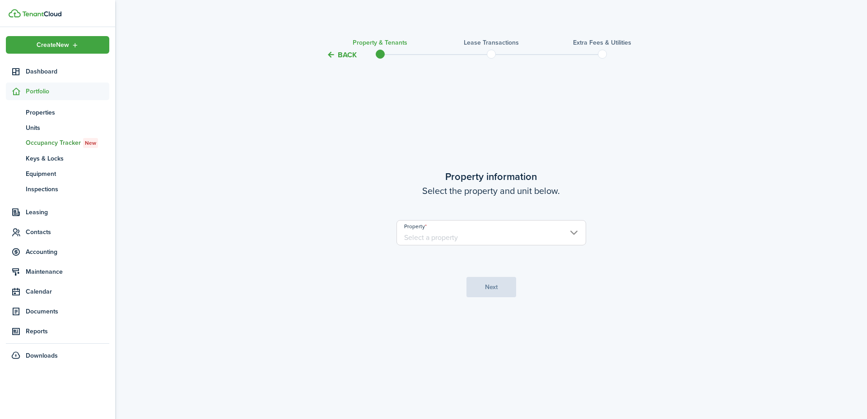
click at [476, 238] on input "Property" at bounding box center [491, 232] width 190 height 25
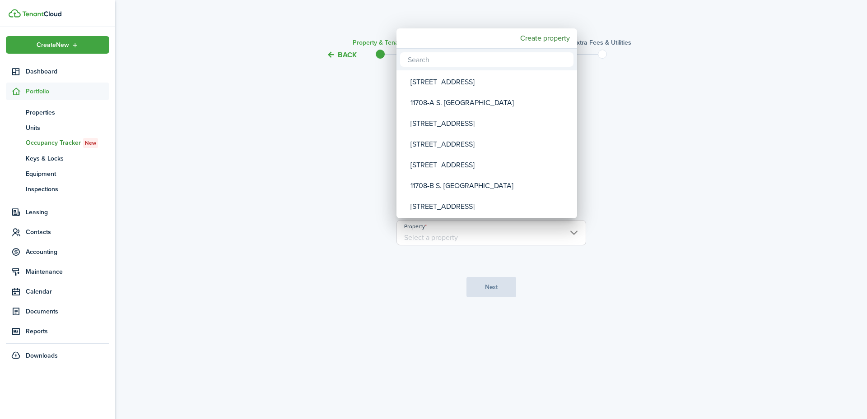
click at [464, 59] on input "text" at bounding box center [486, 59] width 173 height 14
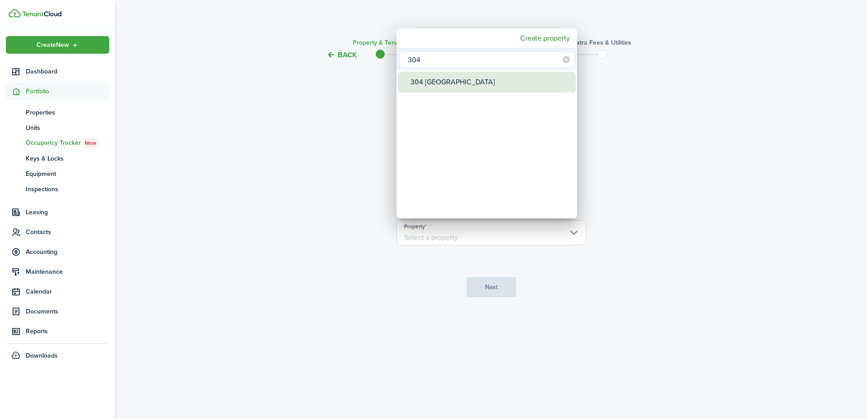
type input "304"
click at [447, 82] on div "304 [GEOGRAPHIC_DATA]" at bounding box center [490, 82] width 160 height 21
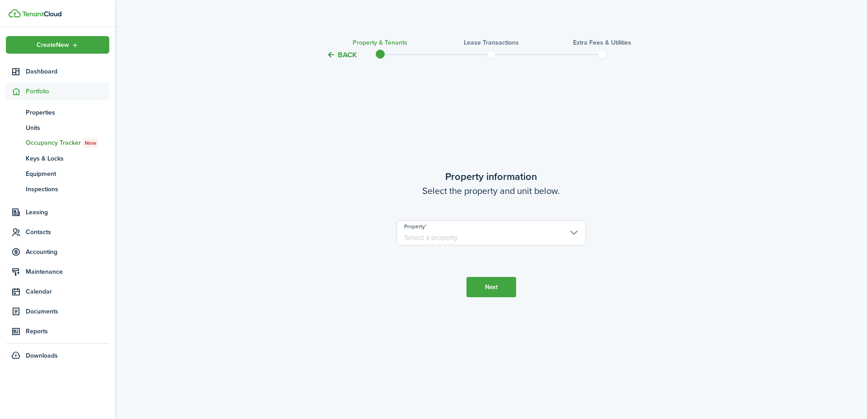
type input "304 [GEOGRAPHIC_DATA]"
click at [501, 287] on button "Next" at bounding box center [491, 287] width 50 height 20
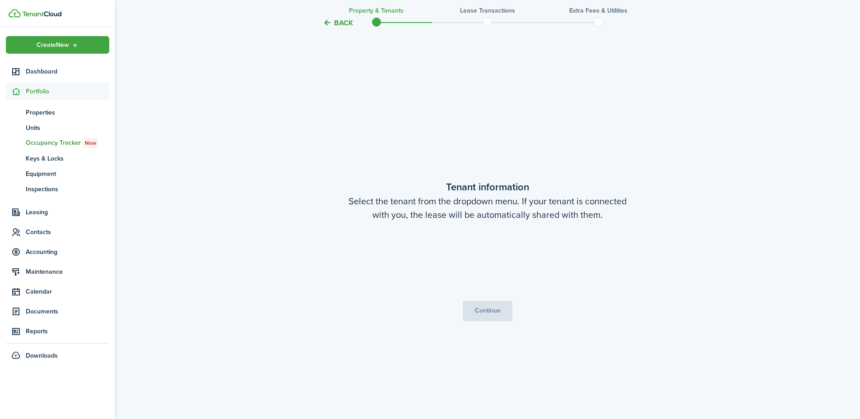
scroll to position [359, 0]
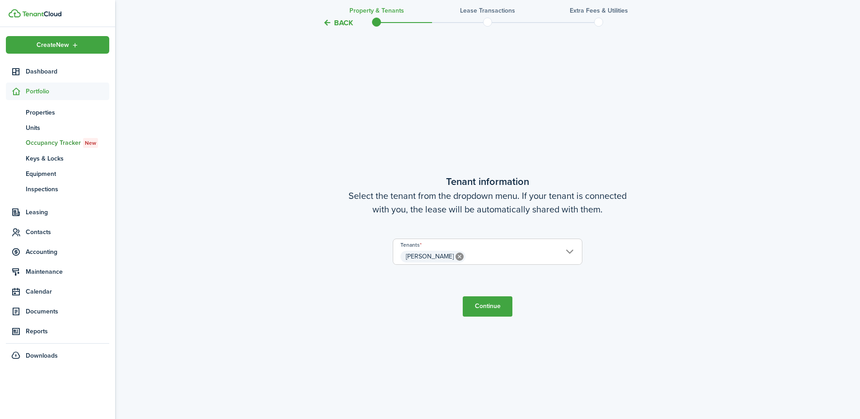
click at [498, 308] on button "Continue" at bounding box center [488, 307] width 50 height 20
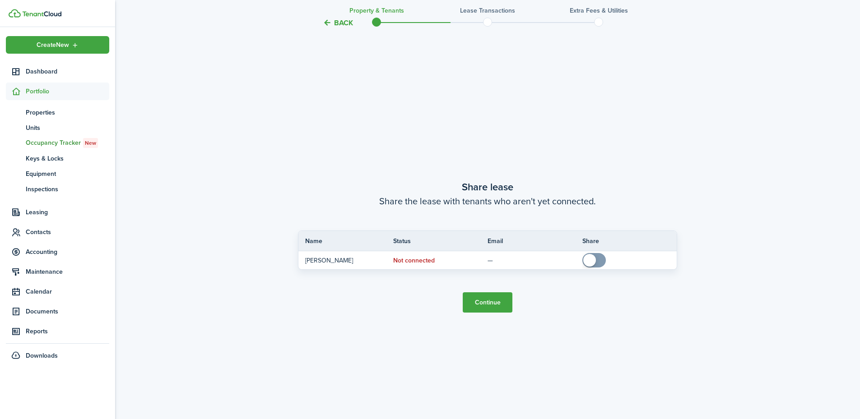
scroll to position [778, 0]
click at [491, 303] on button "Continue" at bounding box center [488, 302] width 50 height 20
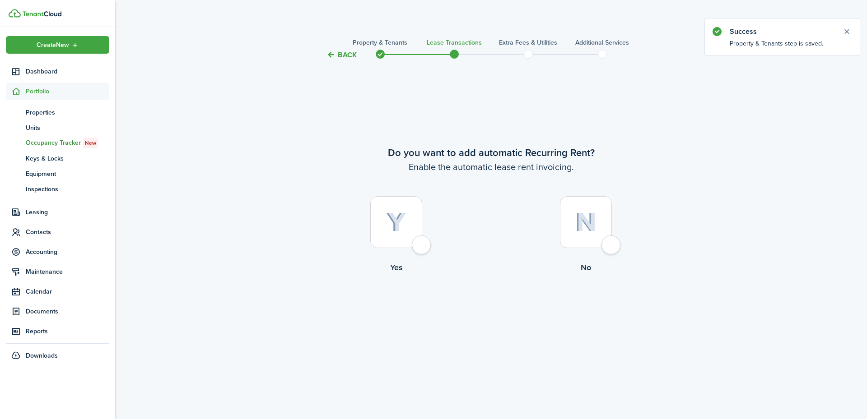
click at [416, 233] on div at bounding box center [396, 222] width 52 height 52
radio input "true"
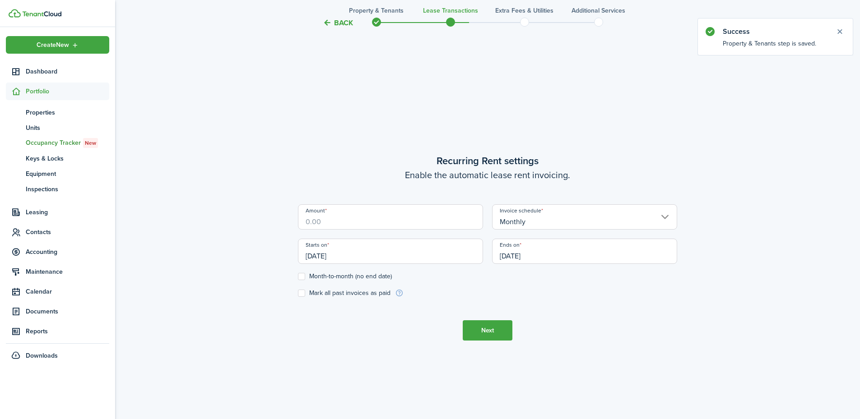
scroll to position [359, 0]
click at [413, 223] on input "Amount" at bounding box center [390, 215] width 185 height 25
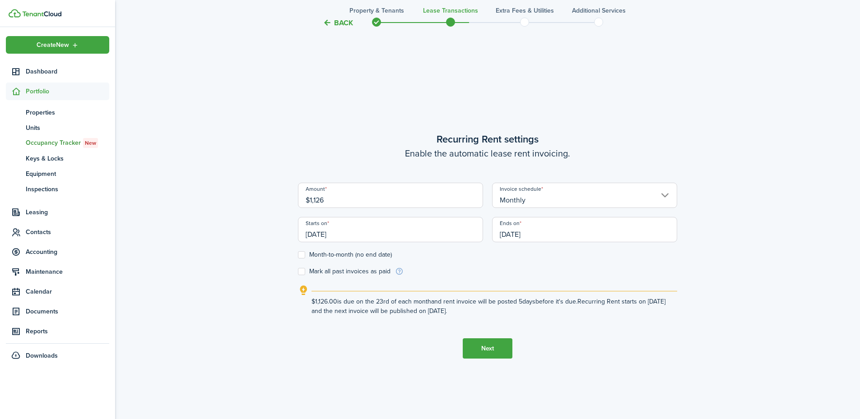
click at [403, 231] on input "[DATE]" at bounding box center [390, 229] width 185 height 25
type input "$1,126.00"
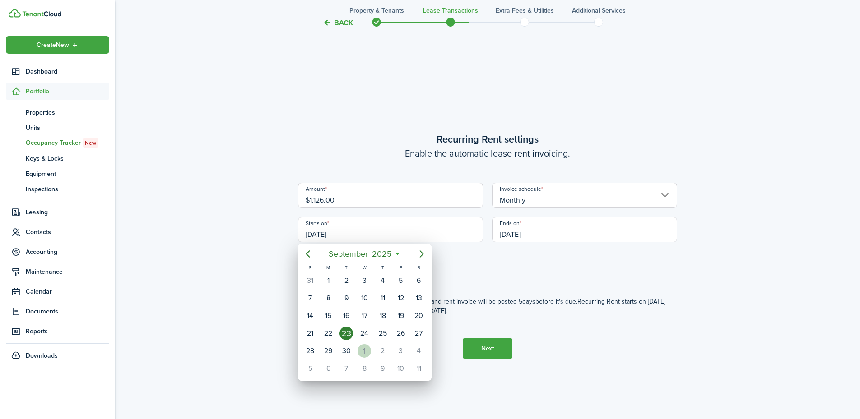
click at [369, 352] on div "1" at bounding box center [364, 351] width 14 height 14
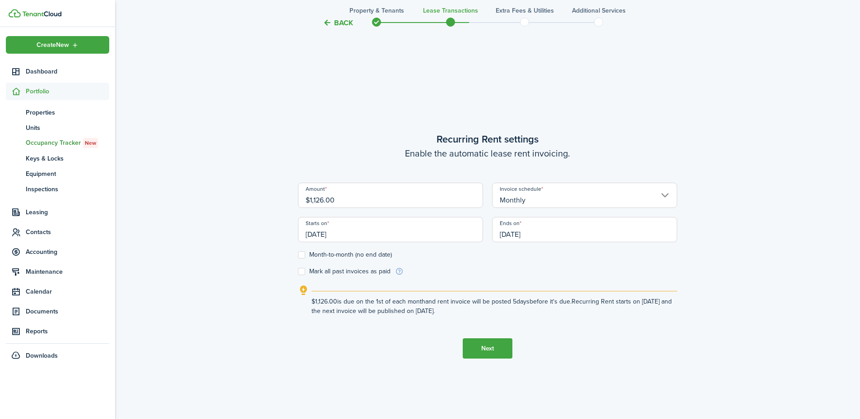
type input "[DATE]"
click at [521, 234] on input "[DATE]" at bounding box center [584, 229] width 185 height 25
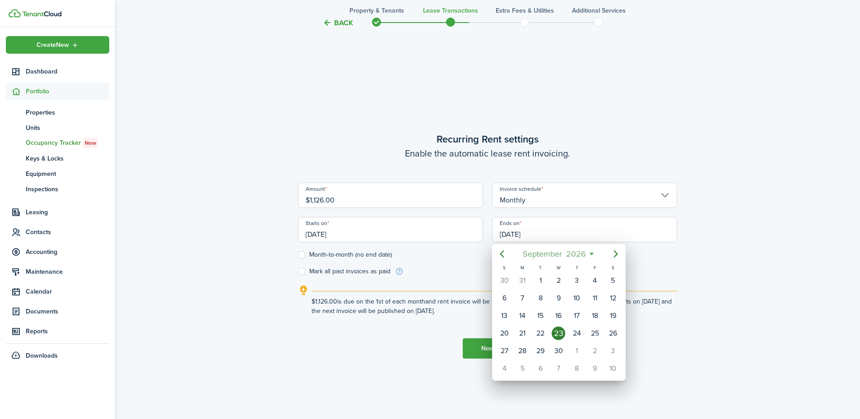
click at [544, 250] on span "September" at bounding box center [541, 254] width 43 height 16
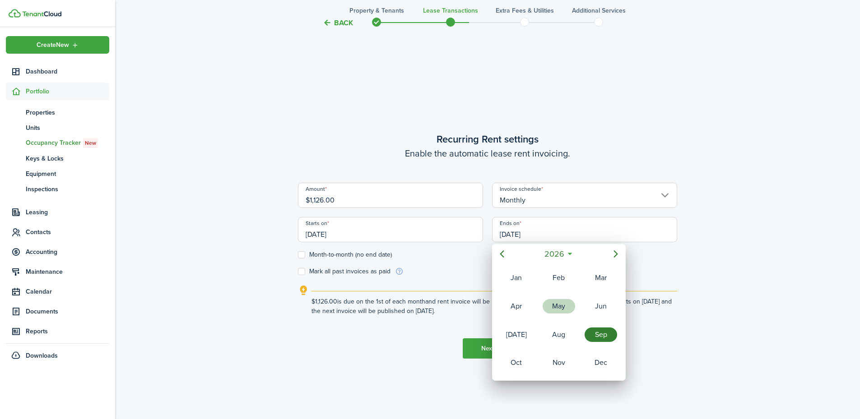
click at [564, 311] on div "May" at bounding box center [558, 306] width 32 height 14
click at [500, 364] on div "31" at bounding box center [504, 369] width 14 height 14
type input "[DATE]"
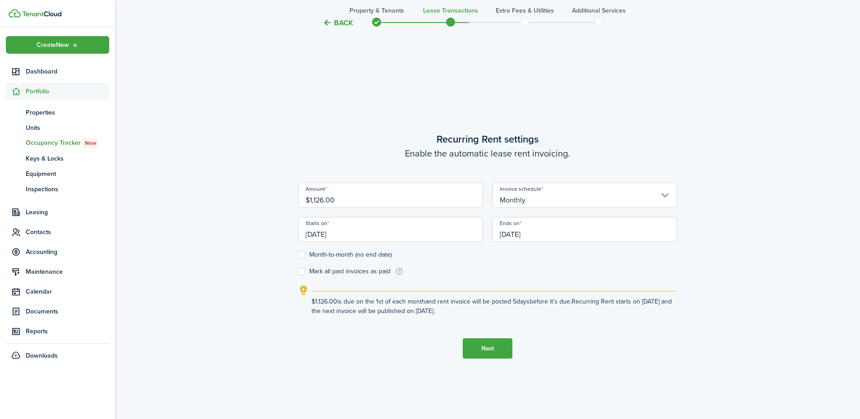
click at [494, 353] on button "Next" at bounding box center [488, 348] width 50 height 20
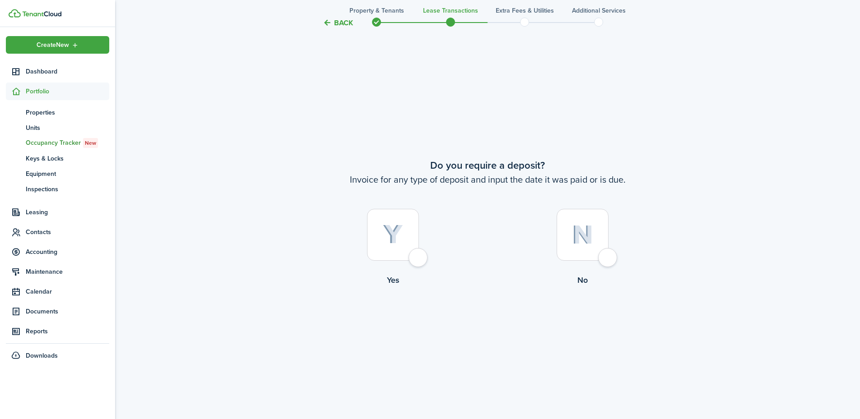
scroll to position [778, 0]
click at [606, 252] on div at bounding box center [582, 235] width 52 height 52
radio input "true"
click at [601, 260] on div at bounding box center [582, 235] width 52 height 52
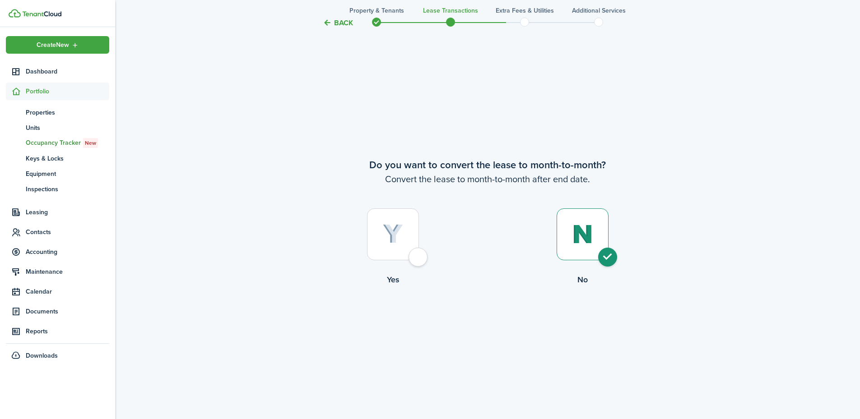
radio input "true"
click at [494, 320] on button "Continue" at bounding box center [488, 323] width 50 height 20
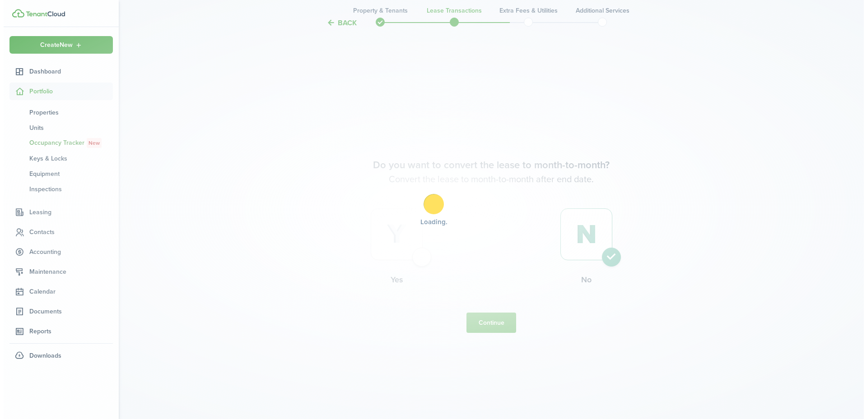
scroll to position [0, 0]
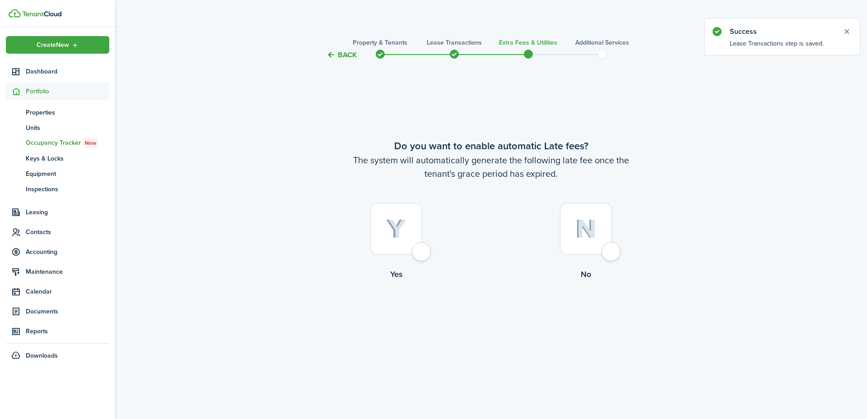
click at [422, 250] on div at bounding box center [396, 229] width 52 height 52
radio input "true"
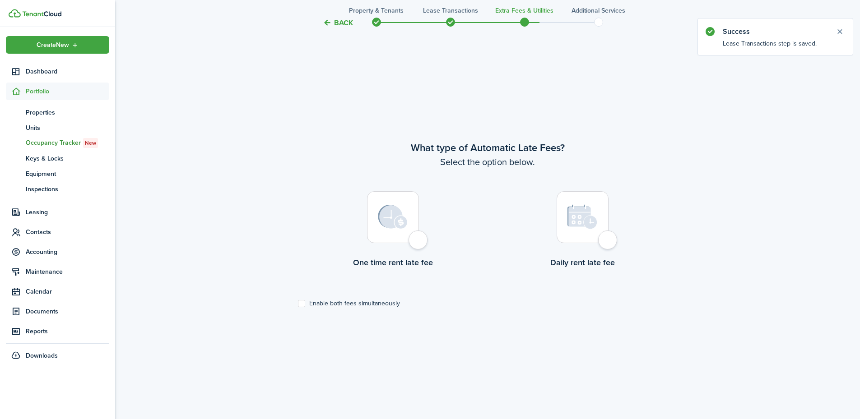
drag, startPoint x: 419, startPoint y: 243, endPoint x: 426, endPoint y: 241, distance: 7.1
click at [419, 243] on div at bounding box center [393, 217] width 52 height 52
radio input "true"
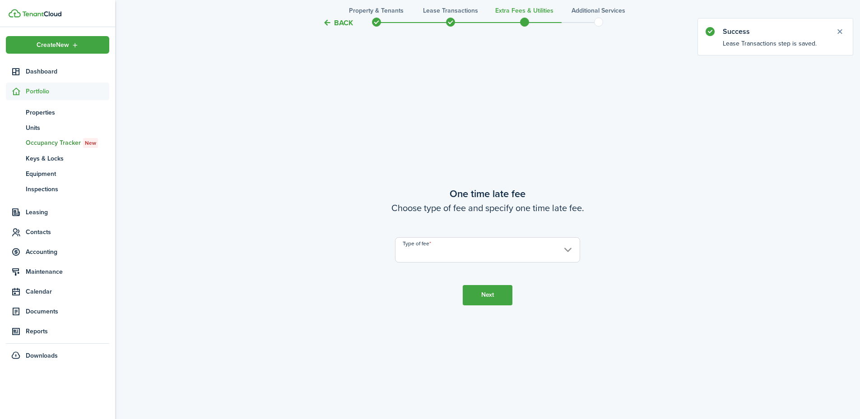
scroll to position [778, 0]
click at [471, 250] on input "Type of fee" at bounding box center [487, 249] width 185 height 25
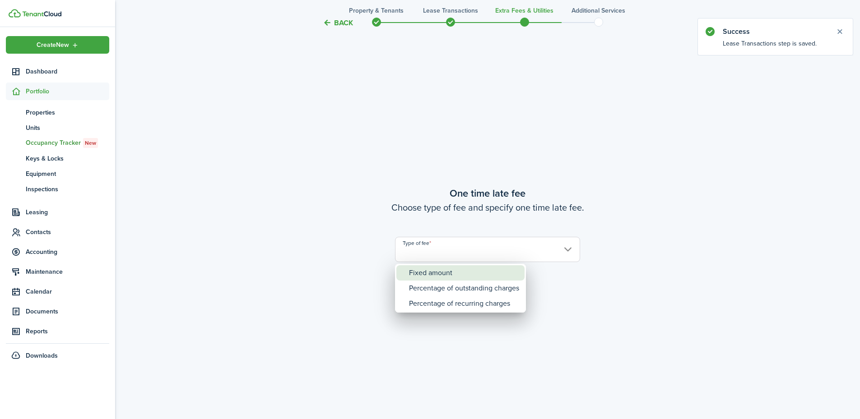
click at [454, 271] on div "Fixed amount" at bounding box center [464, 272] width 110 height 15
type input "Fixed amount"
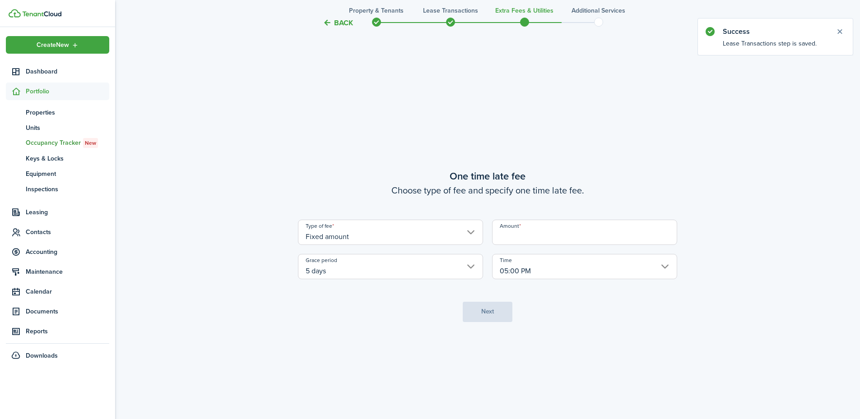
click at [533, 236] on input "Amount" at bounding box center [584, 232] width 185 height 25
type input "$25.00"
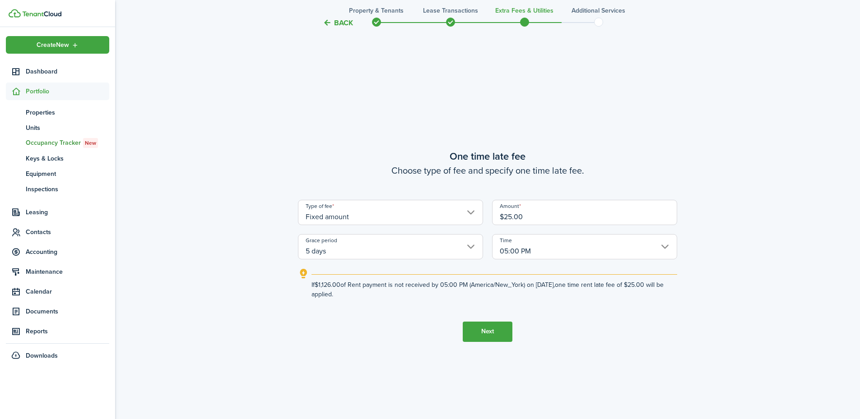
click at [496, 328] on button "Next" at bounding box center [488, 332] width 50 height 20
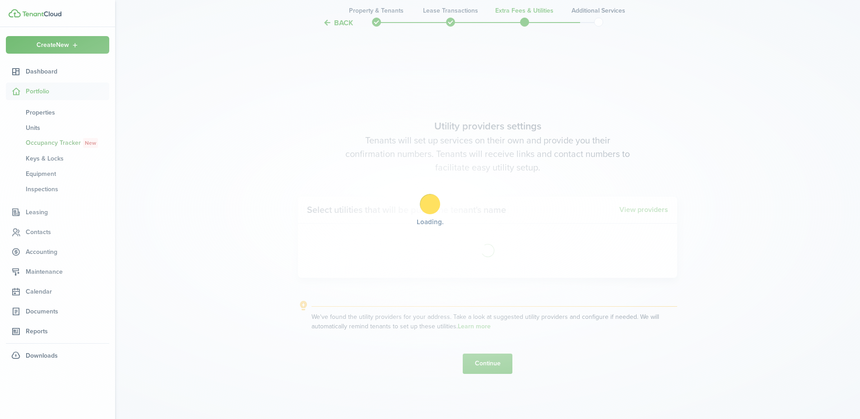
scroll to position [1197, 0]
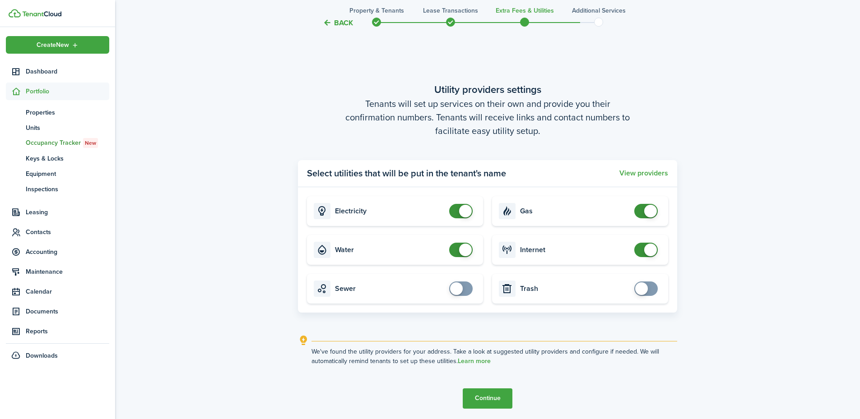
click at [493, 399] on button "Continue" at bounding box center [488, 399] width 50 height 20
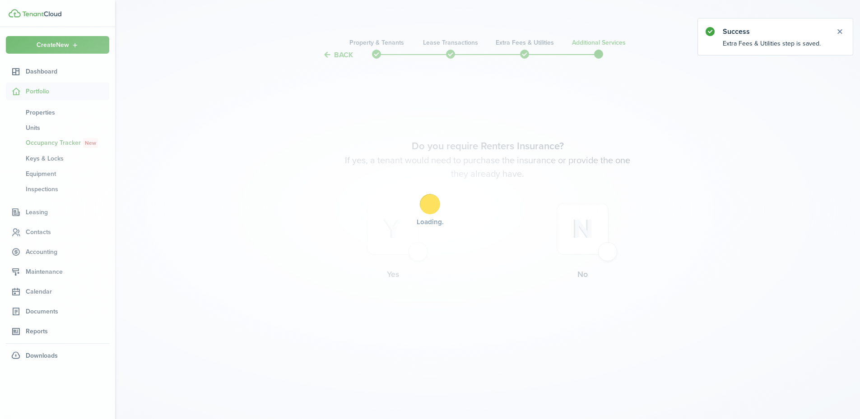
scroll to position [0, 0]
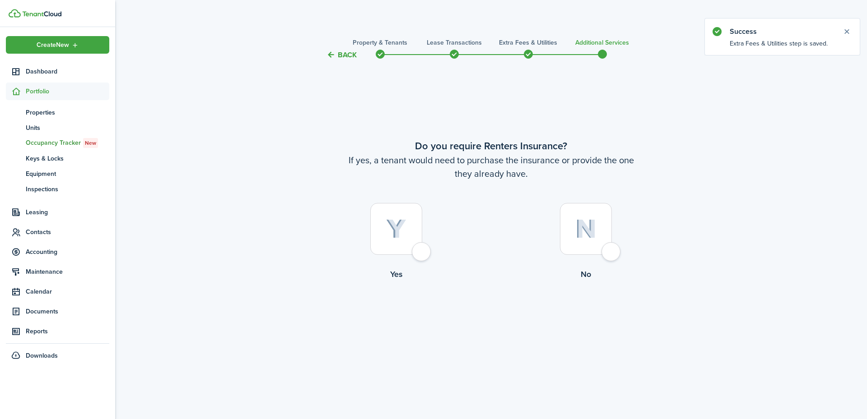
click at [592, 259] on label "No" at bounding box center [586, 244] width 190 height 82
radio input "true"
click at [503, 319] on button "Complete move in" at bounding box center [491, 318] width 66 height 20
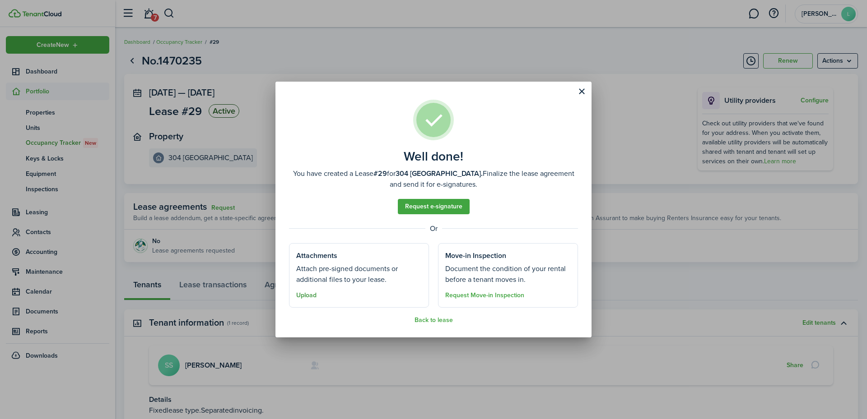
click at [312, 294] on button "Upload" at bounding box center [306, 295] width 20 height 7
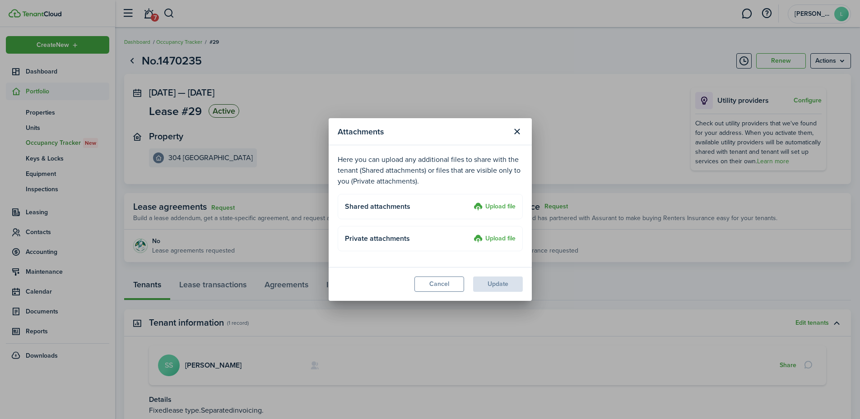
click at [486, 202] on label "Upload file" at bounding box center [494, 207] width 42 height 11
click at [470, 202] on input "Upload file" at bounding box center [470, 202] width 0 height 0
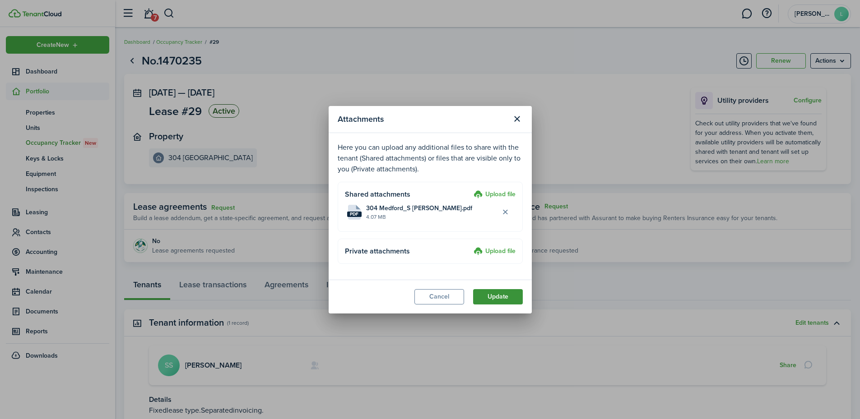
click at [502, 297] on button "Update" at bounding box center [498, 296] width 50 height 15
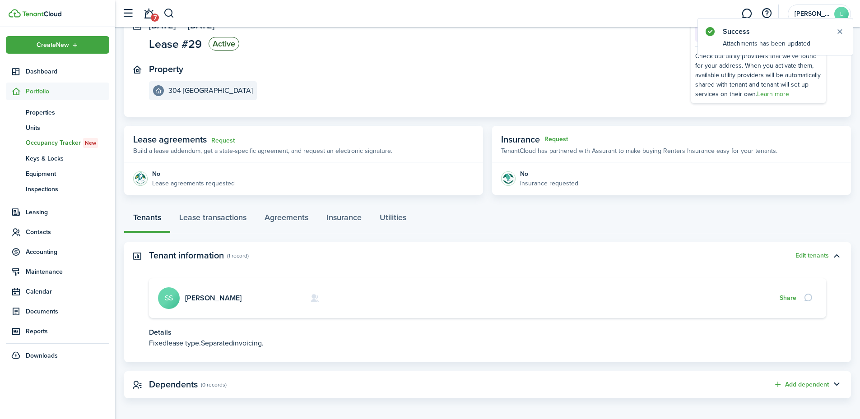
scroll to position [71, 0]
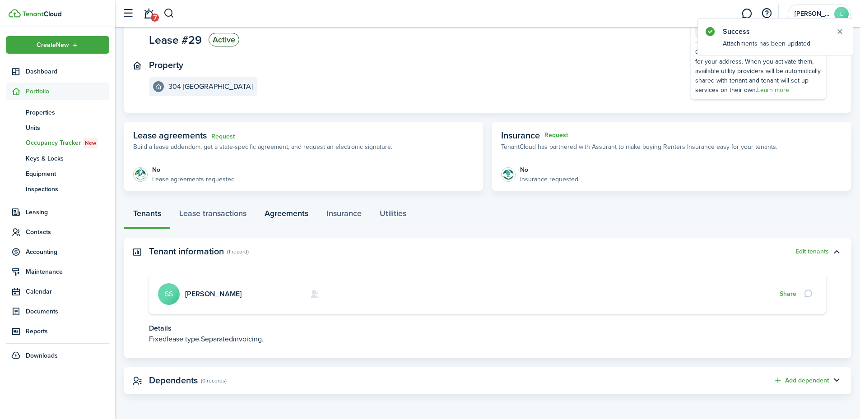
click at [290, 208] on link "Agreements" at bounding box center [286, 215] width 62 height 27
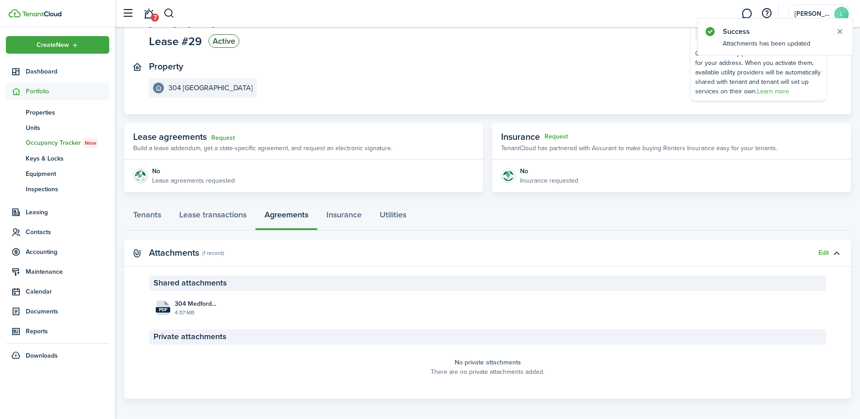
scroll to position [74, 0]
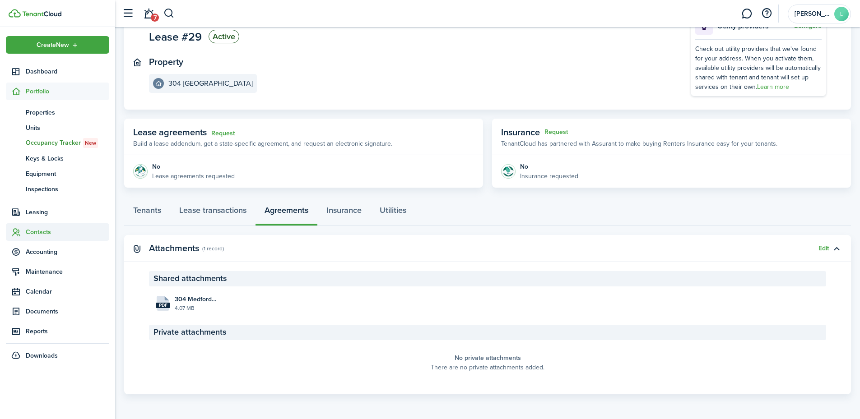
click at [42, 232] on span "Contacts" at bounding box center [67, 231] width 83 height 9
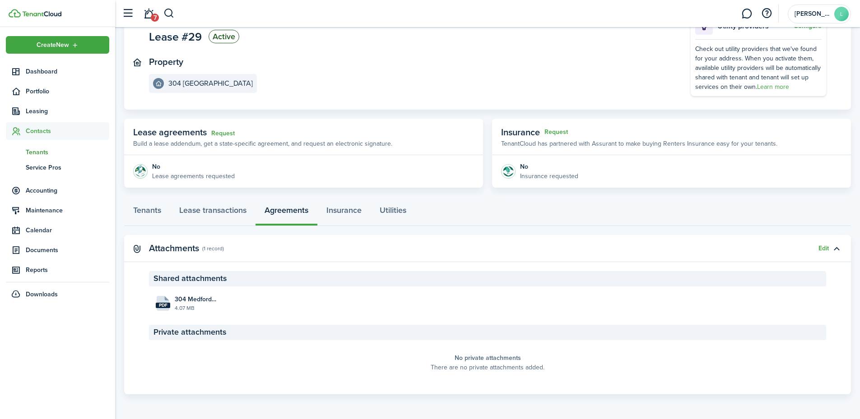
click at [35, 155] on span "Tenants" at bounding box center [67, 152] width 83 height 9
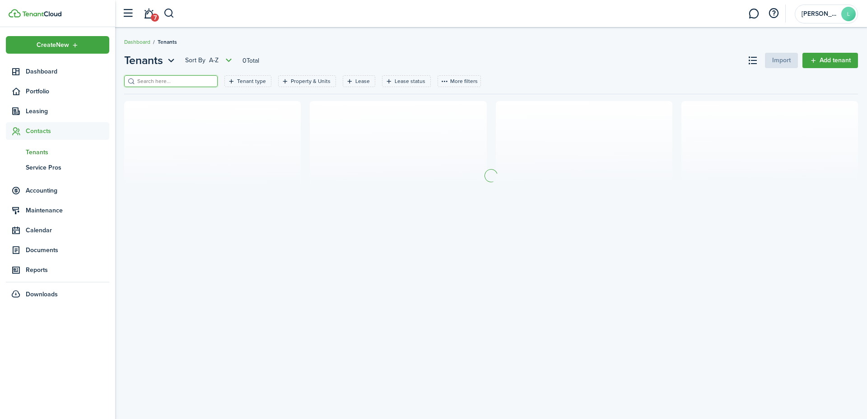
click at [157, 80] on input "search" at bounding box center [174, 81] width 79 height 9
type input "green"
drag, startPoint x: 859, startPoint y: 287, endPoint x: 851, endPoint y: 262, distance: 26.1
click at [859, 286] on div "Tenants Sort by A-Z 0 Total Import Add tenant green Tenant type Property & Unit…" at bounding box center [490, 223] width 751 height 351
click at [845, 66] on link "Add tenant" at bounding box center [830, 60] width 56 height 15
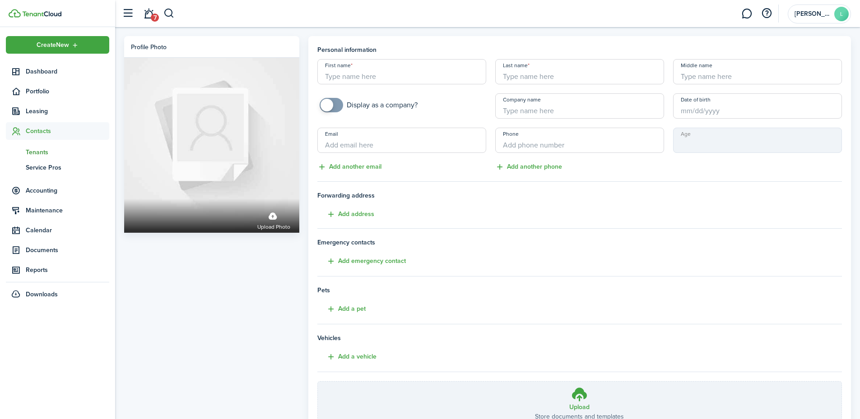
click at [391, 73] on input "First name" at bounding box center [401, 71] width 169 height 25
type input "k"
type input "[PERSON_NAME]"
type input "GREEN"
type input "[PHONE_NUMBER]"
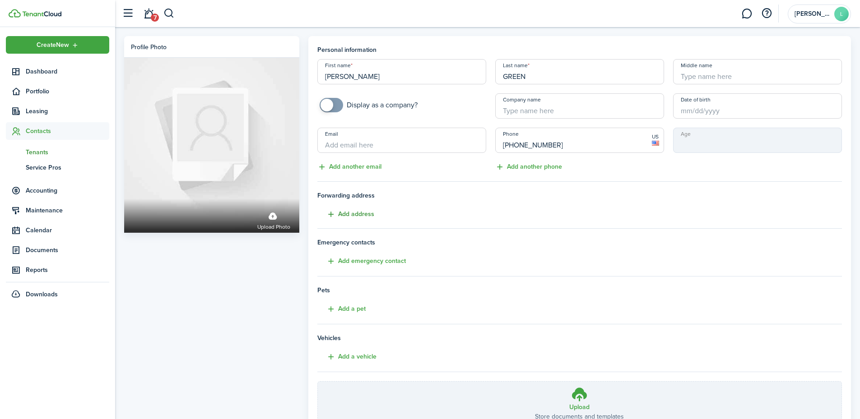
click at [341, 214] on button "Add address" at bounding box center [345, 214] width 57 height 10
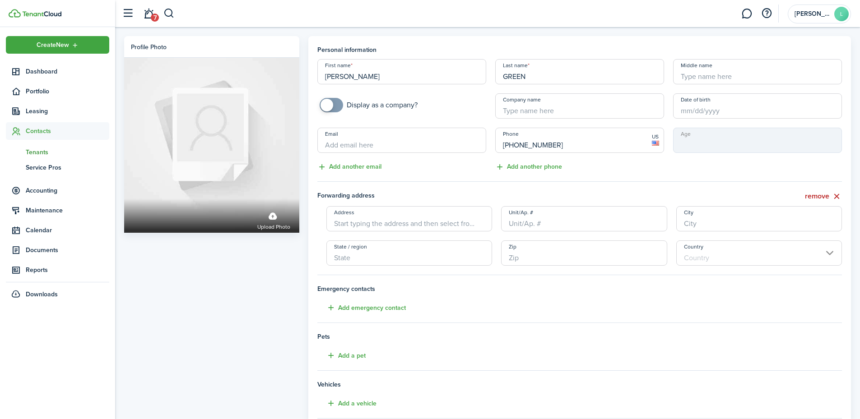
click at [346, 217] on input "Address" at bounding box center [409, 218] width 166 height 25
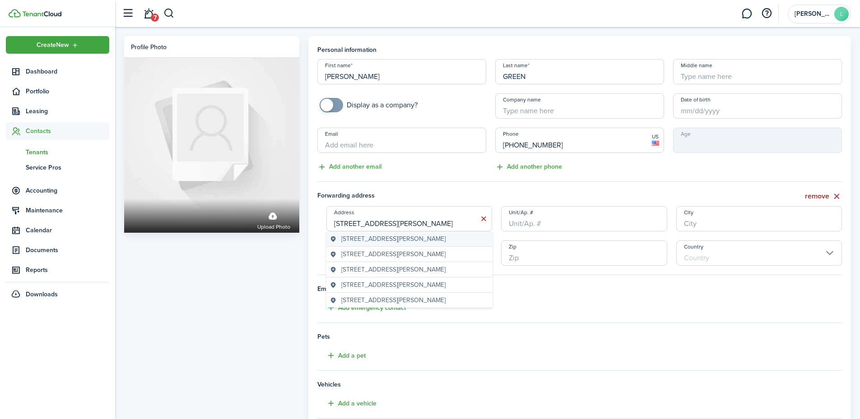
click at [372, 240] on span "[STREET_ADDRESS][PERSON_NAME]" at bounding box center [393, 238] width 104 height 9
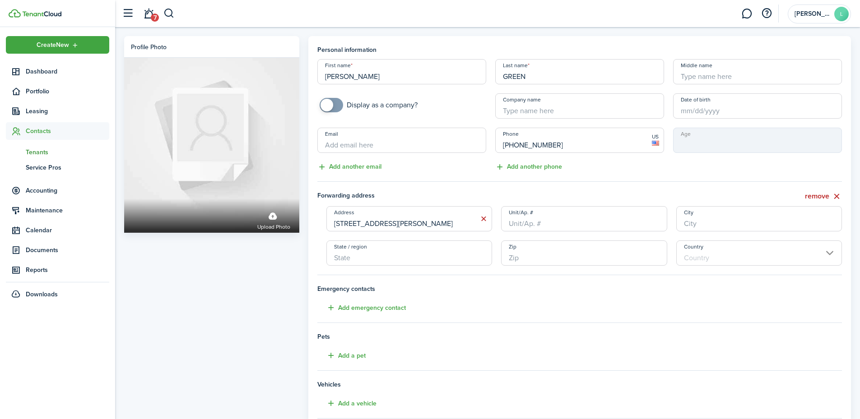
type input "9004 [PERSON_NAME]"
type input "[GEOGRAPHIC_DATA]"
type input "TN"
type input "37922"
type input "[GEOGRAPHIC_DATA]"
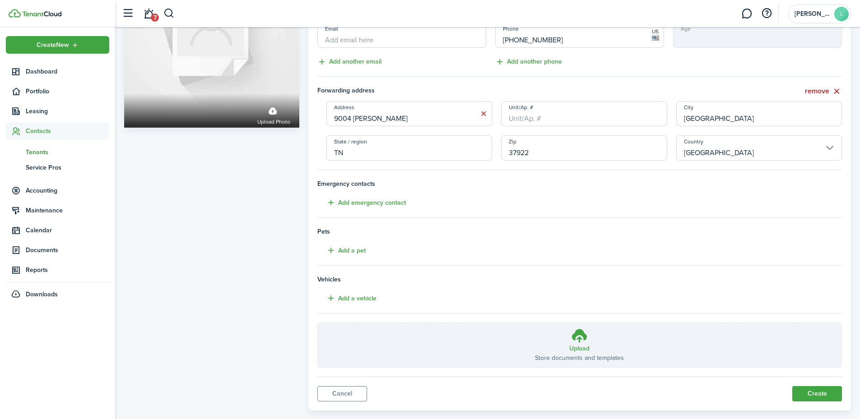
scroll to position [121, 0]
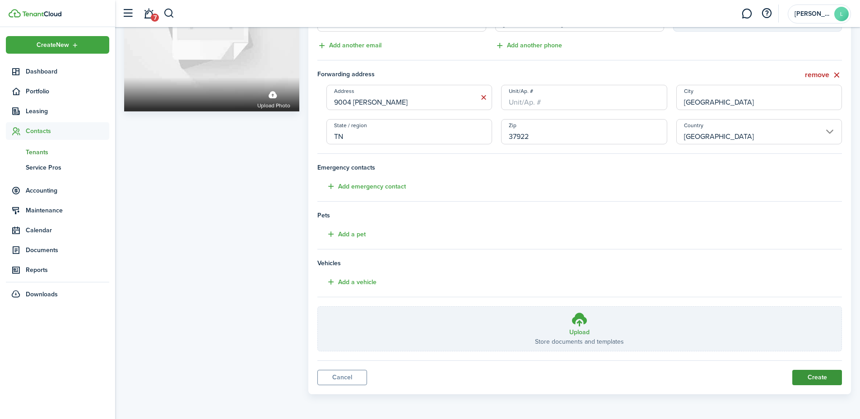
click at [810, 382] on button "Create" at bounding box center [817, 377] width 50 height 15
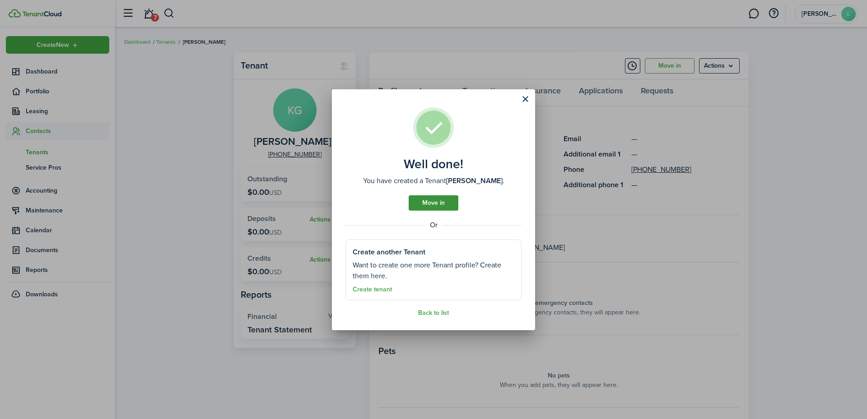
click at [446, 204] on link "Move in" at bounding box center [433, 202] width 50 height 15
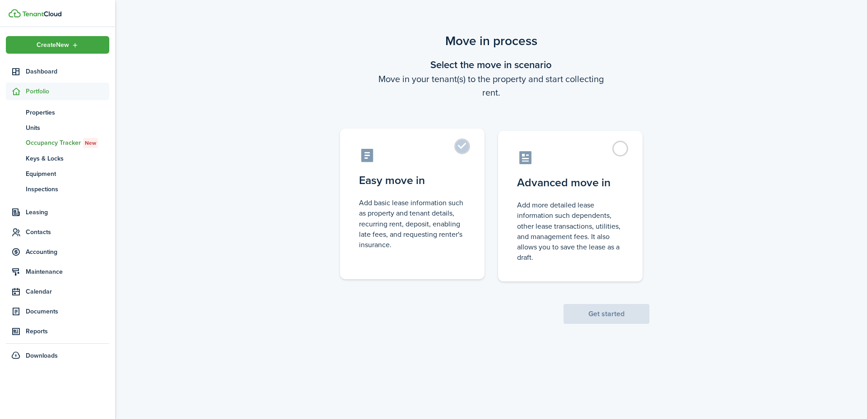
click at [405, 171] on label "Easy move in Add basic lease information such as property and tenant details, r…" at bounding box center [412, 204] width 144 height 151
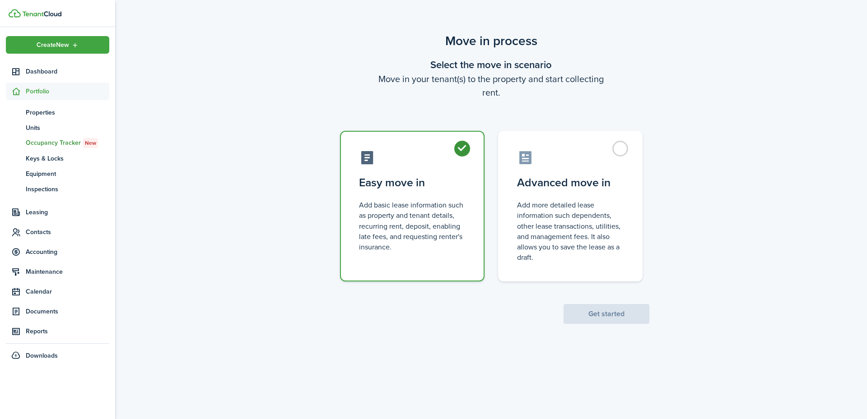
radio input "true"
click at [608, 320] on button "Get started" at bounding box center [606, 314] width 86 height 20
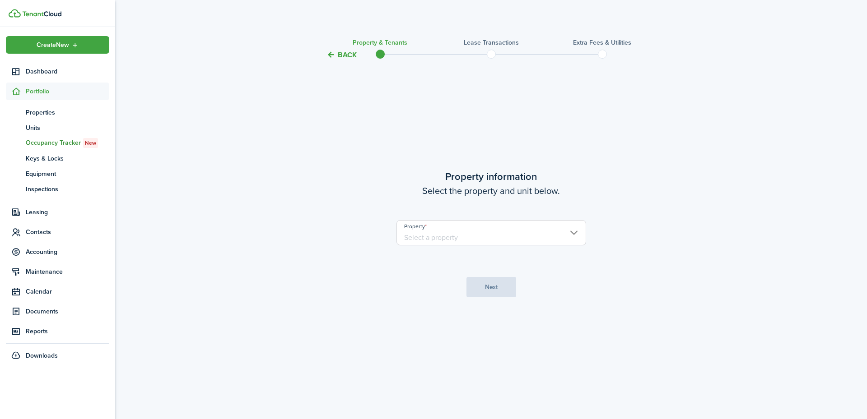
click at [484, 233] on input "Property" at bounding box center [491, 232] width 190 height 25
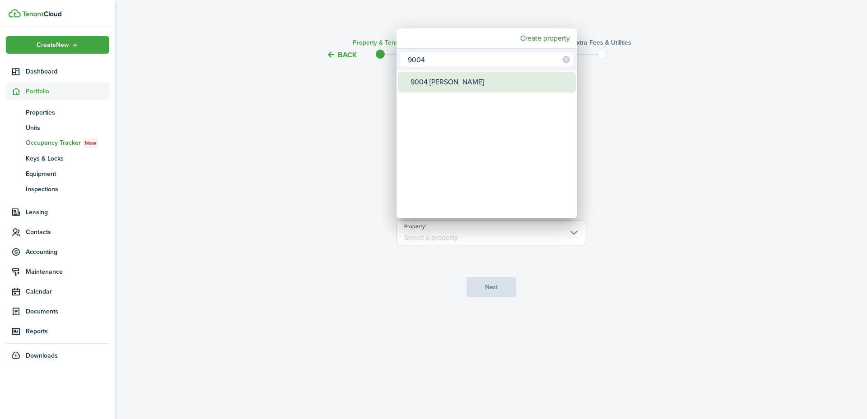
type input "9004"
click at [437, 87] on div "9004 [PERSON_NAME]" at bounding box center [490, 82] width 160 height 21
type input "9004 [PERSON_NAME]"
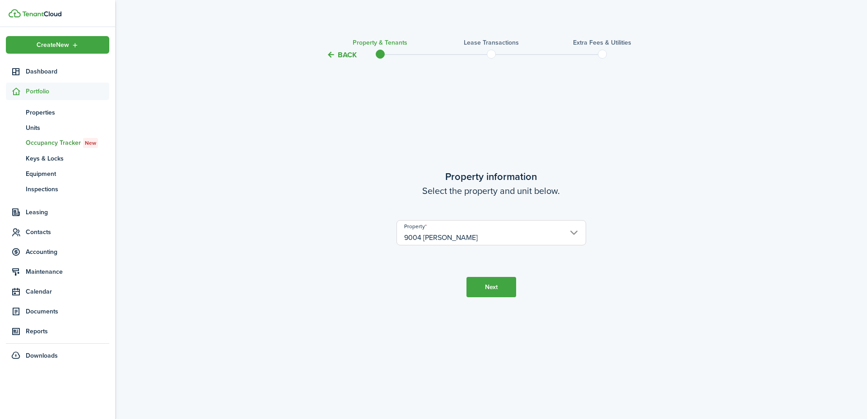
click at [489, 284] on button "Next" at bounding box center [491, 287] width 50 height 20
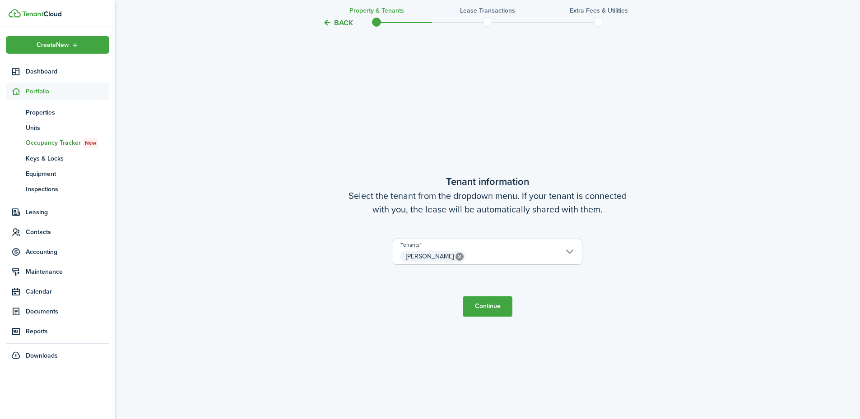
click at [485, 306] on button "Continue" at bounding box center [488, 307] width 50 height 20
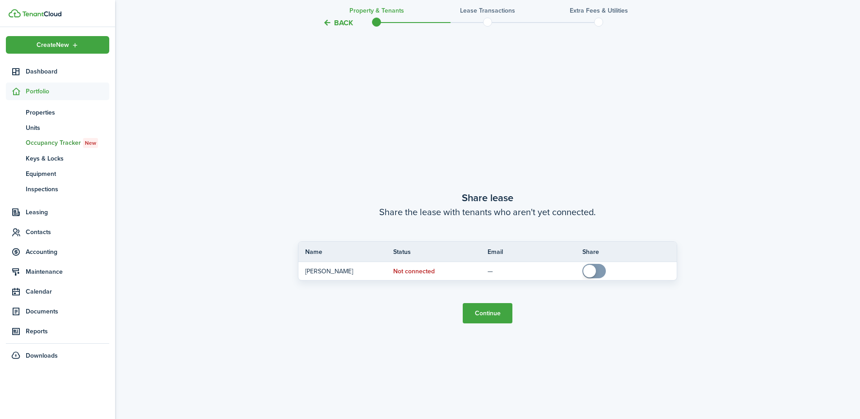
scroll to position [778, 0]
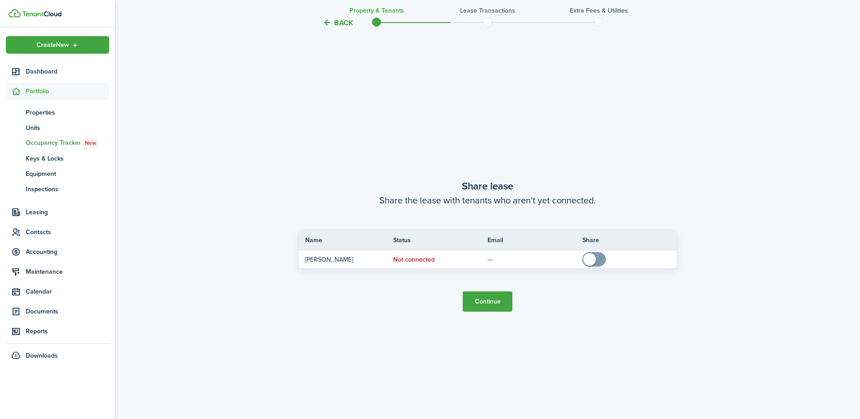
click at [484, 306] on button "Continue" at bounding box center [488, 302] width 50 height 20
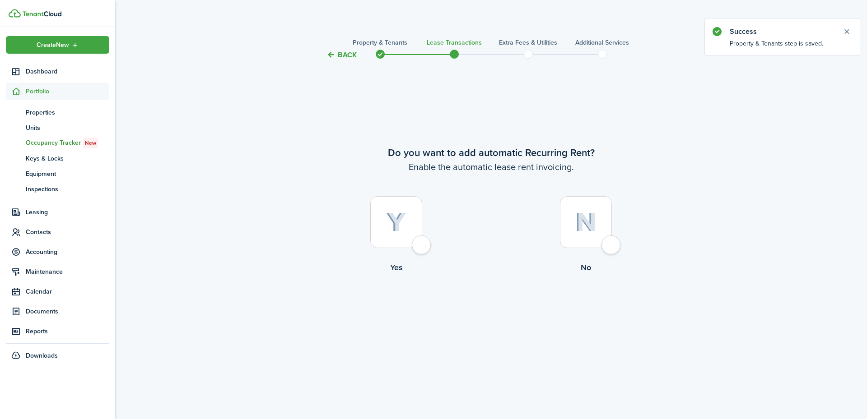
click at [419, 236] on div at bounding box center [396, 222] width 52 height 52
radio input "true"
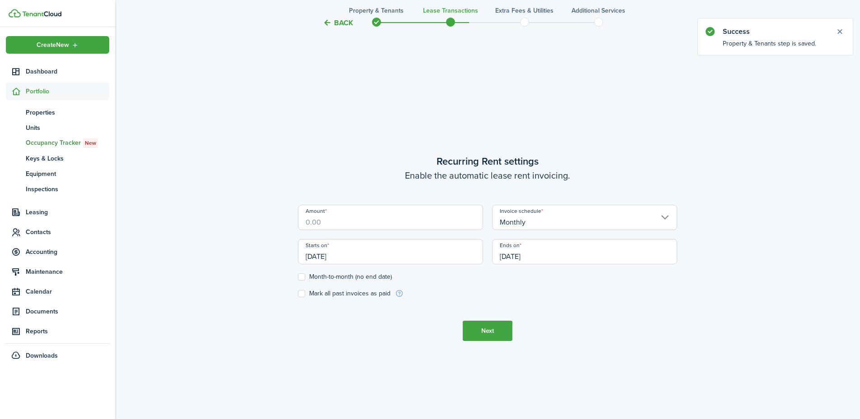
scroll to position [359, 0]
click at [385, 218] on input "Amount" at bounding box center [390, 215] width 185 height 25
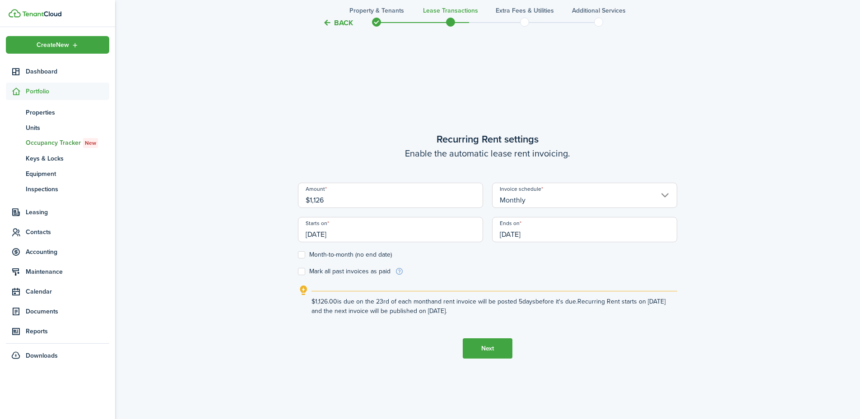
click at [345, 230] on input "[DATE]" at bounding box center [390, 229] width 185 height 25
type input "$1,126.00"
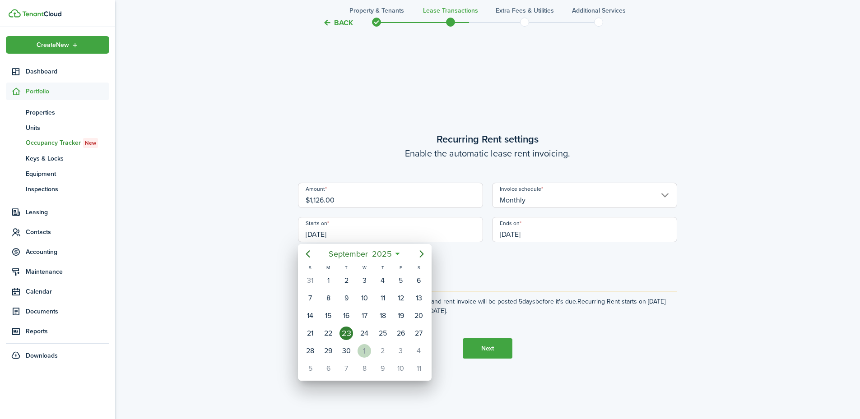
click at [369, 351] on div "1" at bounding box center [364, 351] width 14 height 14
type input "[DATE]"
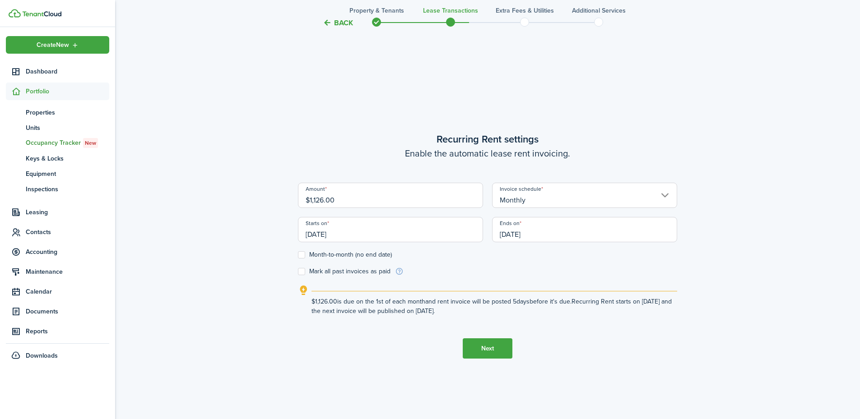
click at [520, 232] on input "[DATE]" at bounding box center [584, 229] width 185 height 25
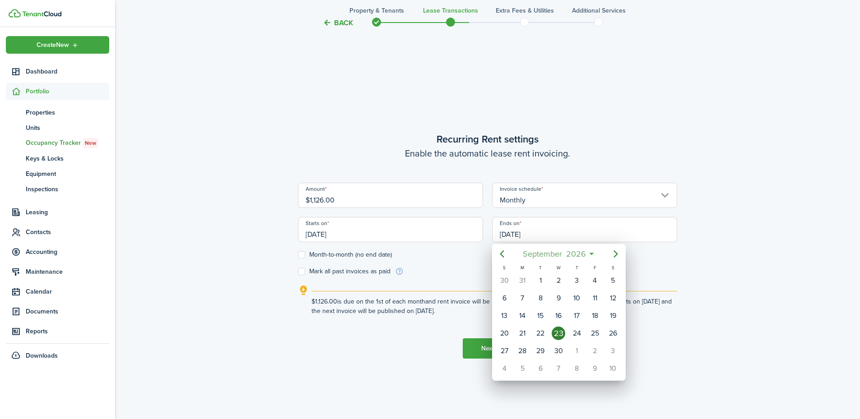
click at [551, 250] on span "September" at bounding box center [541, 254] width 43 height 16
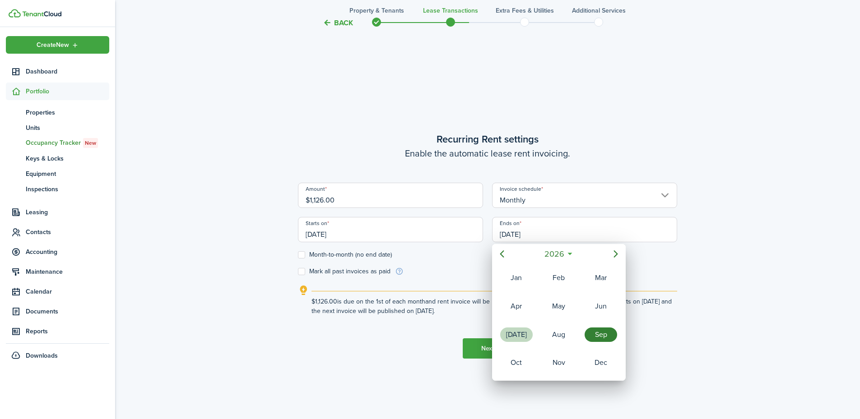
click at [505, 332] on div "[DATE]" at bounding box center [516, 335] width 32 height 14
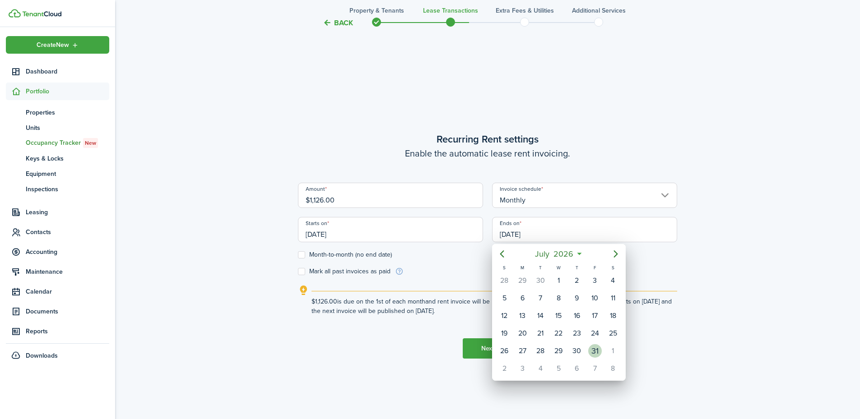
click at [597, 349] on div "31" at bounding box center [595, 351] width 14 height 14
type input "[DATE]"
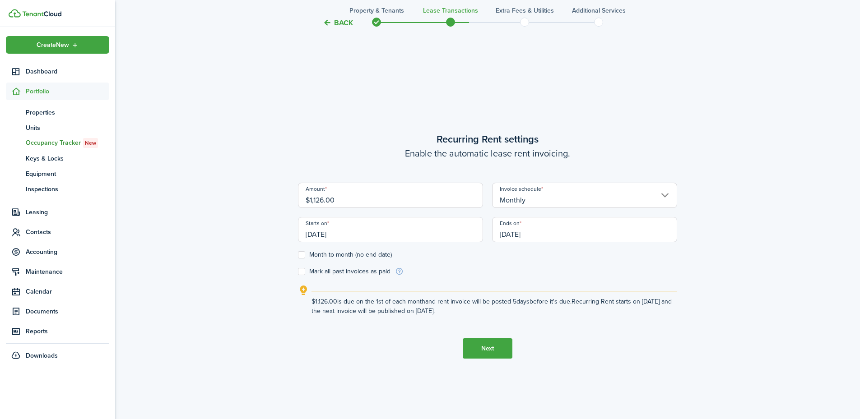
click at [495, 349] on button "Next" at bounding box center [488, 348] width 50 height 20
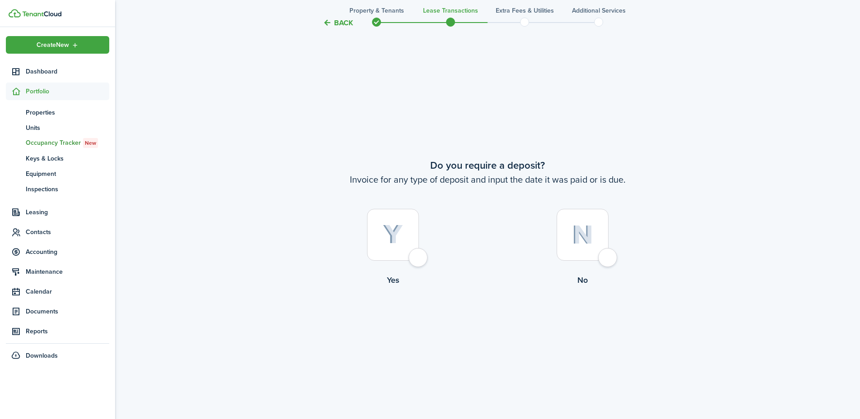
scroll to position [778, 0]
click at [619, 254] on label "No" at bounding box center [582, 250] width 190 height 82
radio input "true"
click at [608, 255] on div at bounding box center [582, 235] width 52 height 52
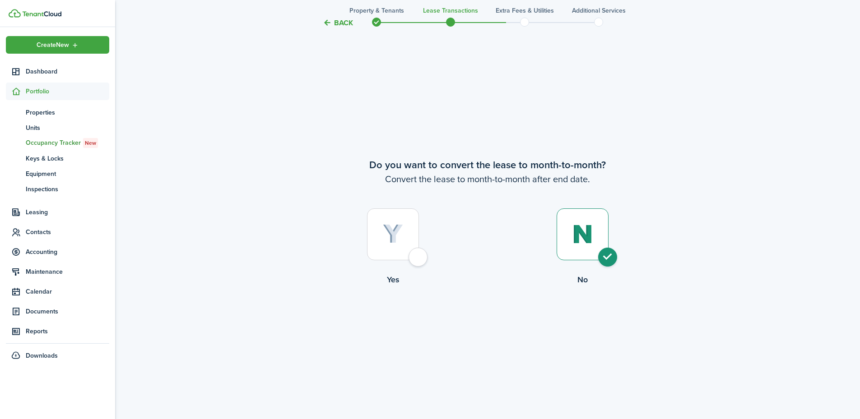
radio input "true"
click at [499, 325] on button "Continue" at bounding box center [488, 323] width 50 height 20
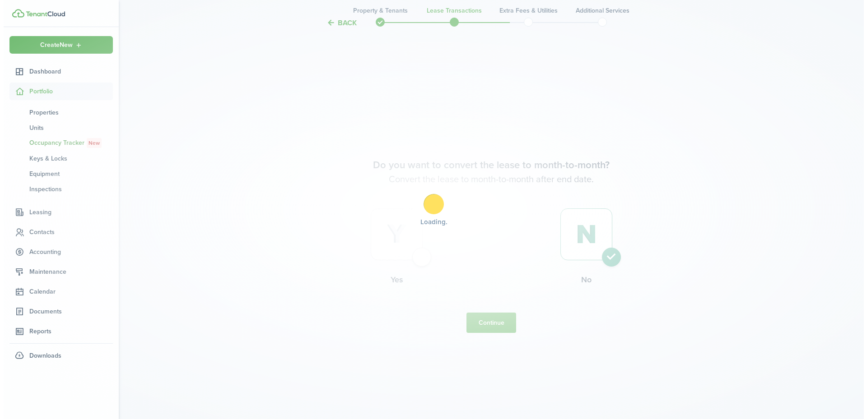
scroll to position [0, 0]
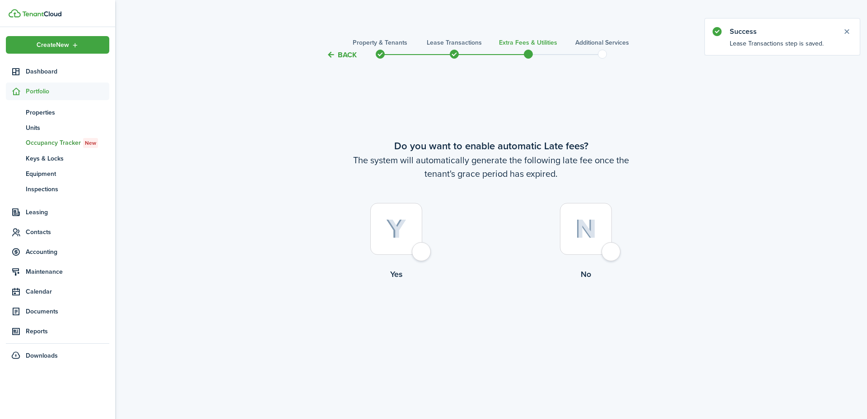
click at [410, 252] on div at bounding box center [396, 229] width 52 height 52
radio input "true"
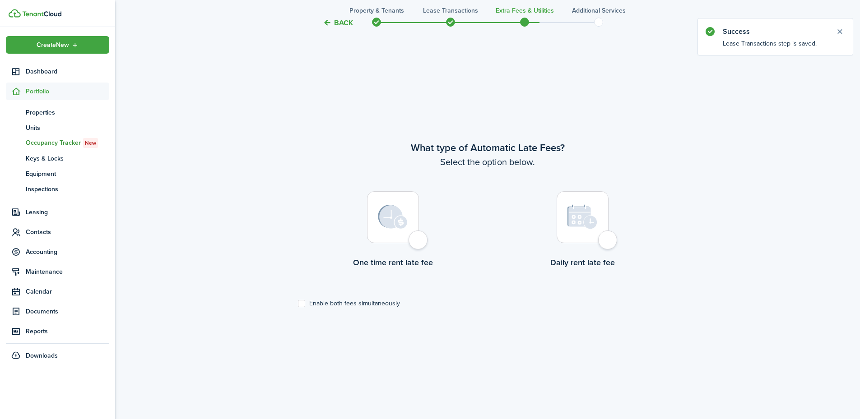
click at [418, 243] on div at bounding box center [393, 217] width 52 height 52
radio input "true"
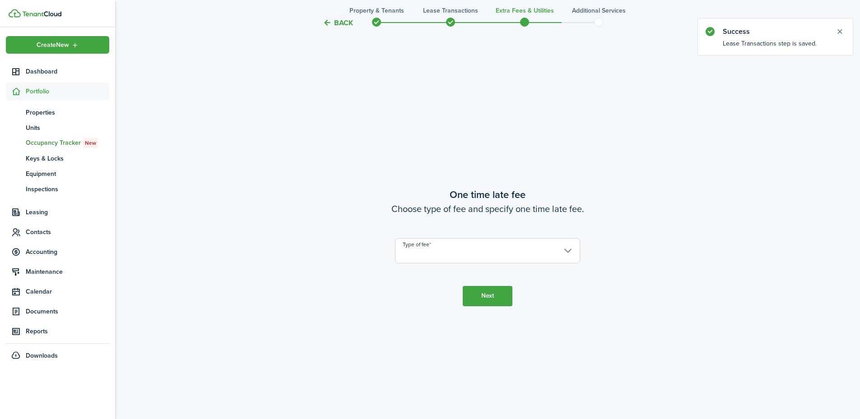
scroll to position [778, 0]
click at [480, 250] on input "Type of fee" at bounding box center [487, 249] width 185 height 25
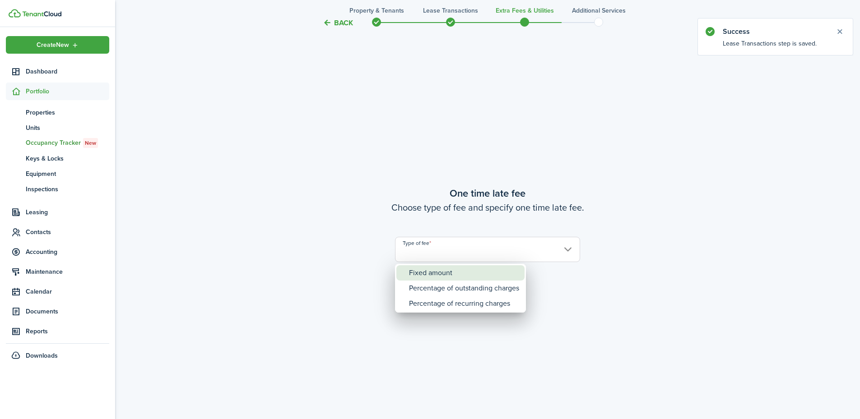
click at [464, 269] on div "Fixed amount" at bounding box center [464, 272] width 110 height 15
type input "Fixed amount"
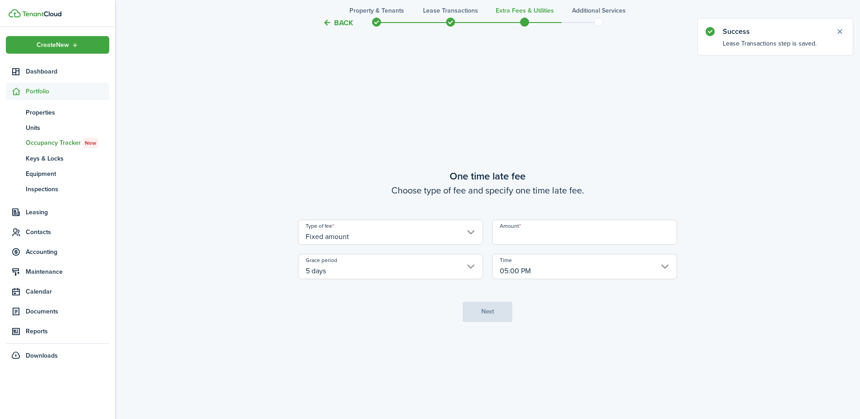
click at [527, 231] on input "Amount" at bounding box center [584, 232] width 185 height 25
type input "$25.00"
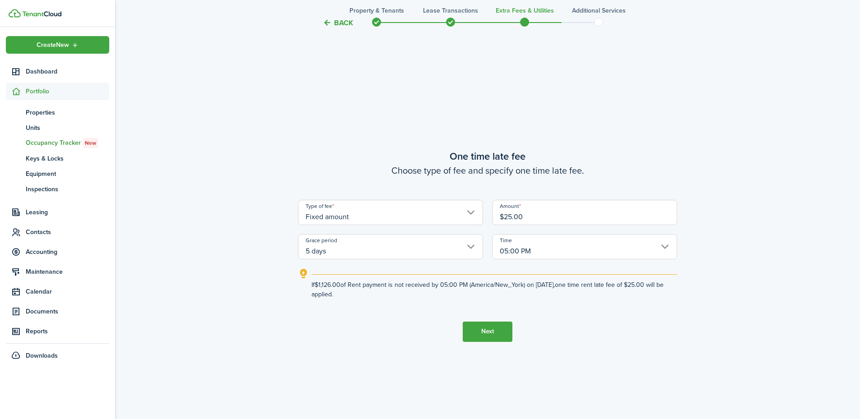
click at [498, 329] on button "Next" at bounding box center [488, 332] width 50 height 20
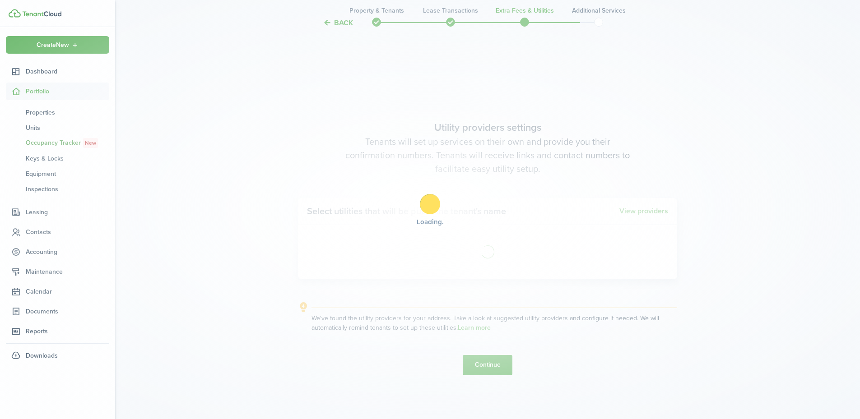
scroll to position [1197, 0]
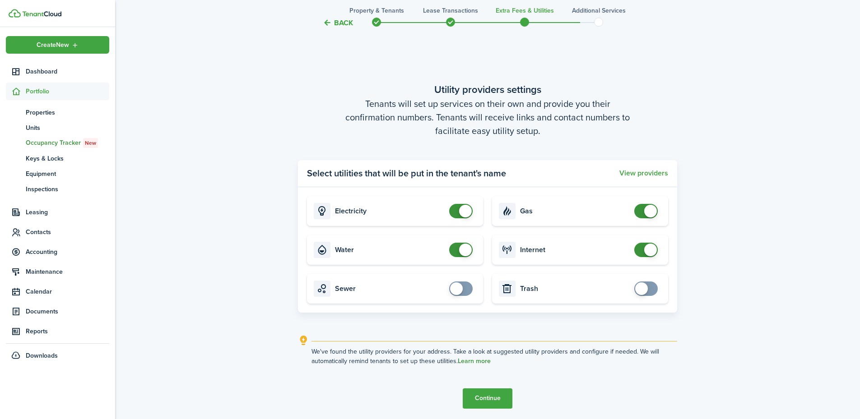
click at [488, 361] on link "Learn more" at bounding box center [474, 361] width 33 height 7
click at [490, 399] on button "Continue" at bounding box center [488, 399] width 50 height 20
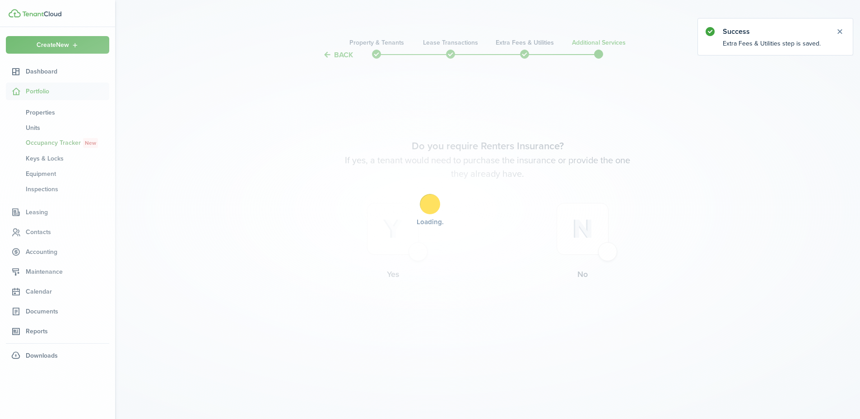
scroll to position [0, 0]
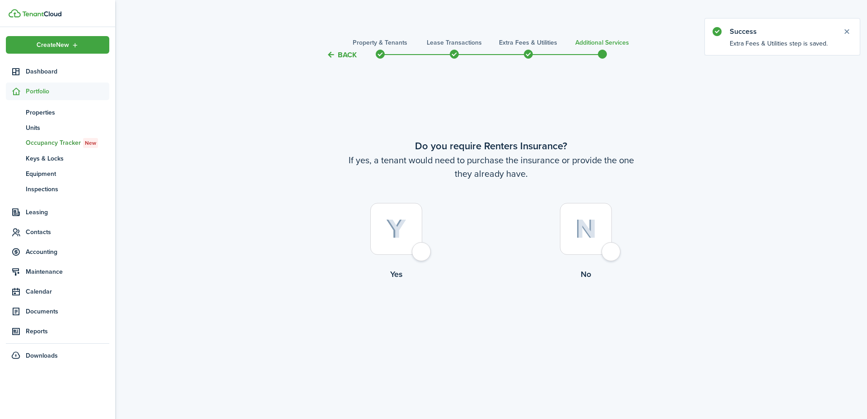
click at [612, 254] on div at bounding box center [586, 229] width 52 height 52
radio input "true"
click at [497, 316] on button "Complete move in" at bounding box center [491, 318] width 66 height 20
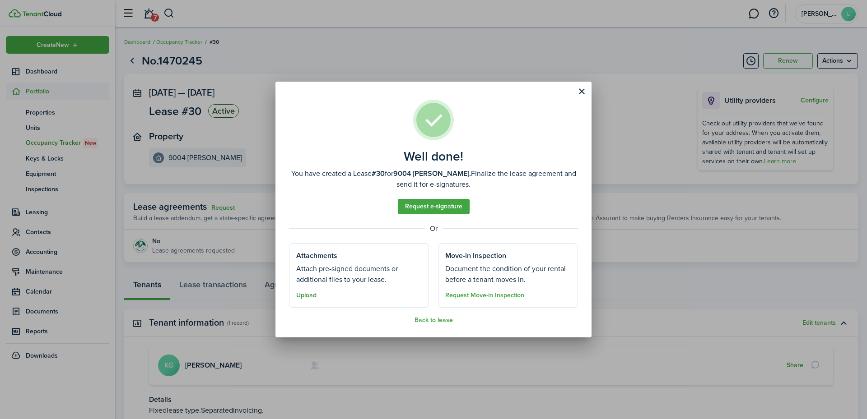
click at [311, 294] on button "Upload" at bounding box center [306, 295] width 20 height 7
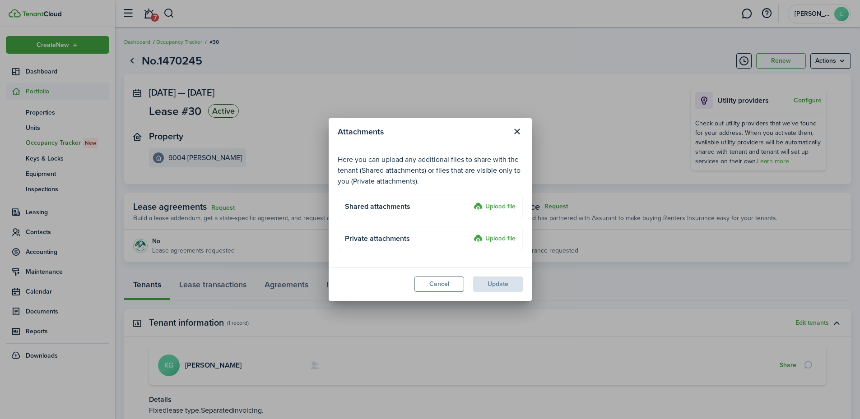
click at [492, 205] on label "Upload file" at bounding box center [494, 207] width 42 height 11
click at [470, 202] on input "Upload file" at bounding box center [470, 202] width 0 height 0
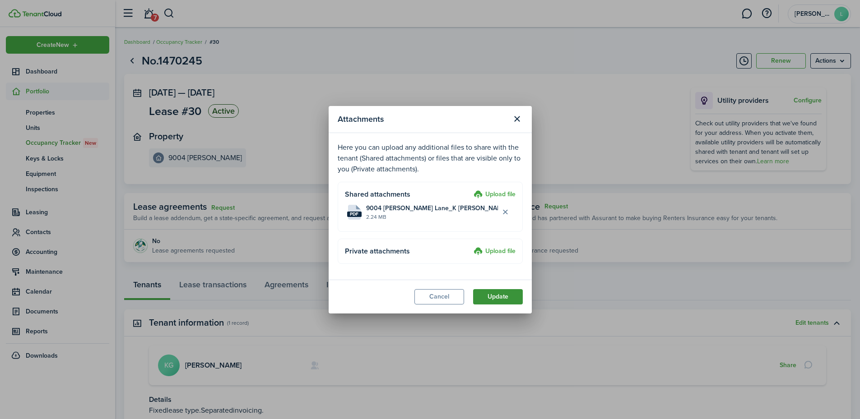
click at [493, 292] on button "Update" at bounding box center [498, 296] width 50 height 15
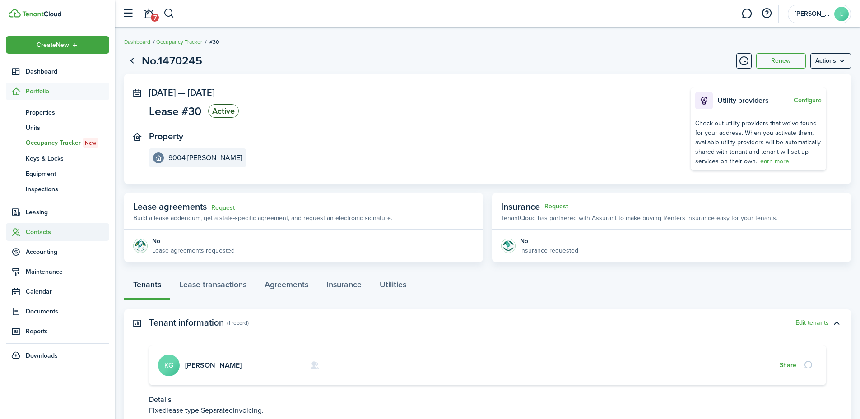
click at [41, 229] on span "Contacts" at bounding box center [67, 231] width 83 height 9
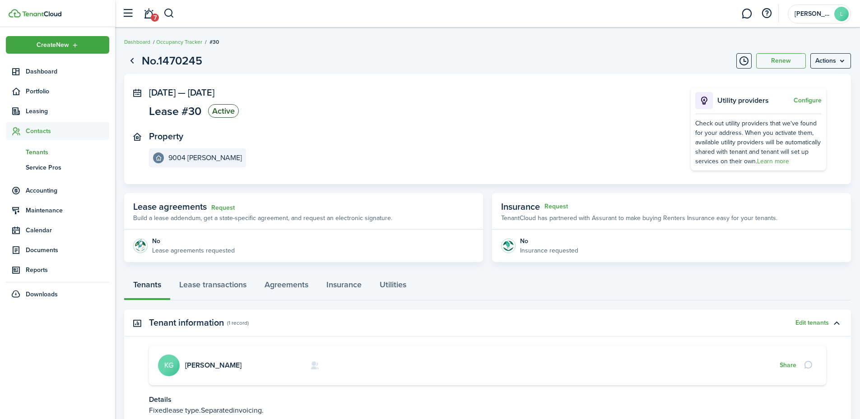
click at [37, 148] on span "Tenants" at bounding box center [67, 152] width 83 height 9
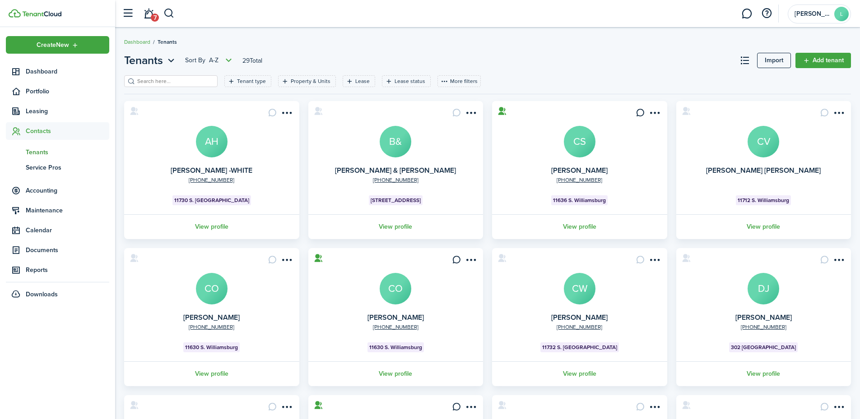
click at [186, 81] on input "search" at bounding box center [174, 81] width 79 height 9
type input "[PERSON_NAME]"
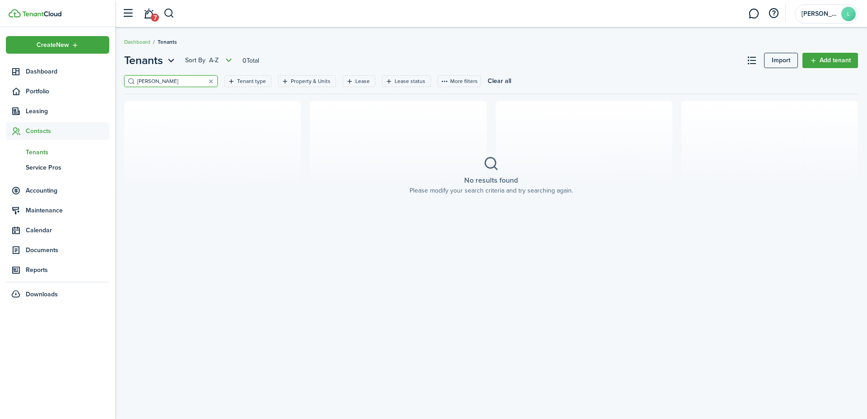
click at [851, 309] on div "Tenants Sort by A-Z 0 Total Import Add tenant [PERSON_NAME] type Property & Uni…" at bounding box center [490, 223] width 751 height 351
click at [844, 58] on link "Add tenant" at bounding box center [830, 60] width 56 height 15
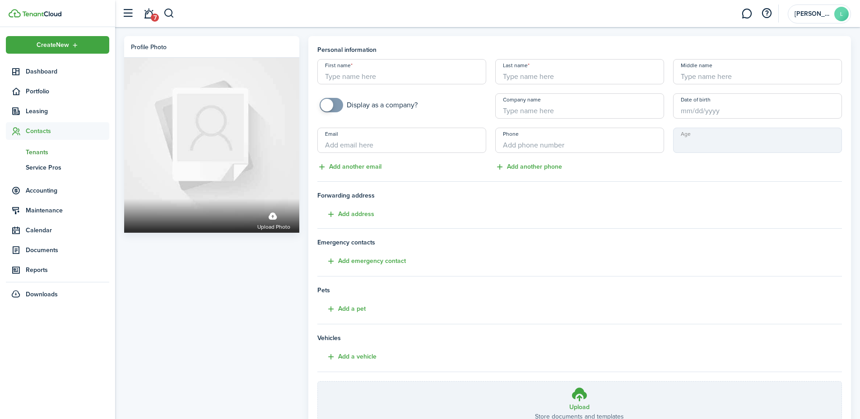
click at [361, 71] on input "First name" at bounding box center [401, 71] width 169 height 25
type input "[PERSON_NAME]"
type input "[PHONE_NUMBER]"
click at [352, 213] on button "Add address" at bounding box center [345, 214] width 57 height 10
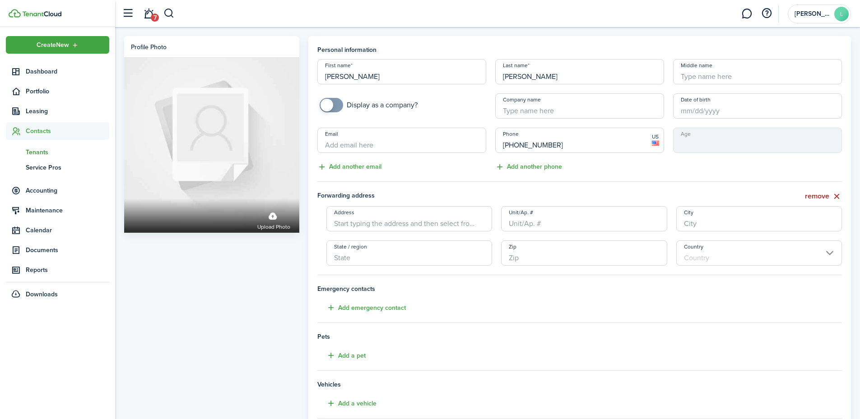
click at [352, 222] on input "Address" at bounding box center [409, 218] width 166 height 25
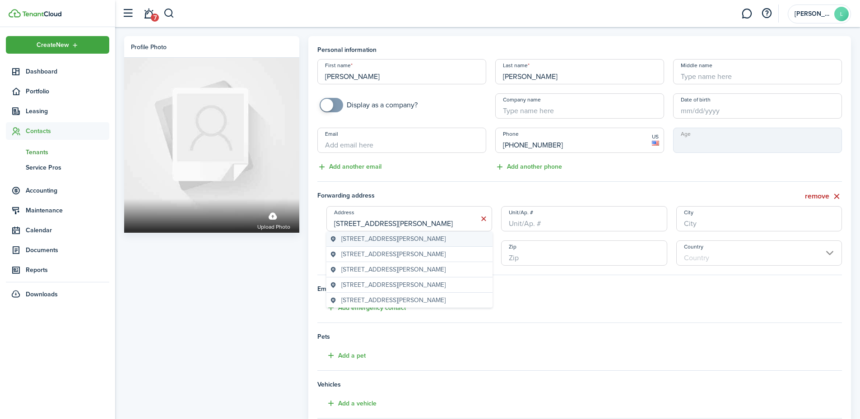
click at [408, 239] on span "[STREET_ADDRESS][PERSON_NAME]" at bounding box center [393, 238] width 104 height 9
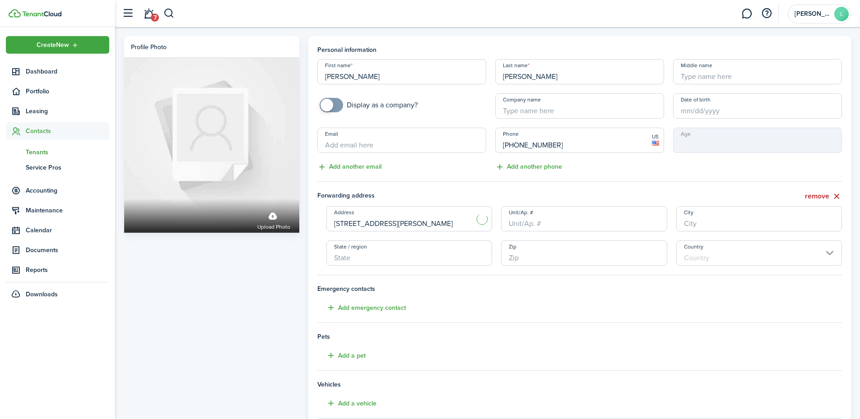
type input "9006 [PERSON_NAME]"
type input "[GEOGRAPHIC_DATA]"
type input "TN"
type input "37922"
type input "[GEOGRAPHIC_DATA]"
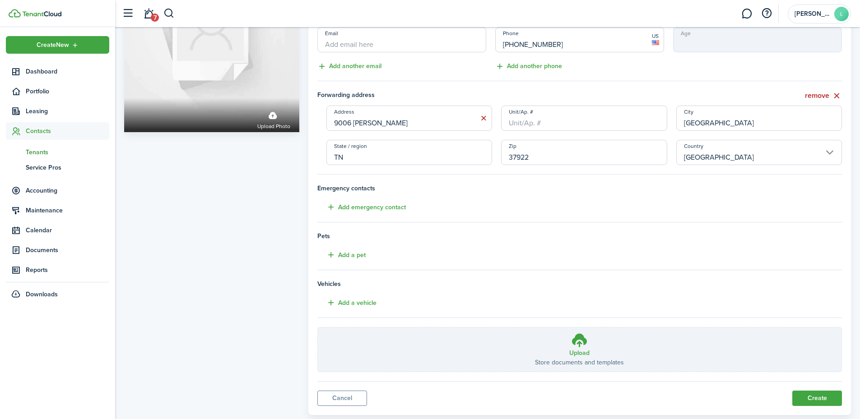
scroll to position [121, 0]
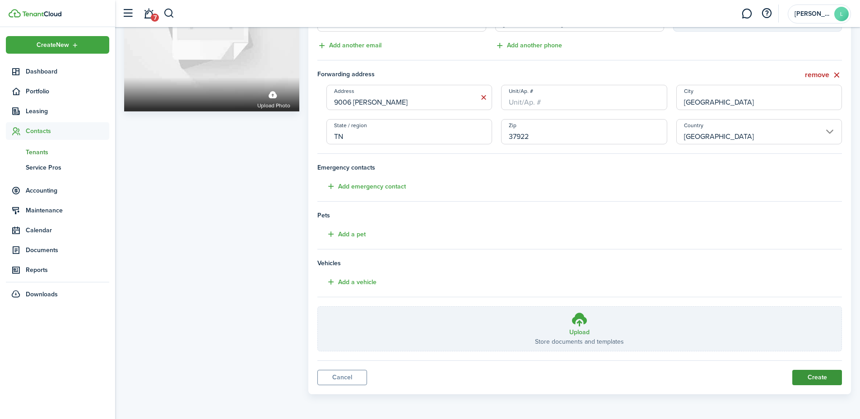
click at [820, 379] on button "Create" at bounding box center [817, 377] width 50 height 15
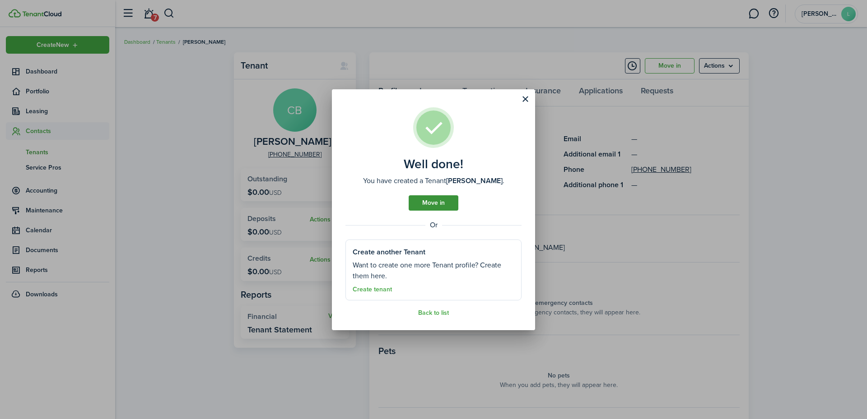
click at [438, 197] on link "Move in" at bounding box center [433, 202] width 50 height 15
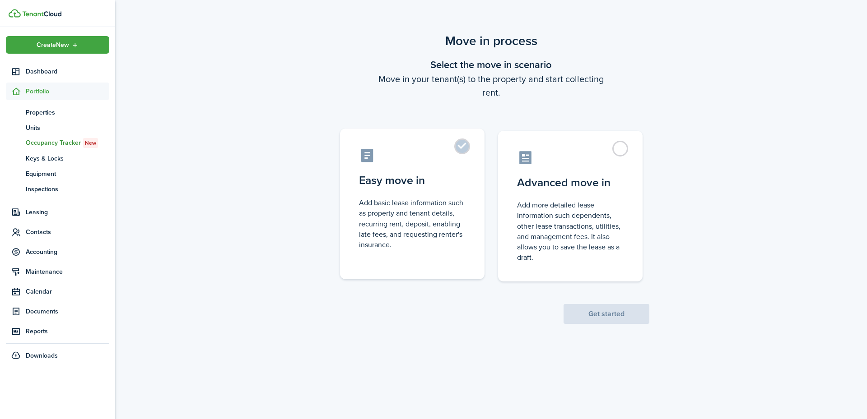
click at [445, 206] on control-radio-card-description "Add basic lease information such as property and tenant details, recurring rent…" at bounding box center [412, 224] width 107 height 52
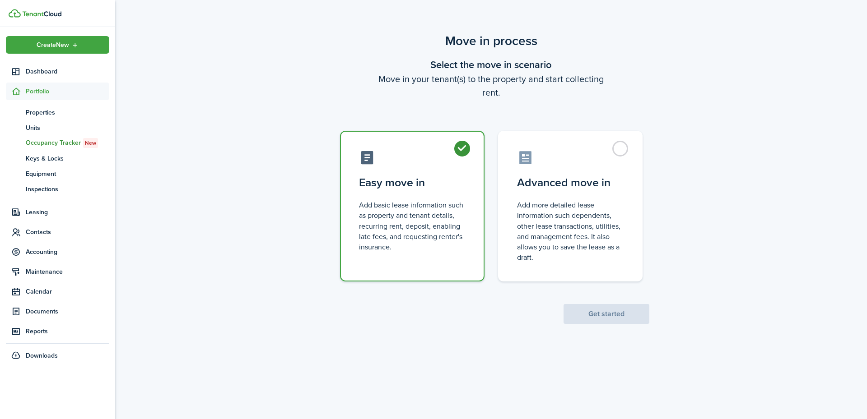
radio input "true"
click at [576, 315] on button "Get started" at bounding box center [606, 314] width 86 height 20
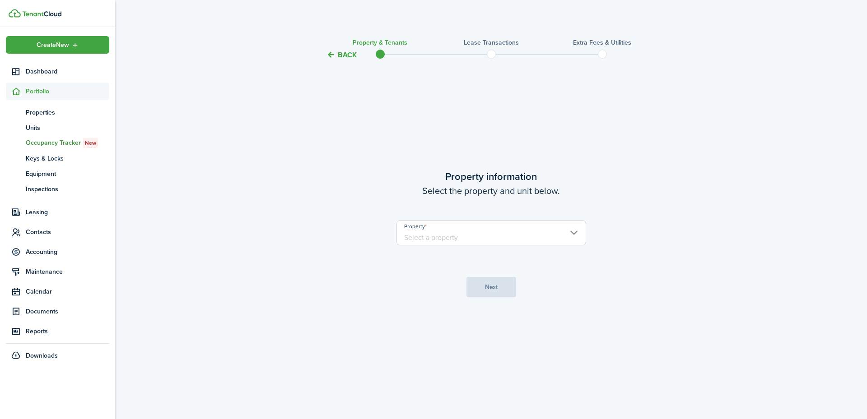
click at [460, 232] on input "Property" at bounding box center [491, 232] width 190 height 25
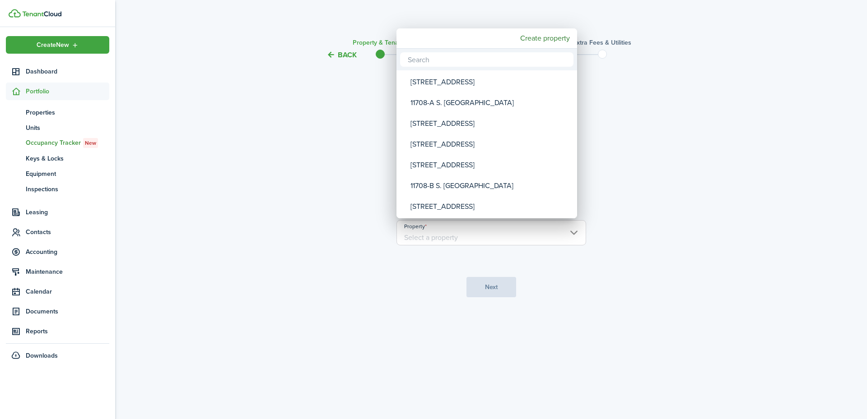
click at [442, 57] on input "text" at bounding box center [486, 59] width 173 height 14
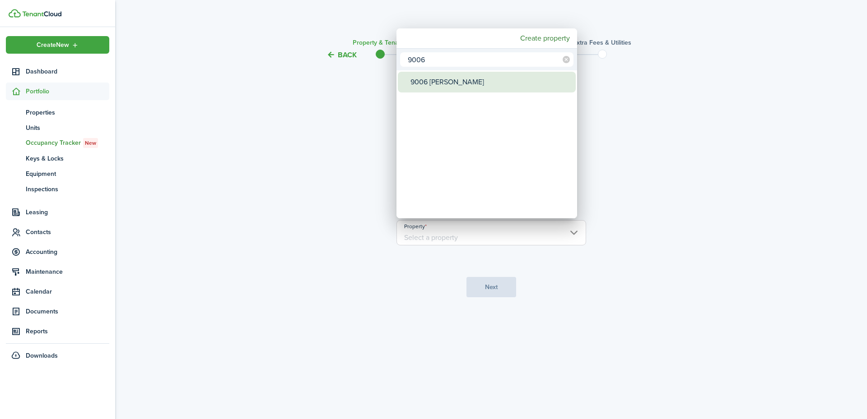
type input "9006"
click at [446, 84] on div "9006 [PERSON_NAME]" at bounding box center [490, 82] width 160 height 21
type input "9006 [PERSON_NAME]"
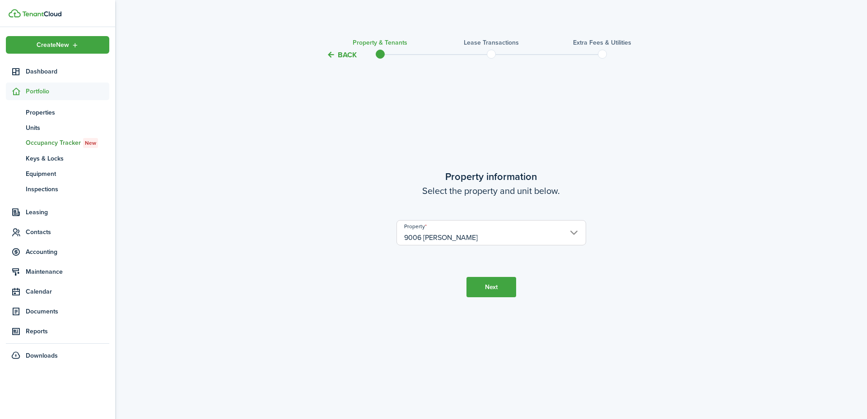
click at [489, 283] on button "Next" at bounding box center [491, 287] width 50 height 20
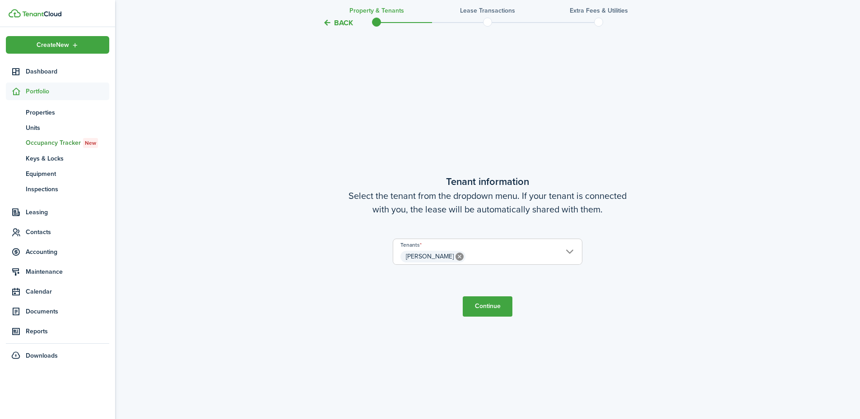
click at [488, 316] on button "Continue" at bounding box center [488, 307] width 50 height 20
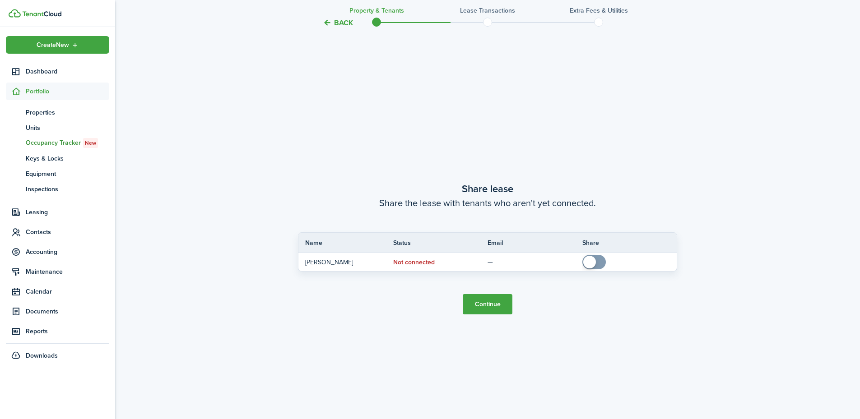
scroll to position [778, 0]
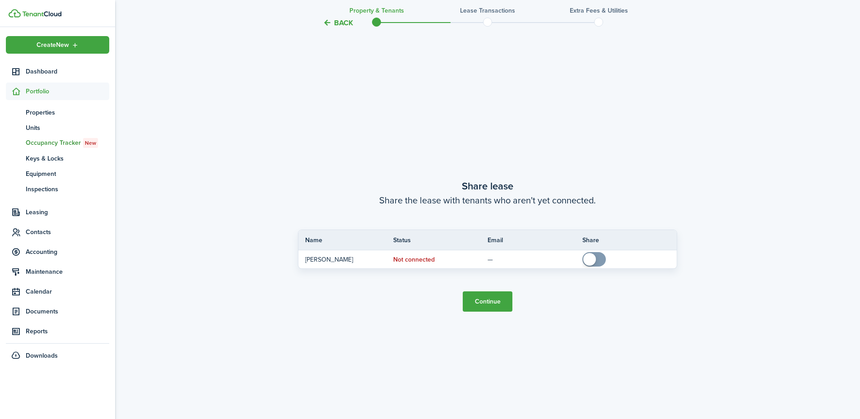
click at [488, 300] on button "Continue" at bounding box center [488, 302] width 50 height 20
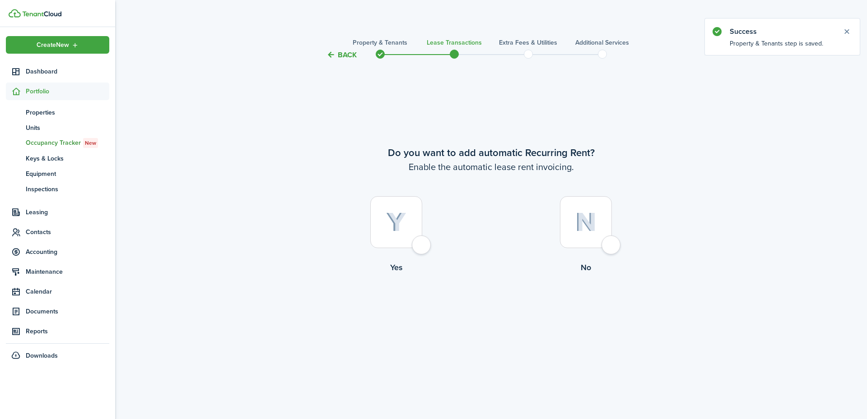
click at [417, 238] on div at bounding box center [396, 222] width 52 height 52
radio input "true"
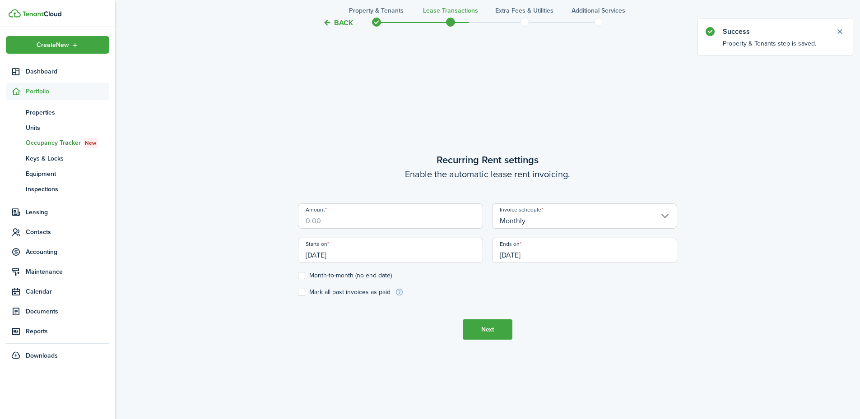
scroll to position [359, 0]
click at [429, 218] on input "Amount" at bounding box center [390, 215] width 185 height 25
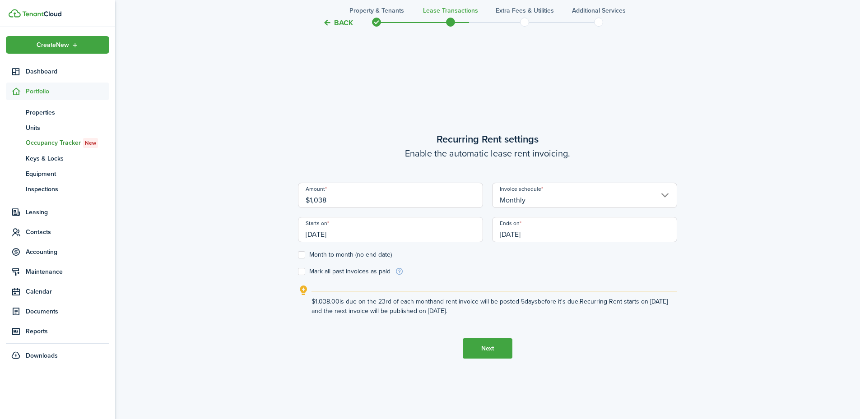
click at [384, 230] on input "[DATE]" at bounding box center [390, 229] width 185 height 25
type input "$1,038.00"
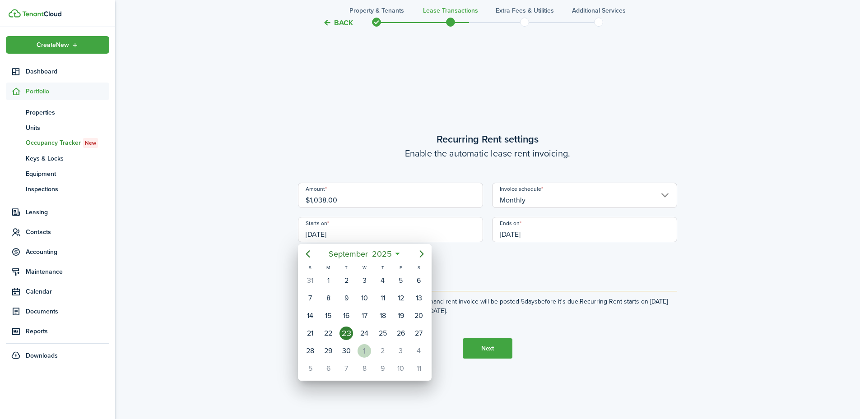
click at [370, 352] on div "1" at bounding box center [364, 351] width 14 height 14
type input "[DATE]"
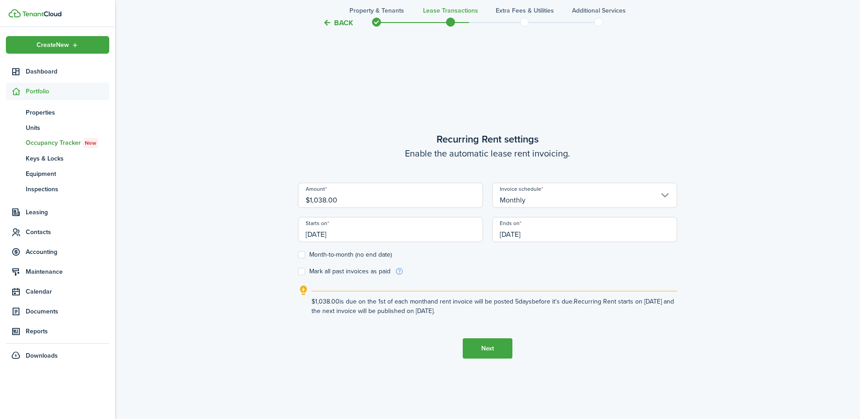
click at [548, 237] on input "[DATE]" at bounding box center [584, 229] width 185 height 25
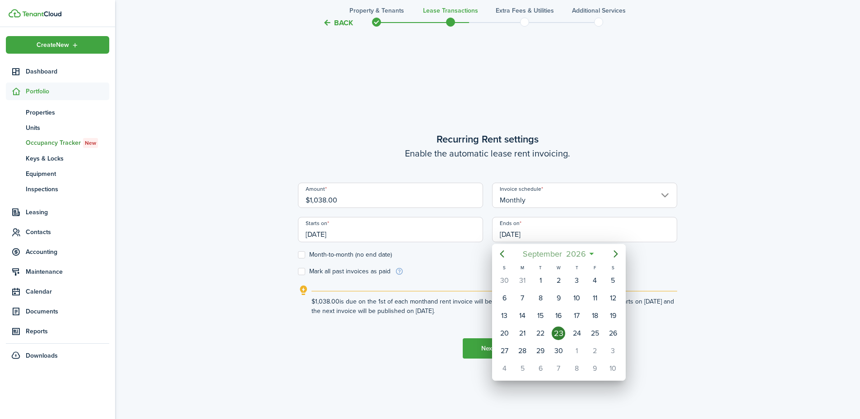
click at [553, 251] on span "September" at bounding box center [541, 254] width 43 height 16
click at [524, 306] on div "Apr" at bounding box center [516, 306] width 32 height 14
click at [577, 349] on div "30" at bounding box center [577, 351] width 14 height 14
type input "[DATE]"
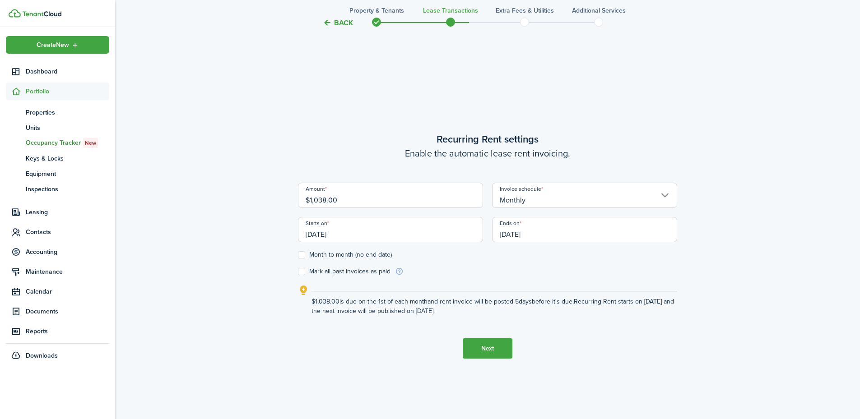
click at [486, 354] on button "Next" at bounding box center [488, 348] width 50 height 20
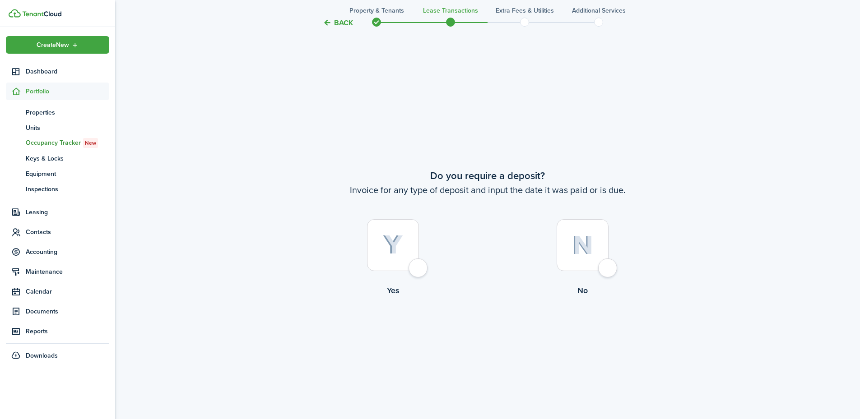
scroll to position [778, 0]
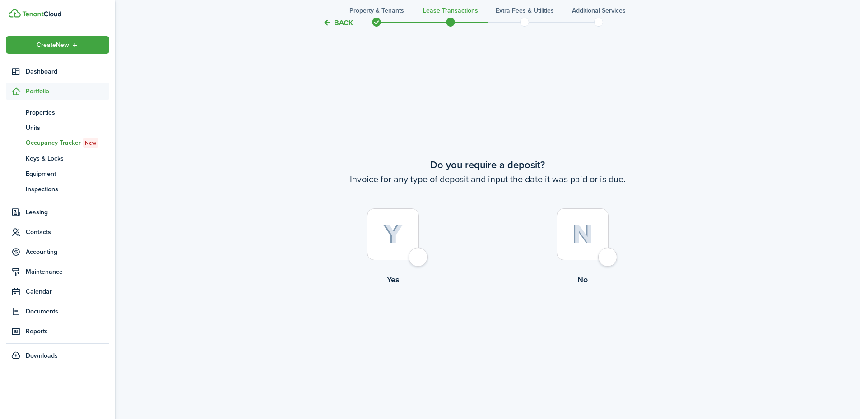
click at [602, 253] on div at bounding box center [582, 235] width 52 height 52
radio input "true"
click at [608, 258] on div at bounding box center [582, 235] width 52 height 52
radio input "true"
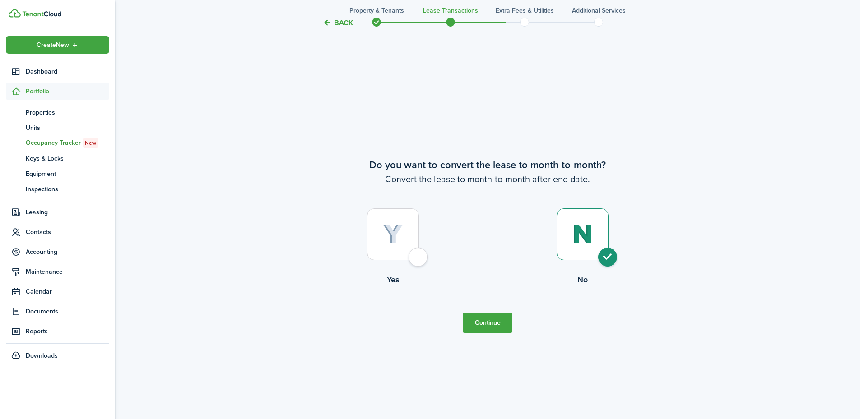
click at [489, 320] on button "Continue" at bounding box center [488, 323] width 50 height 20
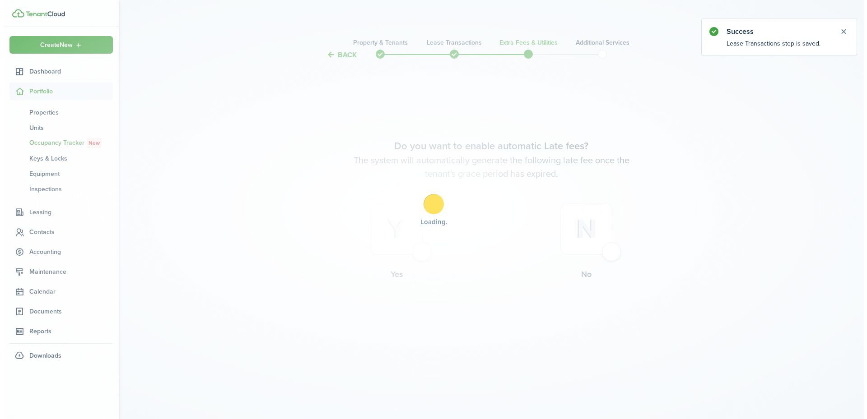
scroll to position [0, 0]
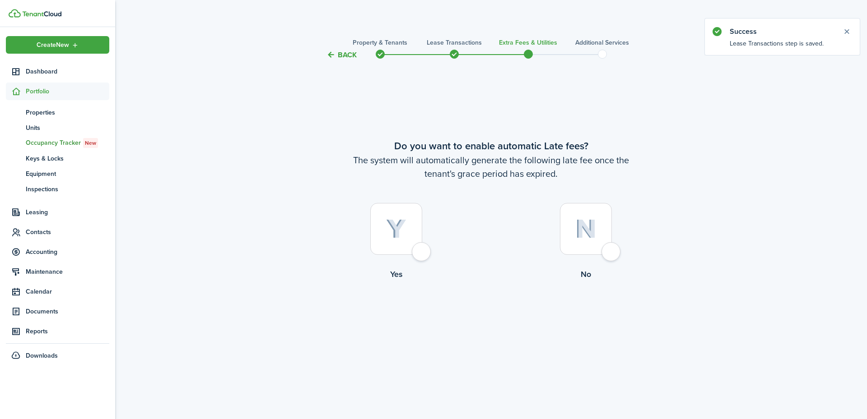
click at [422, 255] on div at bounding box center [396, 229] width 52 height 52
radio input "true"
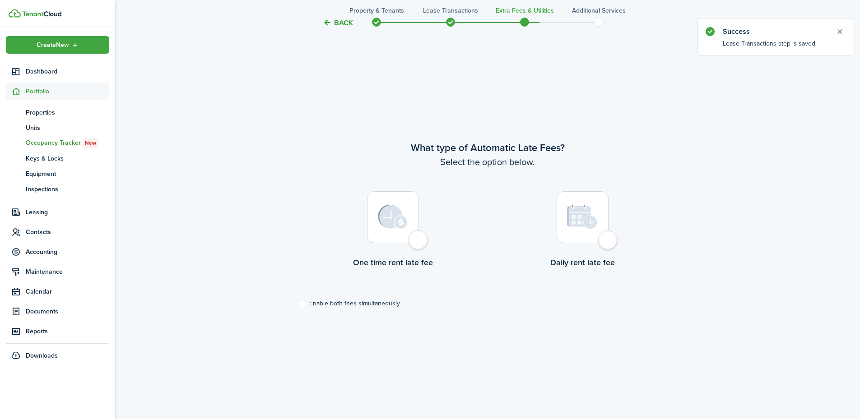
click at [421, 251] on label "One time rent late fee" at bounding box center [393, 232] width 190 height 82
radio input "true"
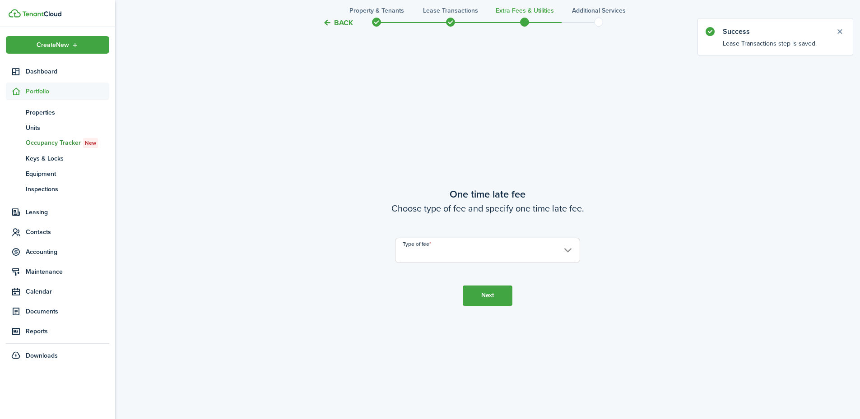
scroll to position [778, 0]
click at [479, 257] on input "Type of fee" at bounding box center [487, 249] width 185 height 25
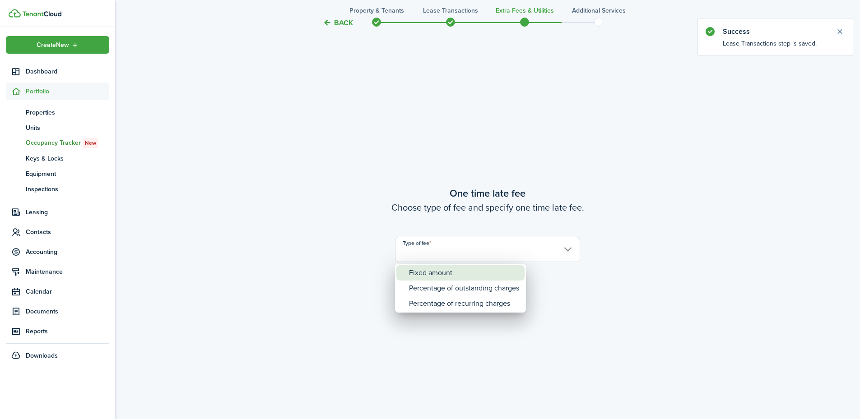
click at [463, 270] on div "Fixed amount" at bounding box center [464, 272] width 110 height 15
type input "Fixed amount"
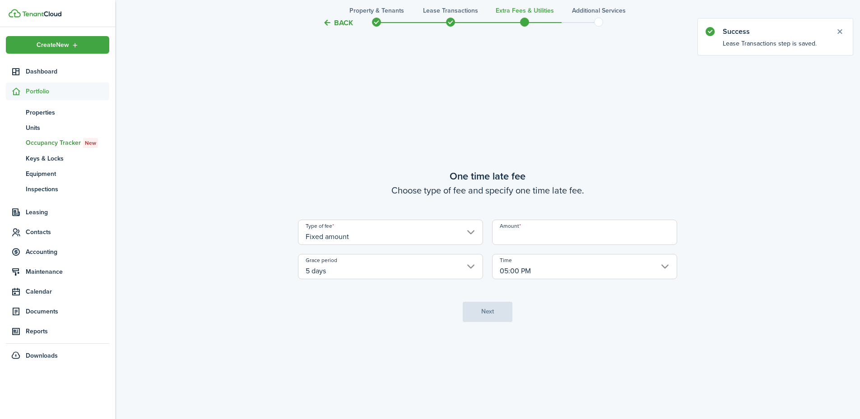
click at [552, 238] on input "Amount" at bounding box center [584, 232] width 185 height 25
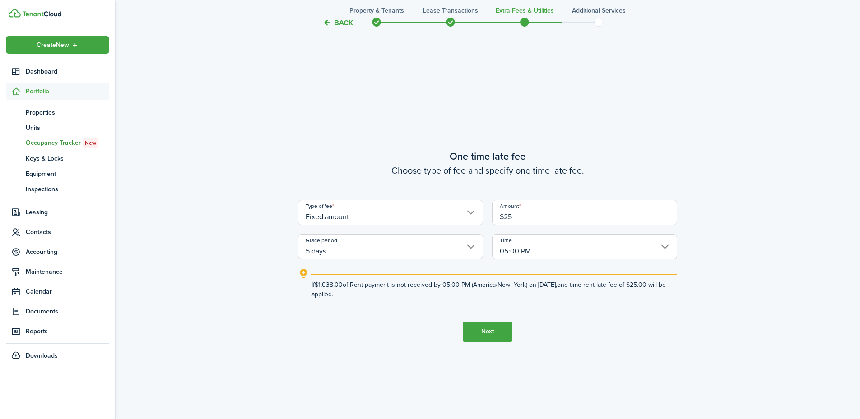
type input "$25.00"
click at [483, 334] on button "Next" at bounding box center [488, 332] width 50 height 20
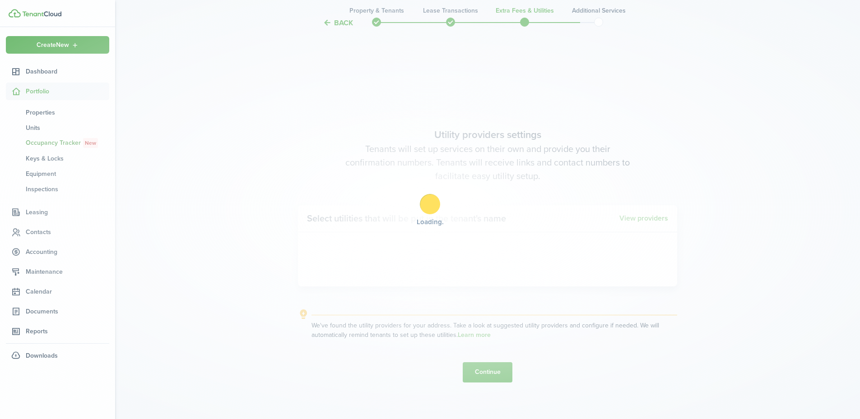
scroll to position [1197, 0]
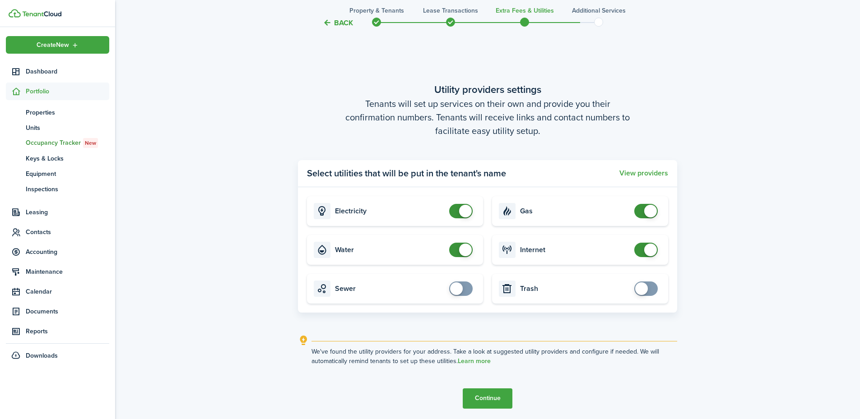
click at [490, 397] on button "Continue" at bounding box center [488, 399] width 50 height 20
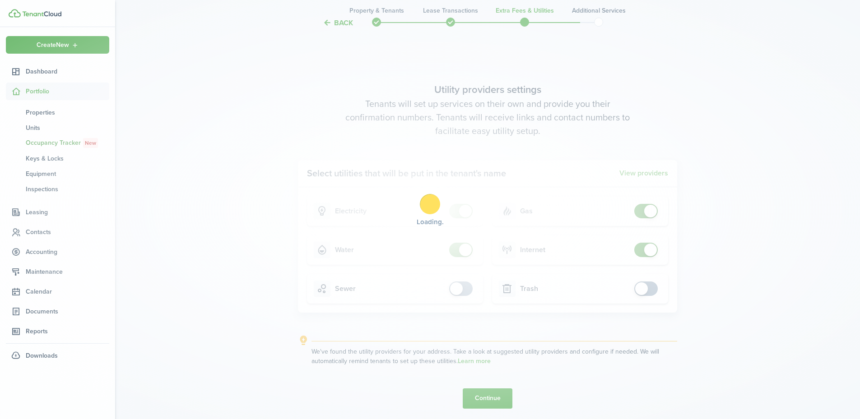
scroll to position [0, 0]
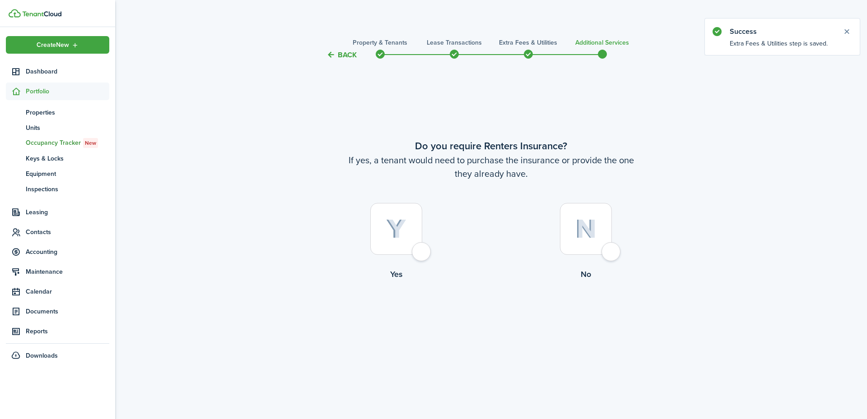
click at [610, 251] on div at bounding box center [586, 229] width 52 height 52
radio input "true"
click at [497, 318] on button "Complete move in" at bounding box center [491, 318] width 66 height 20
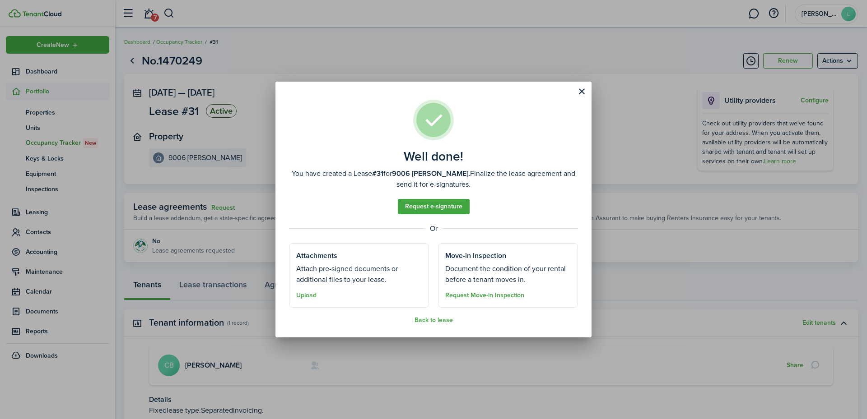
click at [332, 401] on div "Well done! You have created a Lease #31 for 9006 [PERSON_NAME]. Finalize the le…" at bounding box center [433, 209] width 867 height 419
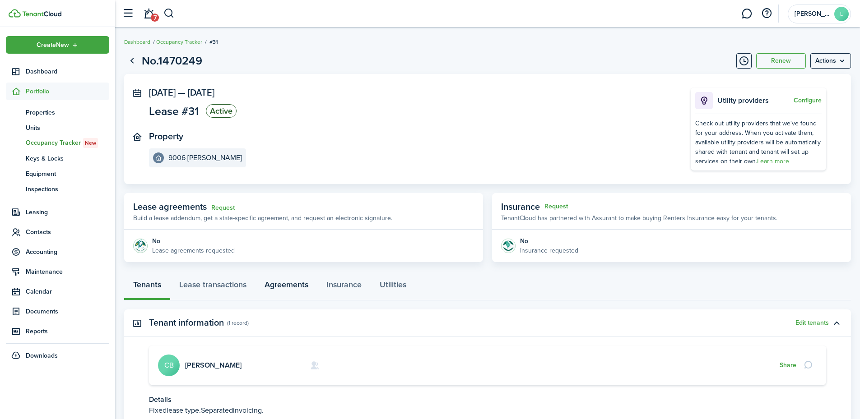
click at [287, 284] on link "Agreements" at bounding box center [286, 286] width 62 height 27
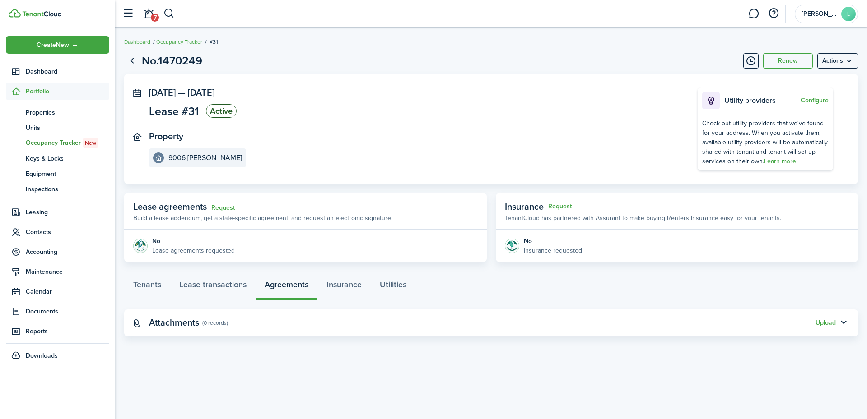
click at [828, 319] on div "Upload" at bounding box center [825, 322] width 20 height 9
click at [822, 322] on button "Upload" at bounding box center [825, 323] width 20 height 7
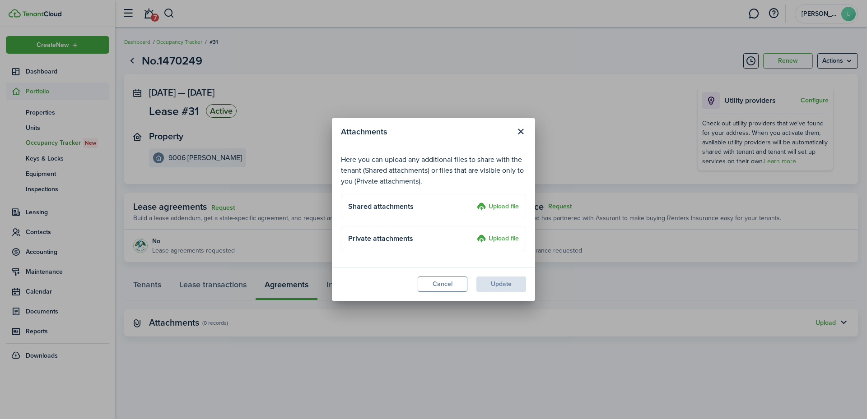
click at [490, 208] on label "Upload file" at bounding box center [498, 207] width 42 height 11
click at [473, 202] on input "Upload file" at bounding box center [473, 202] width 0 height 0
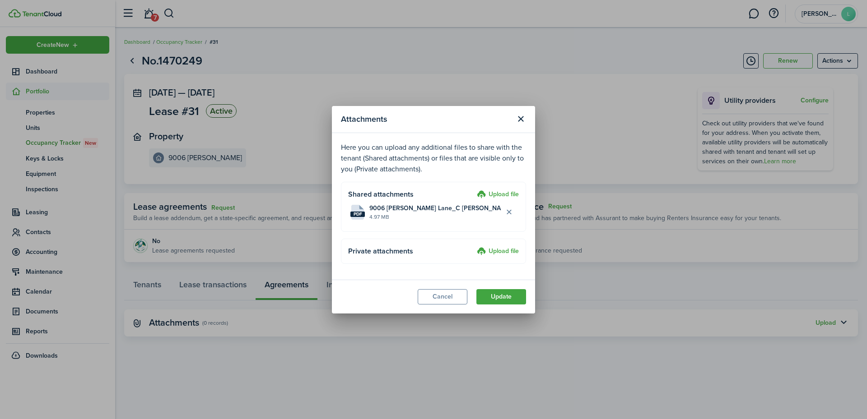
click at [499, 297] on button "Update" at bounding box center [501, 296] width 50 height 15
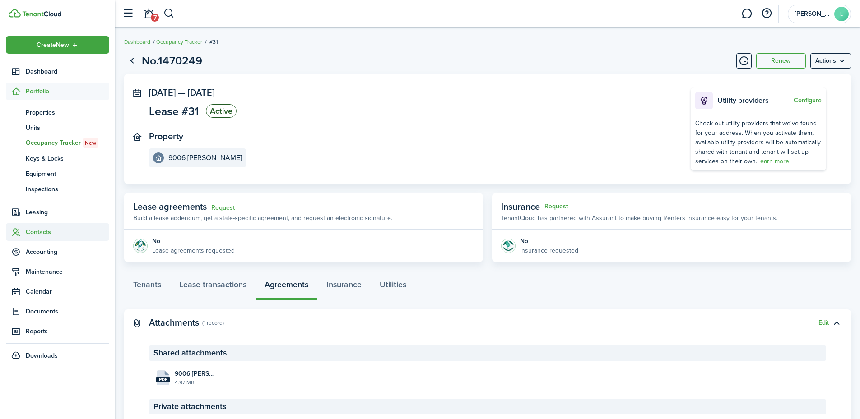
click at [40, 230] on span "Contacts" at bounding box center [67, 231] width 83 height 9
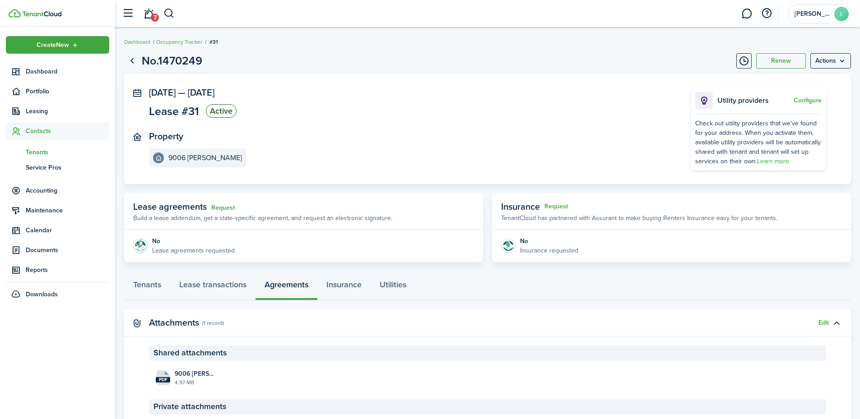
click at [48, 146] on link "tn Tenants" at bounding box center [57, 151] width 103 height 15
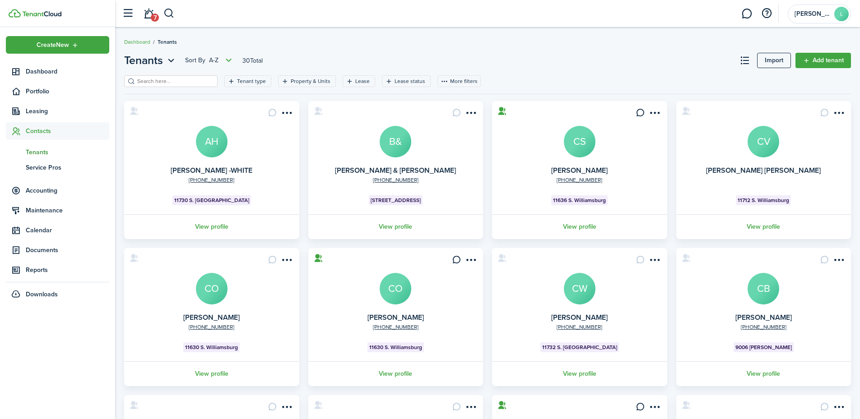
click at [177, 77] on input "search" at bounding box center [174, 81] width 79 height 9
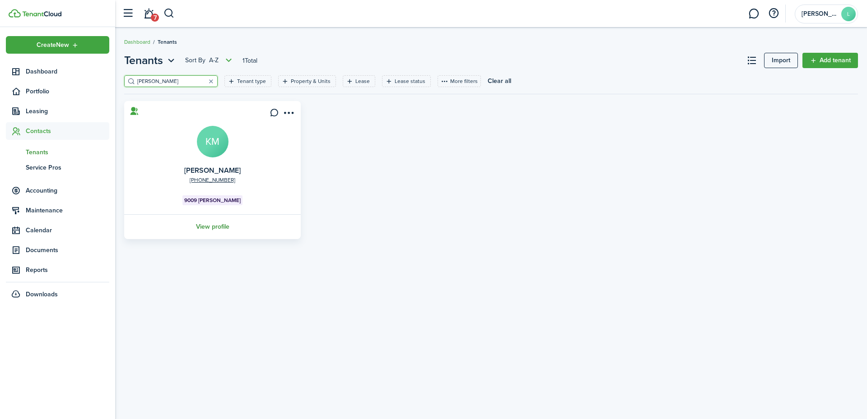
type input "[PERSON_NAME]"
click at [217, 227] on link "View profile" at bounding box center [212, 226] width 179 height 25
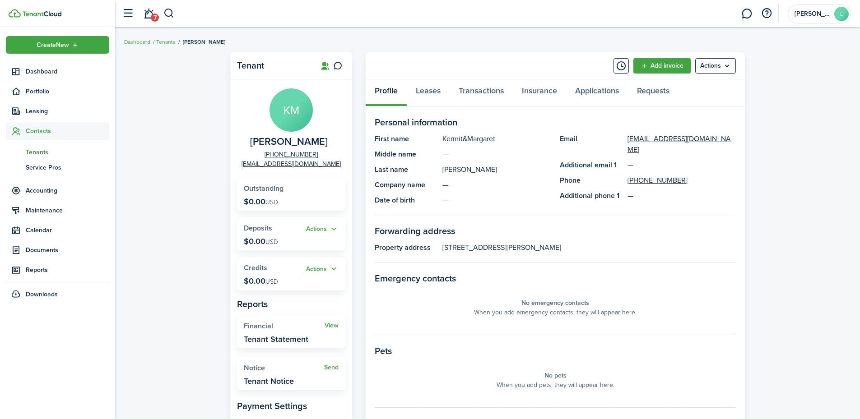
click at [408, 395] on panel-main-placeholder "No pets When you add pets, they will appear here." at bounding box center [555, 380] width 361 height 36
click at [428, 90] on link "Leases" at bounding box center [428, 92] width 43 height 27
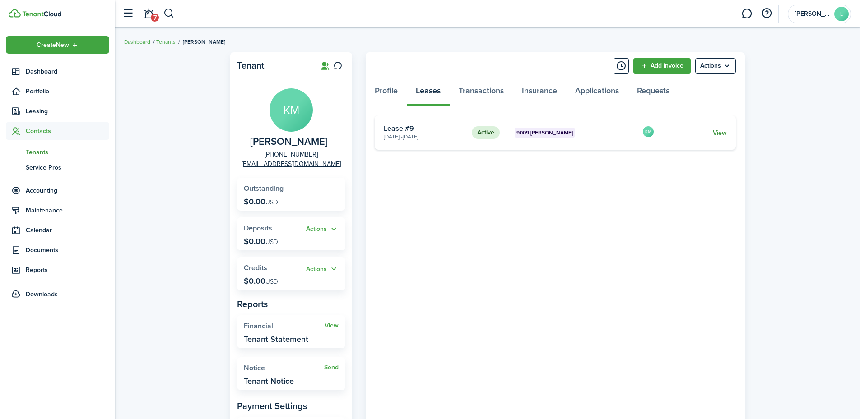
click at [718, 133] on link "View" at bounding box center [720, 132] width 14 height 9
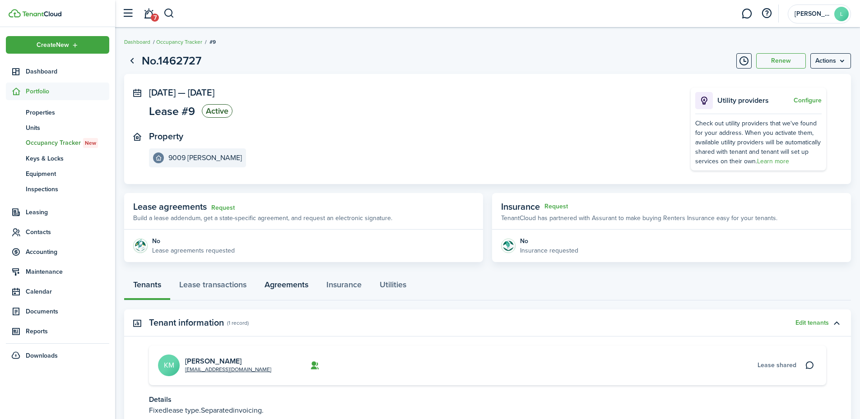
click at [291, 283] on link "Agreements" at bounding box center [286, 286] width 62 height 27
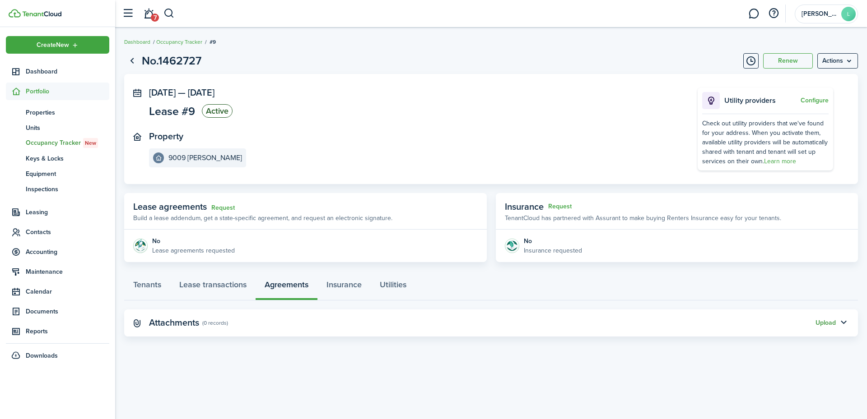
click at [829, 321] on button "Upload" at bounding box center [825, 323] width 20 height 7
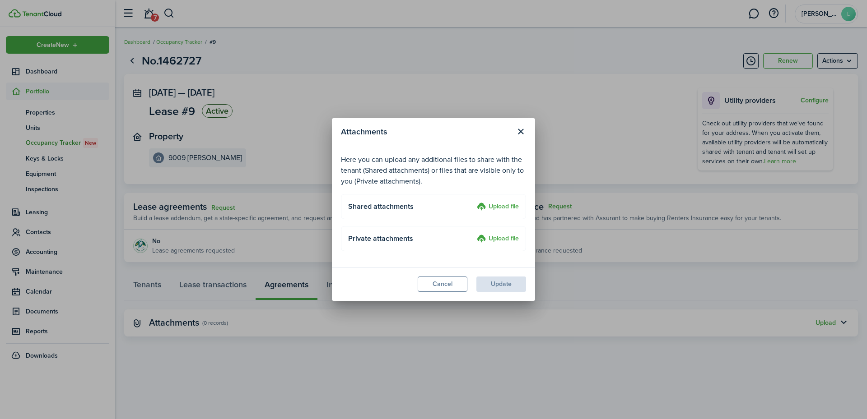
click at [503, 205] on label "Upload file" at bounding box center [498, 207] width 42 height 11
click at [473, 202] on input "Upload file" at bounding box center [473, 202] width 0 height 0
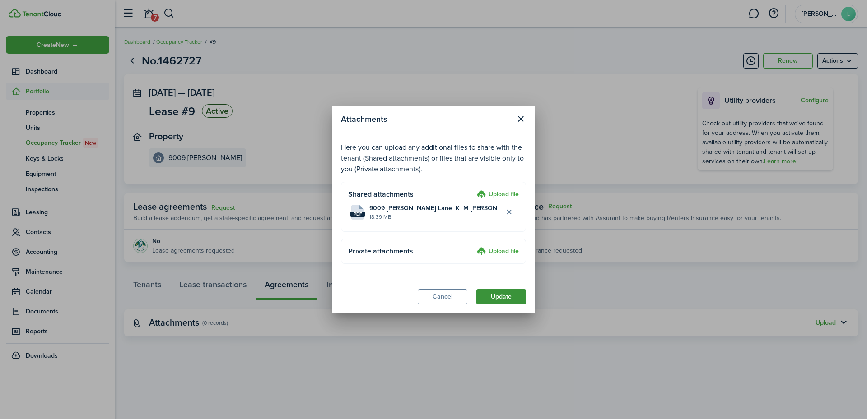
click at [496, 298] on button "Update" at bounding box center [501, 296] width 50 height 15
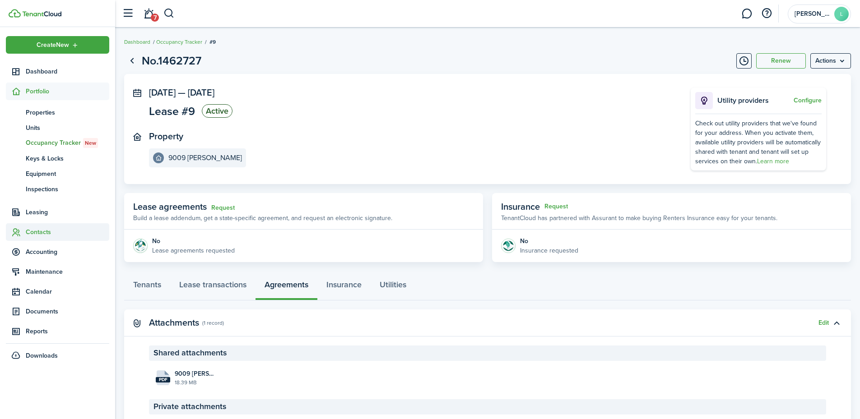
click at [50, 228] on span "Contacts" at bounding box center [67, 231] width 83 height 9
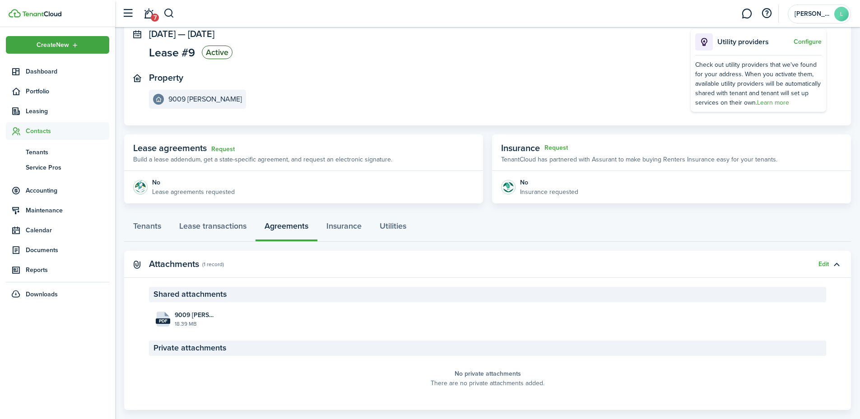
scroll to position [74, 0]
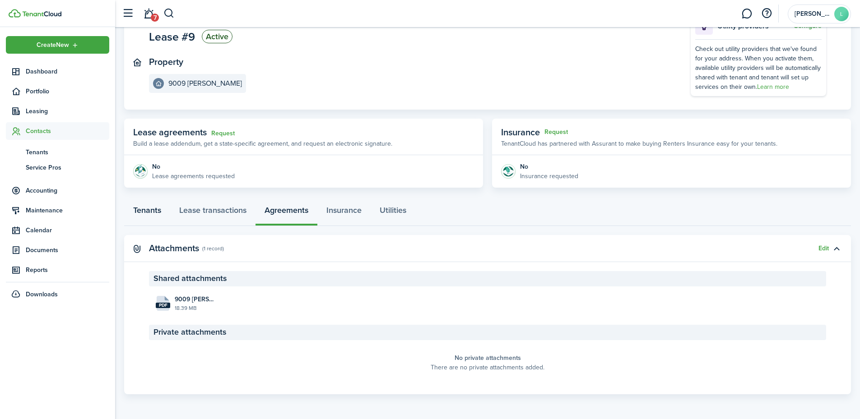
click at [164, 215] on link "Tenants" at bounding box center [147, 212] width 46 height 27
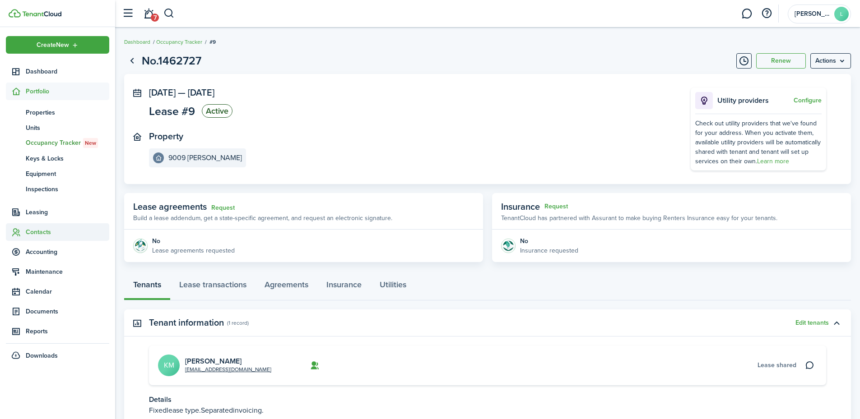
click at [42, 232] on span "Contacts" at bounding box center [67, 231] width 83 height 9
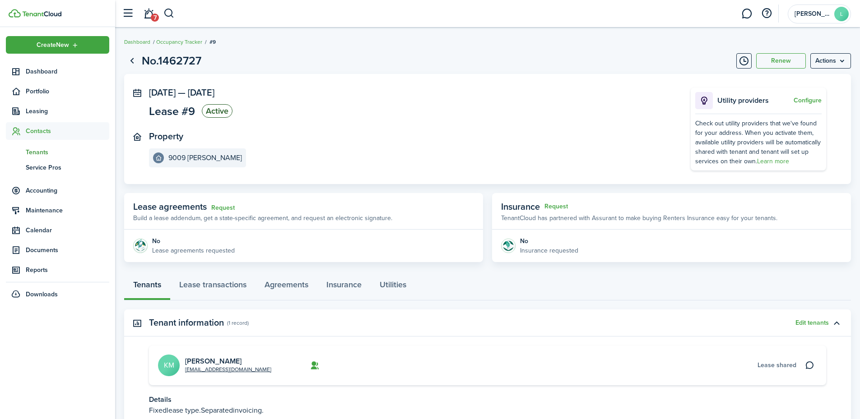
click at [42, 154] on span "Tenants" at bounding box center [67, 152] width 83 height 9
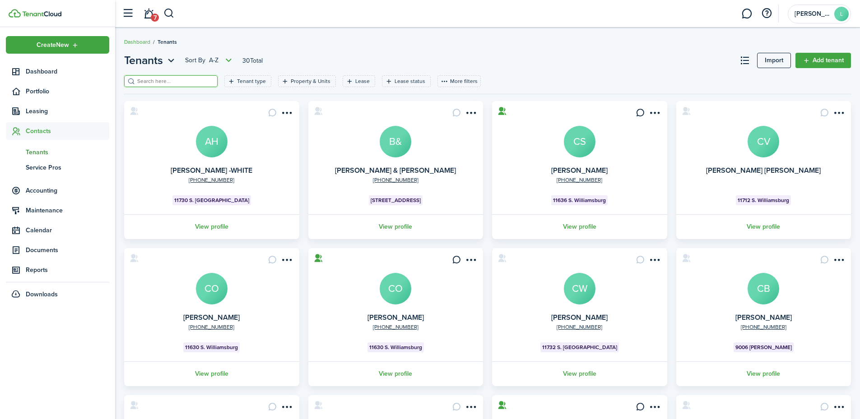
click at [183, 83] on input "search" at bounding box center [174, 81] width 79 height 9
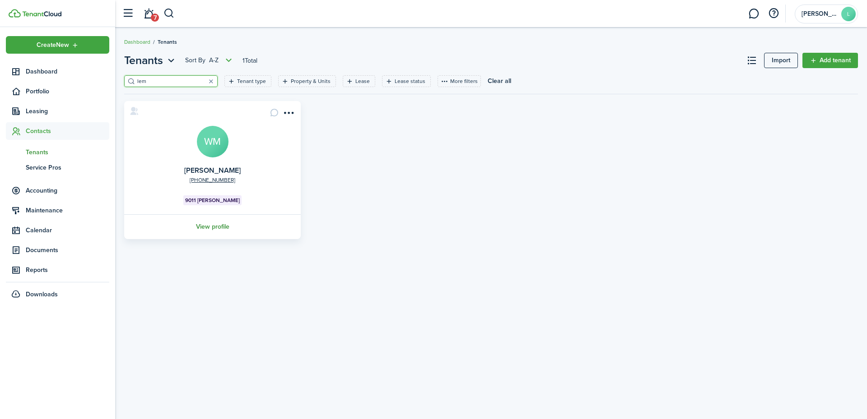
type input "lem"
click at [213, 228] on link "View profile" at bounding box center [212, 226] width 179 height 25
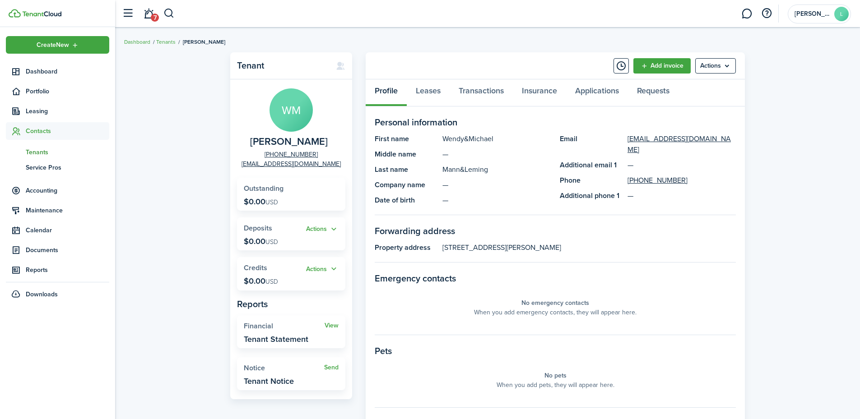
click at [204, 410] on div "Tenant WM [PERSON_NAME] [PHONE_NUMBER] [EMAIL_ADDRESS][DOMAIN_NAME] Outstanding…" at bounding box center [487, 312] width 745 height 528
click at [432, 90] on link "Leases" at bounding box center [428, 92] width 43 height 27
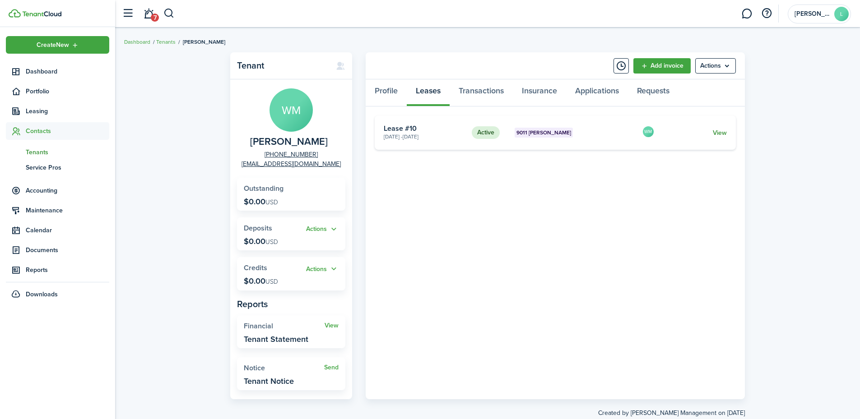
click at [723, 131] on link "View" at bounding box center [720, 132] width 14 height 9
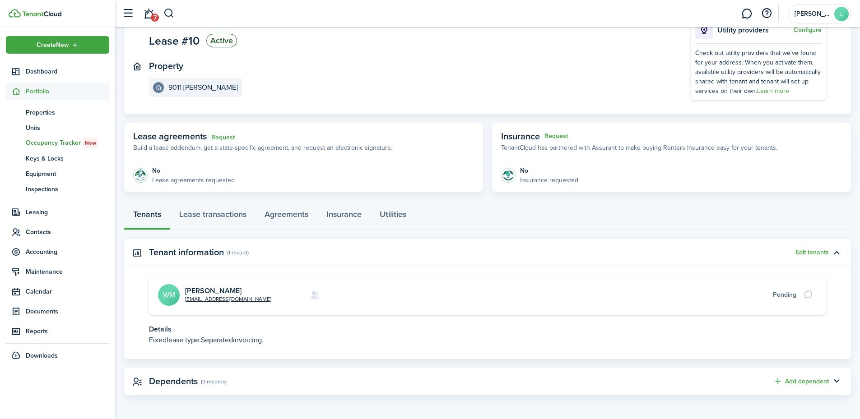
scroll to position [71, 0]
click at [292, 214] on link "Agreements" at bounding box center [286, 215] width 62 height 27
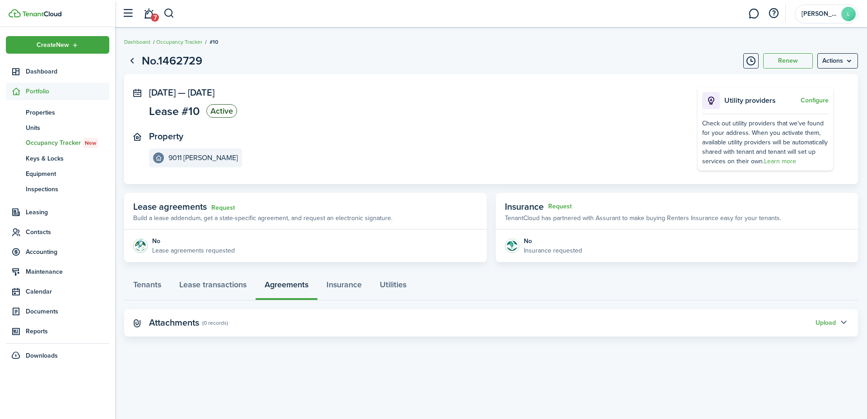
click at [836, 320] on button "button" at bounding box center [842, 322] width 15 height 15
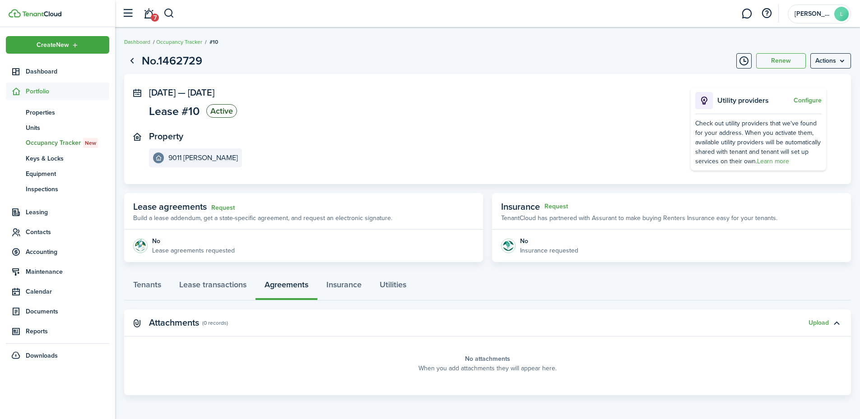
scroll to position [1, 0]
click at [819, 321] on button "Upload" at bounding box center [818, 322] width 20 height 7
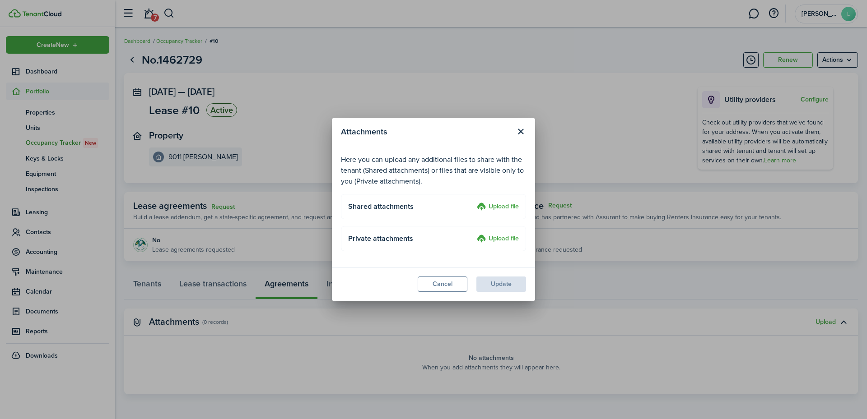
click at [498, 210] on label "Upload file" at bounding box center [498, 207] width 42 height 11
click at [473, 202] on input "Upload file" at bounding box center [473, 202] width 0 height 0
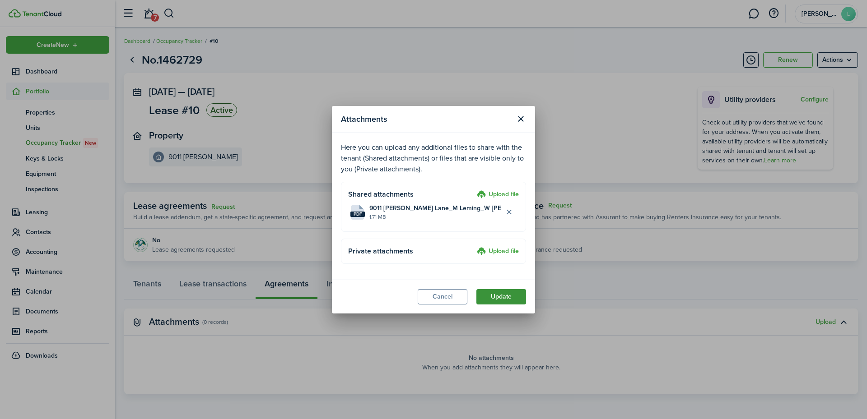
click at [503, 299] on button "Update" at bounding box center [501, 296] width 50 height 15
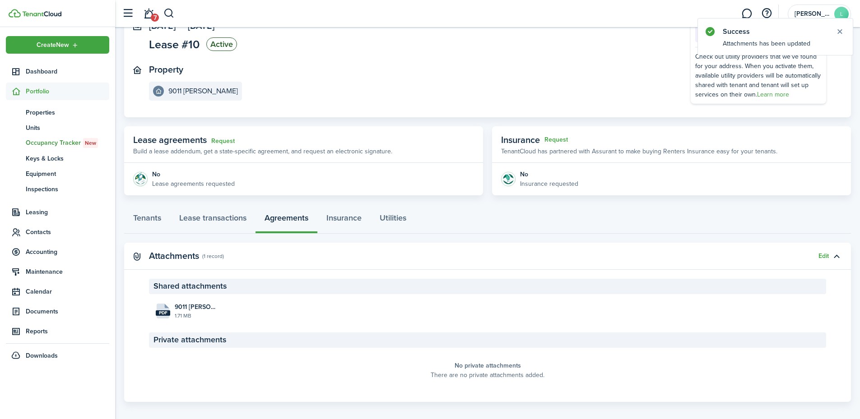
scroll to position [74, 0]
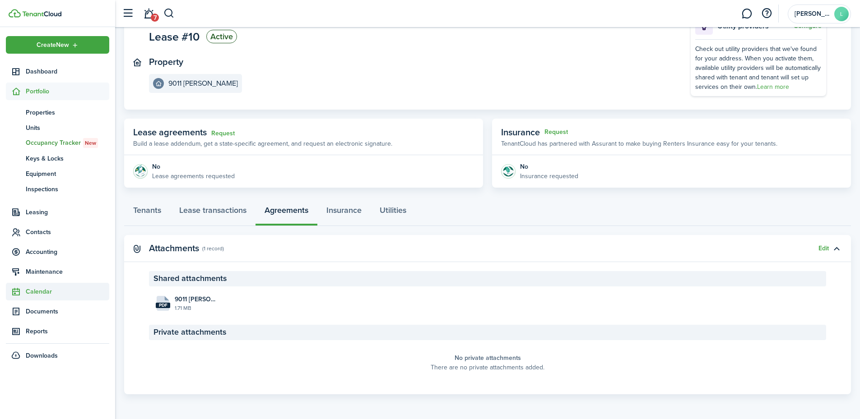
drag, startPoint x: 46, startPoint y: 234, endPoint x: 51, endPoint y: 236, distance: 5.5
click at [47, 235] on span "Contacts" at bounding box center [67, 231] width 83 height 9
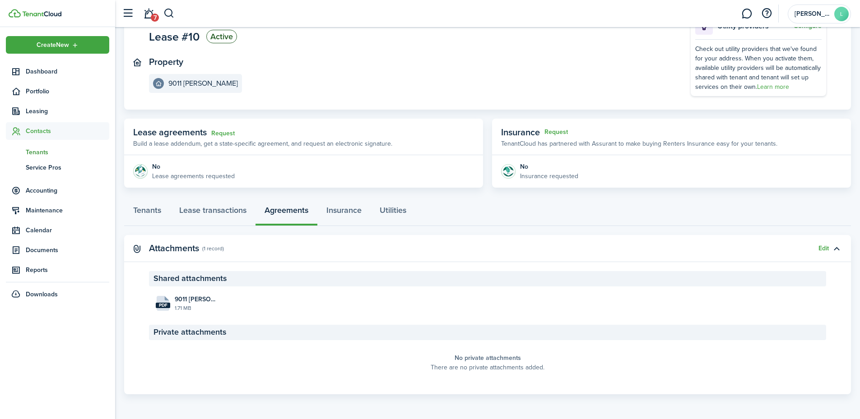
click at [35, 154] on span "Tenants" at bounding box center [67, 152] width 83 height 9
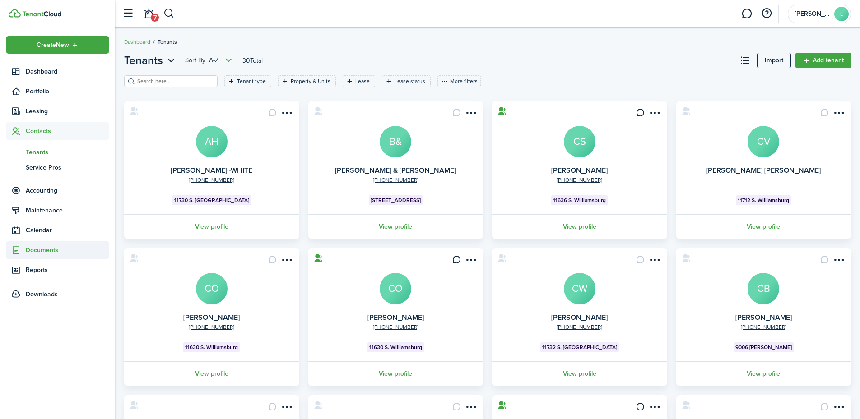
click at [46, 247] on span "Documents" at bounding box center [67, 250] width 83 height 9
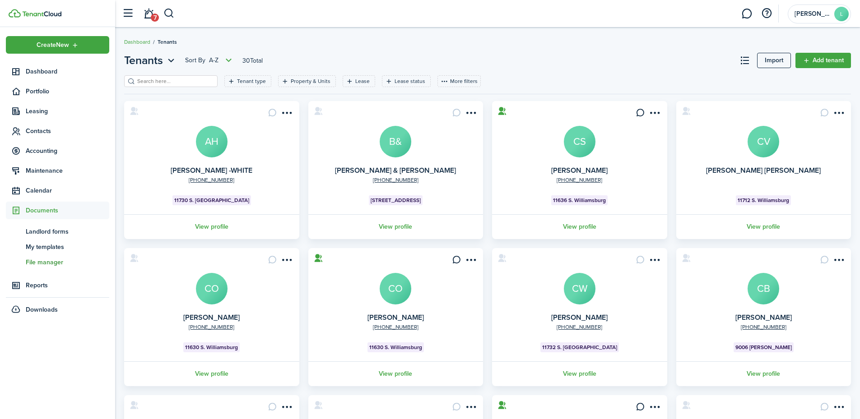
click at [52, 258] on span "File manager" at bounding box center [67, 262] width 83 height 9
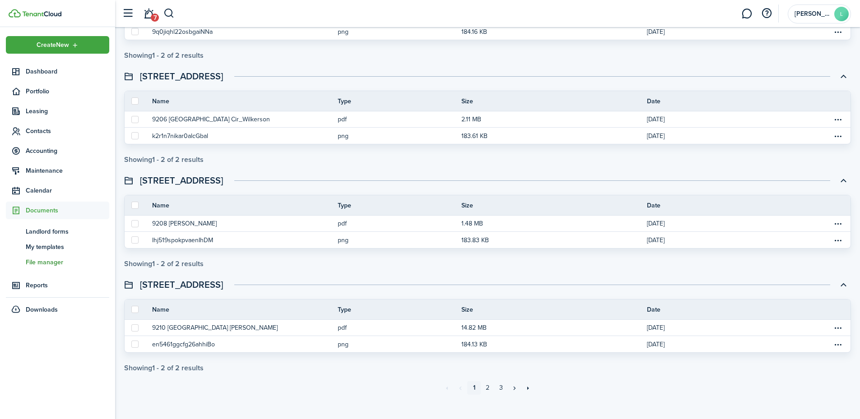
scroll to position [848, 0]
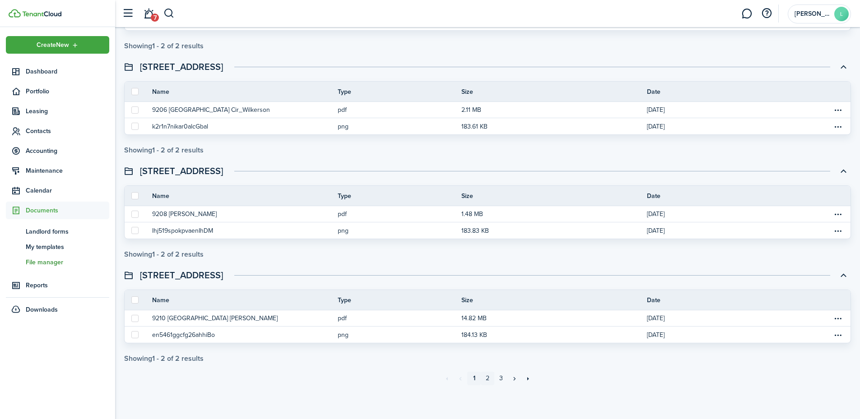
click at [487, 378] on link "2" at bounding box center [488, 379] width 14 height 14
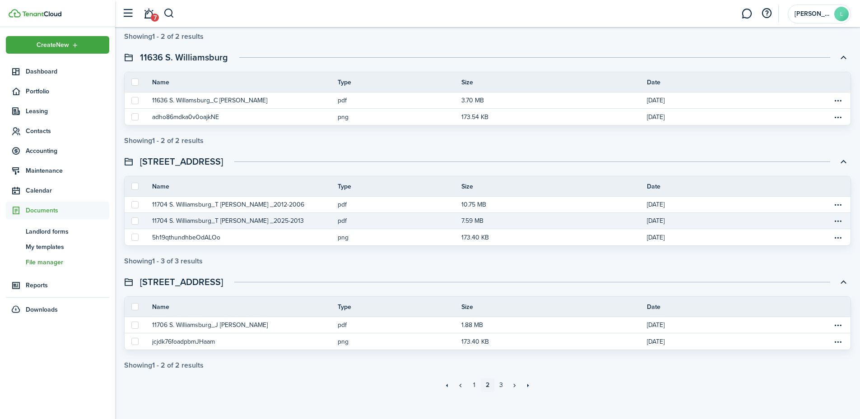
scroll to position [864, 0]
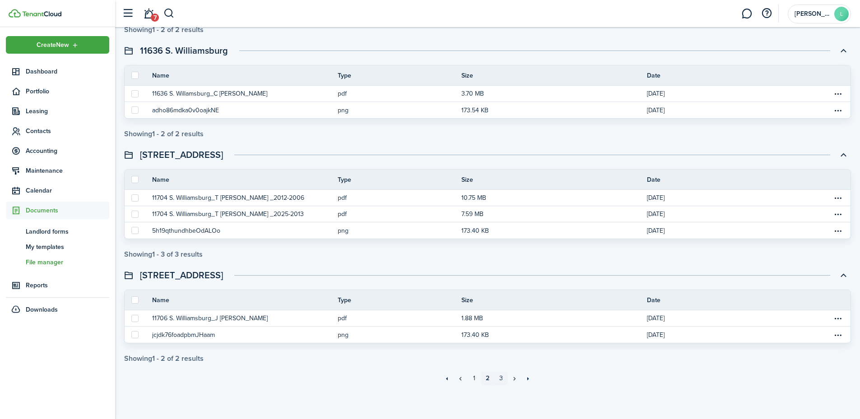
click at [499, 377] on link "3" at bounding box center [501, 379] width 14 height 14
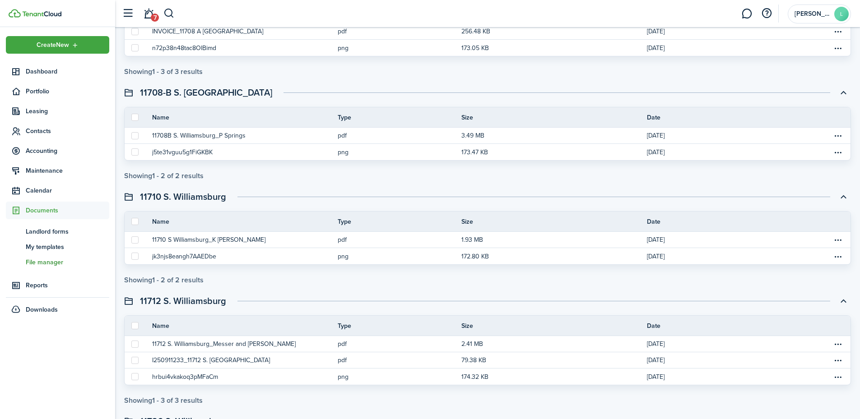
scroll to position [135, 0]
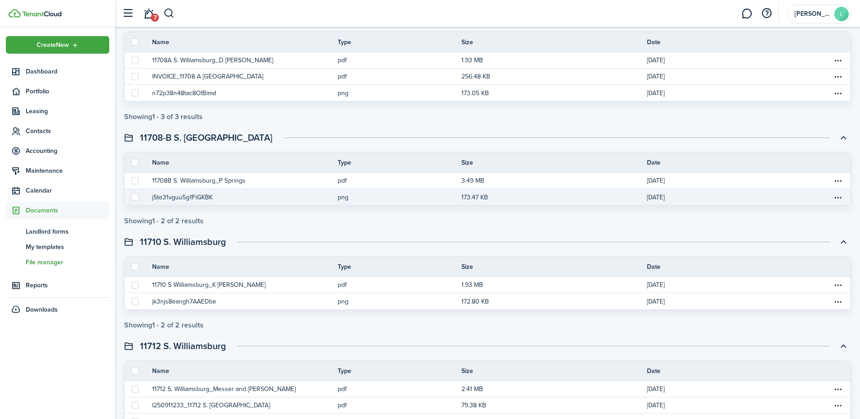
click at [201, 195] on button "j5te31vguu5g1FiGKBK" at bounding box center [182, 197] width 60 height 9
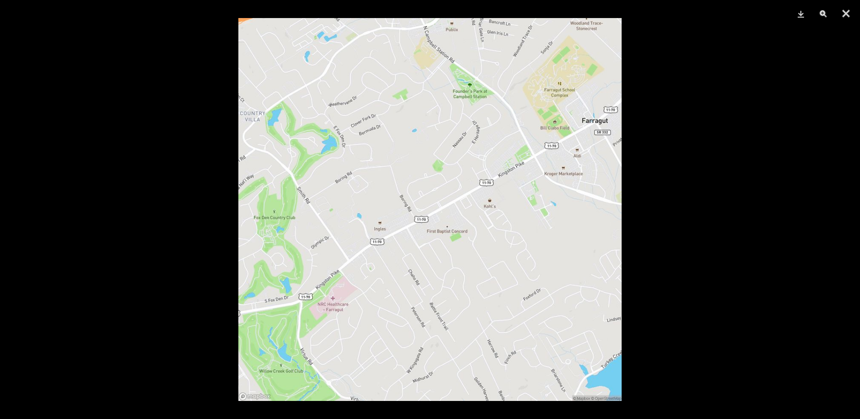
scroll to position [656, 0]
click at [844, 11] on button "Close" at bounding box center [845, 13] width 23 height 27
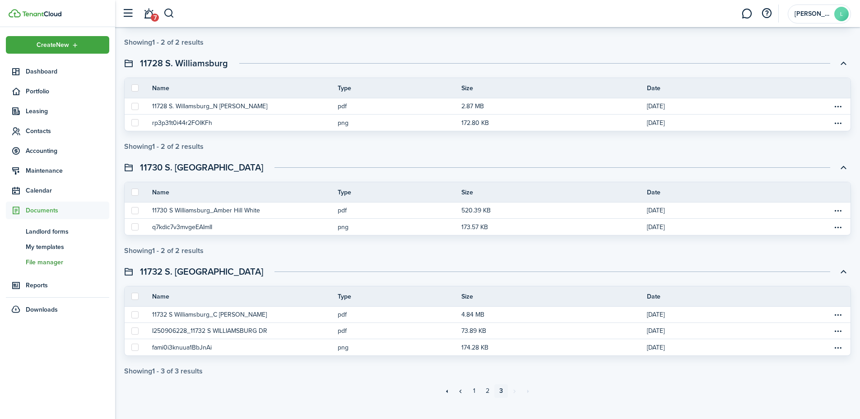
scroll to position [656, 0]
